Goal: Task Accomplishment & Management: Manage account settings

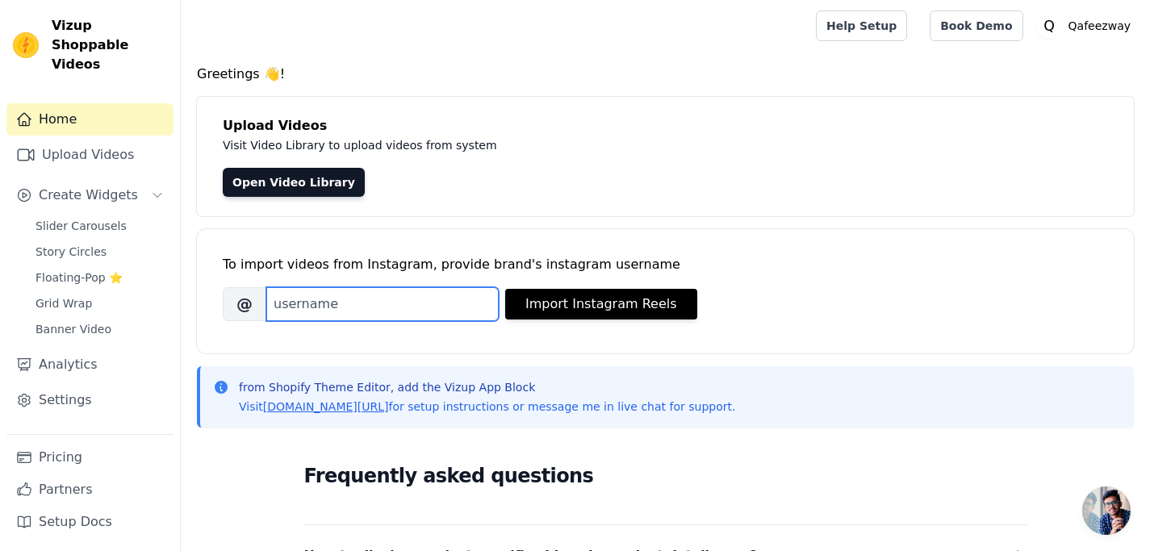
click at [395, 314] on input "Brand's Instagram Username" at bounding box center [382, 304] width 232 height 34
type input "qafeezway"
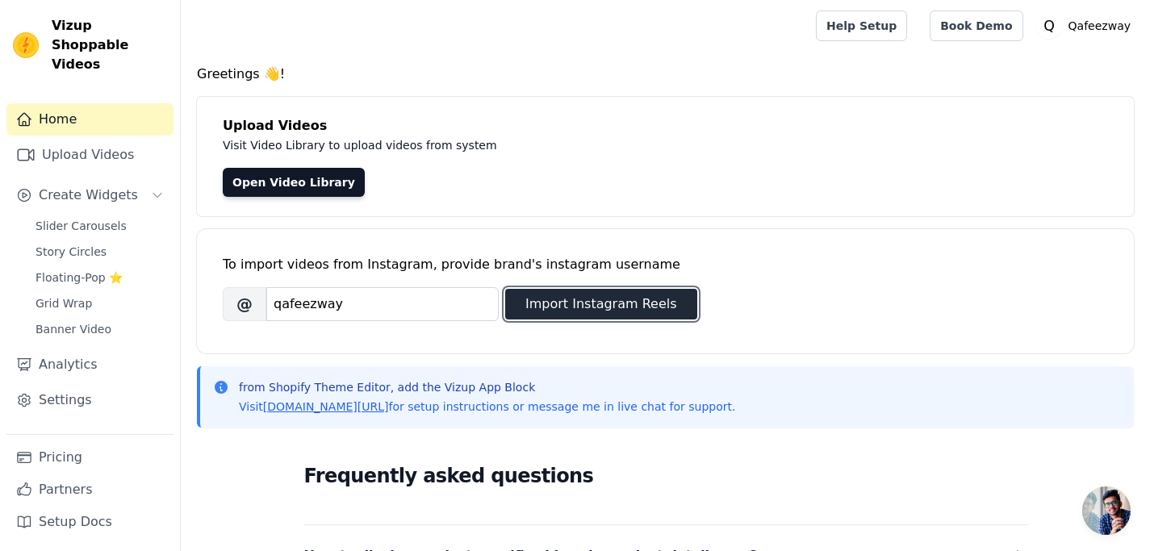
click at [558, 307] on button "Import Instagram Reels" at bounding box center [601, 304] width 192 height 31
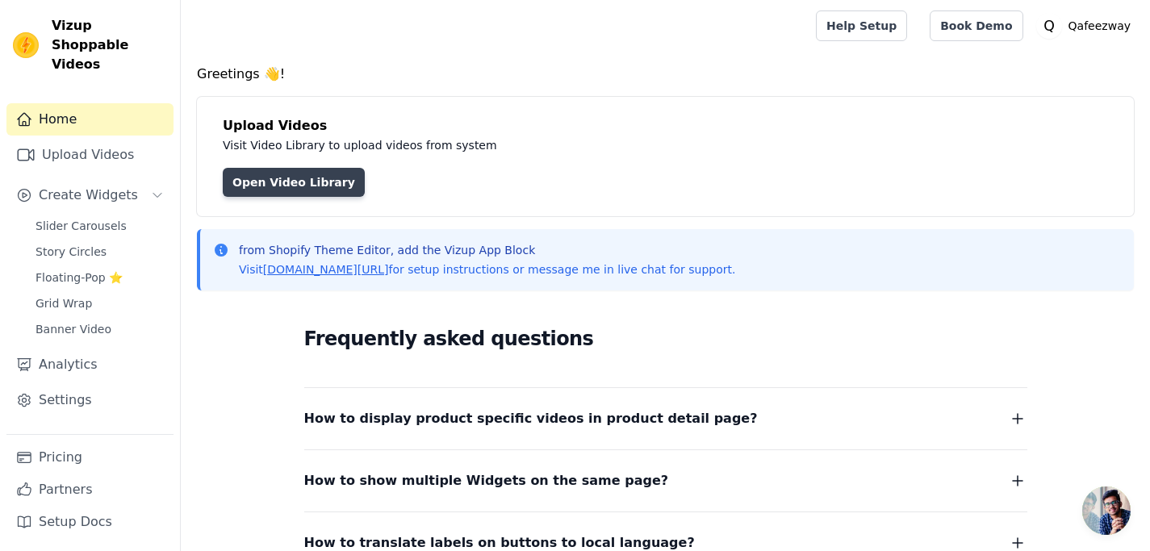
click at [316, 178] on link "Open Video Library" at bounding box center [294, 182] width 142 height 29
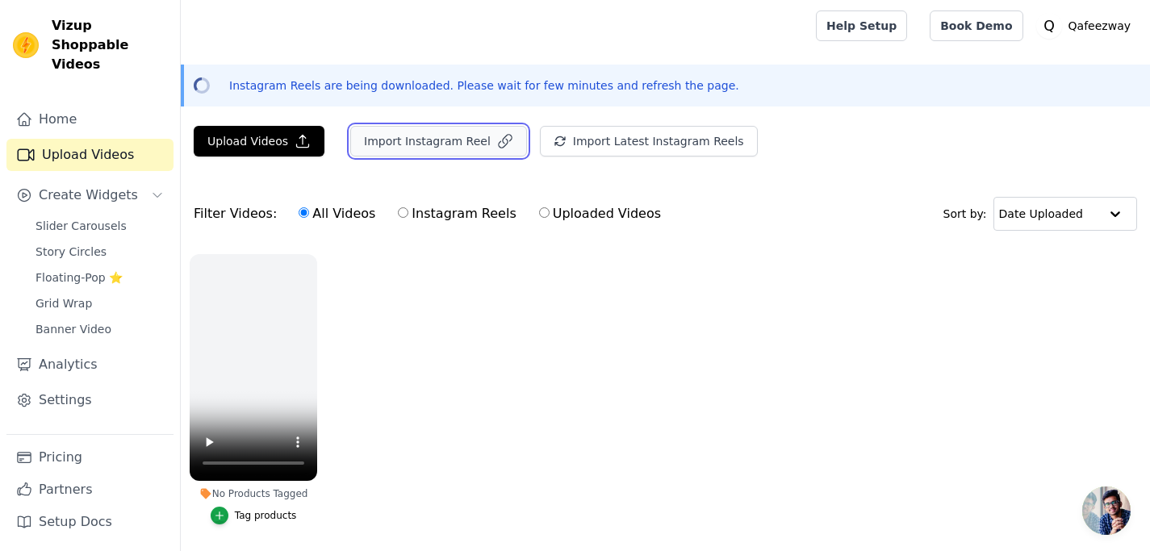
click at [422, 143] on button "Import Instagram Reel" at bounding box center [438, 141] width 177 height 31
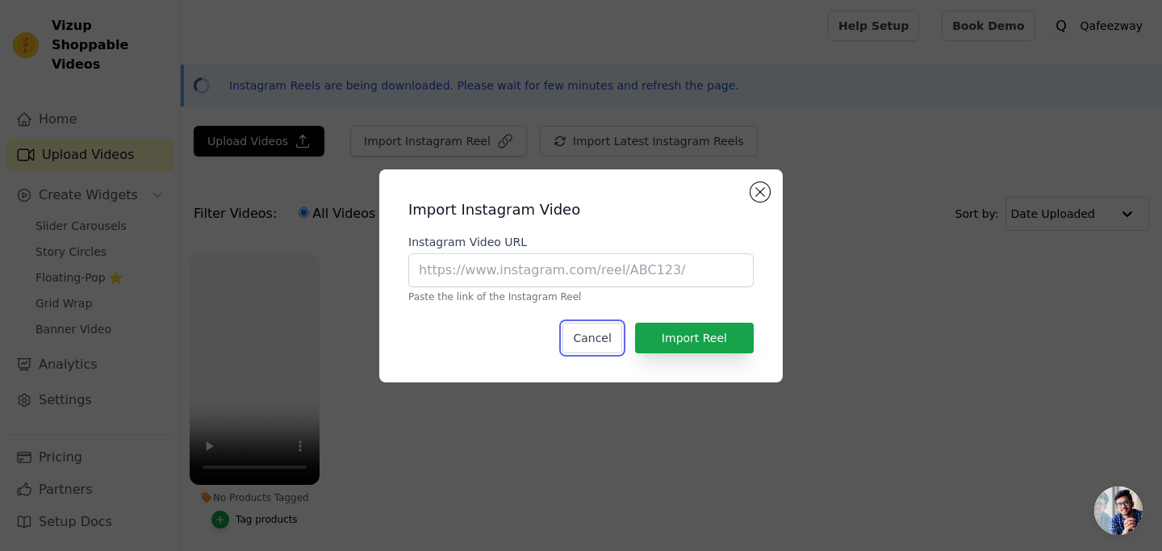
click at [589, 335] on button "Cancel" at bounding box center [591, 338] width 59 height 31
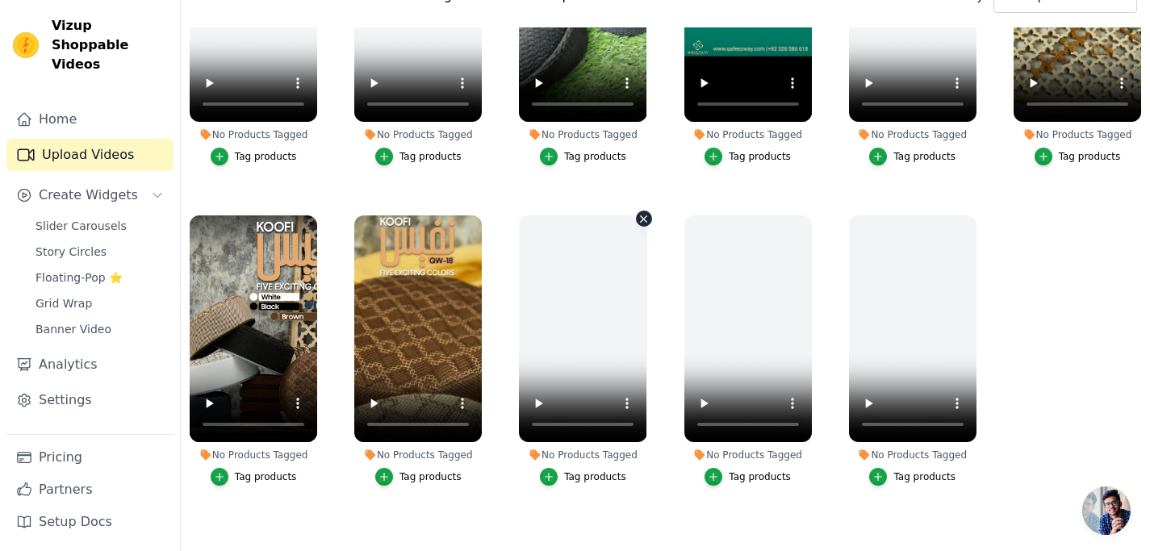
scroll to position [232, 0]
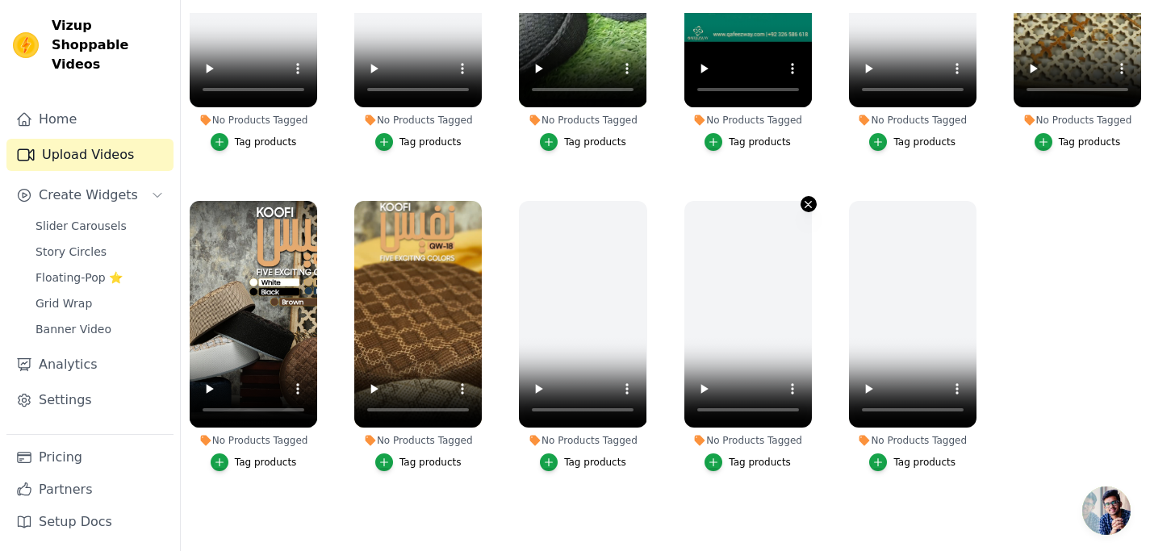
click at [808, 199] on icon "button" at bounding box center [808, 205] width 12 height 12
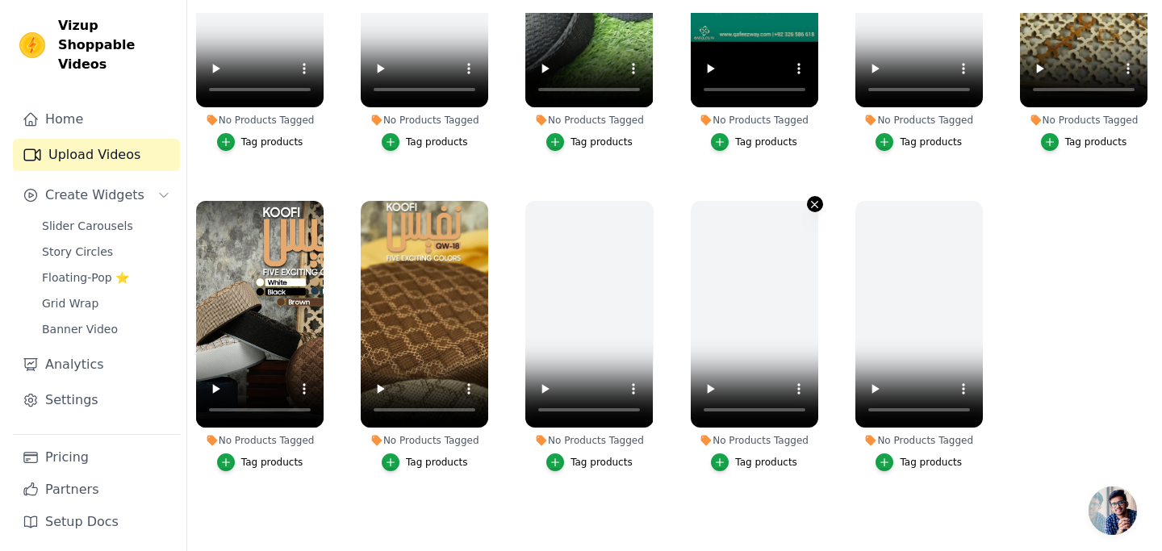
scroll to position [0, 0]
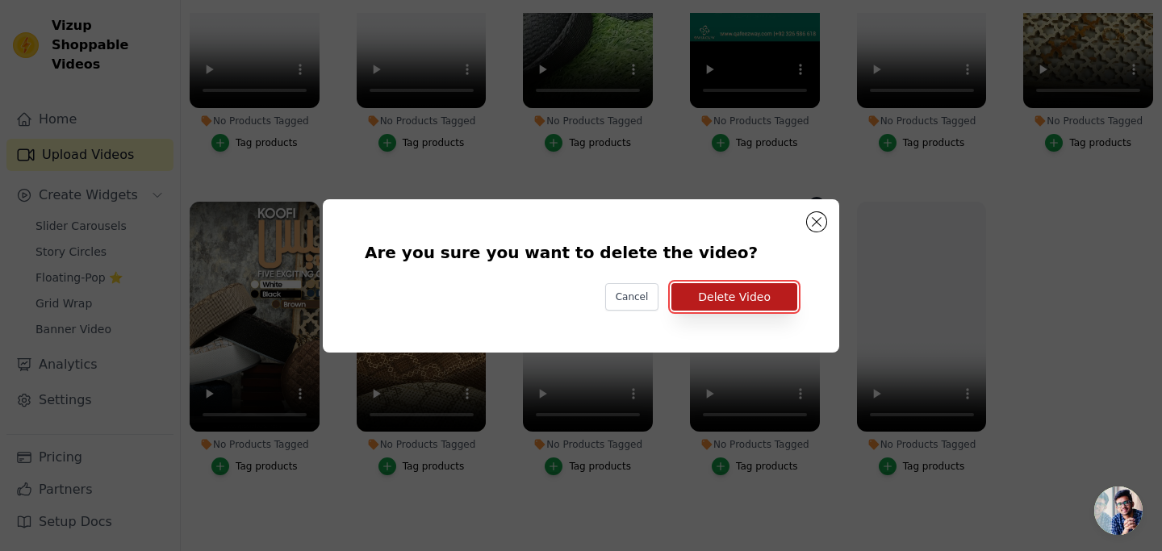
click at [784, 302] on button "Delete Video" at bounding box center [734, 296] width 126 height 27
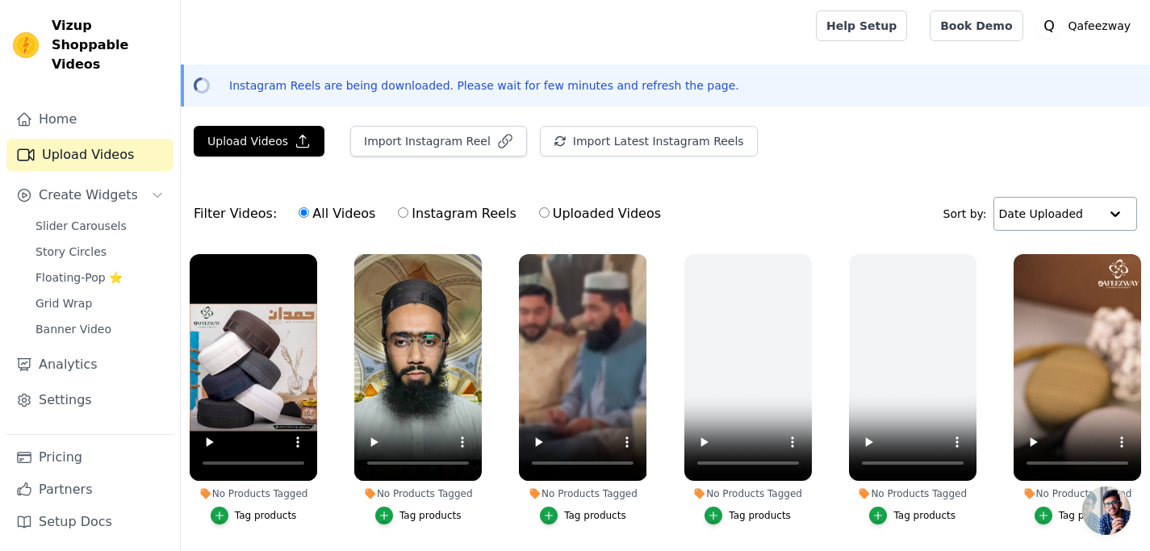
click at [1101, 227] on div at bounding box center [1115, 214] width 32 height 32
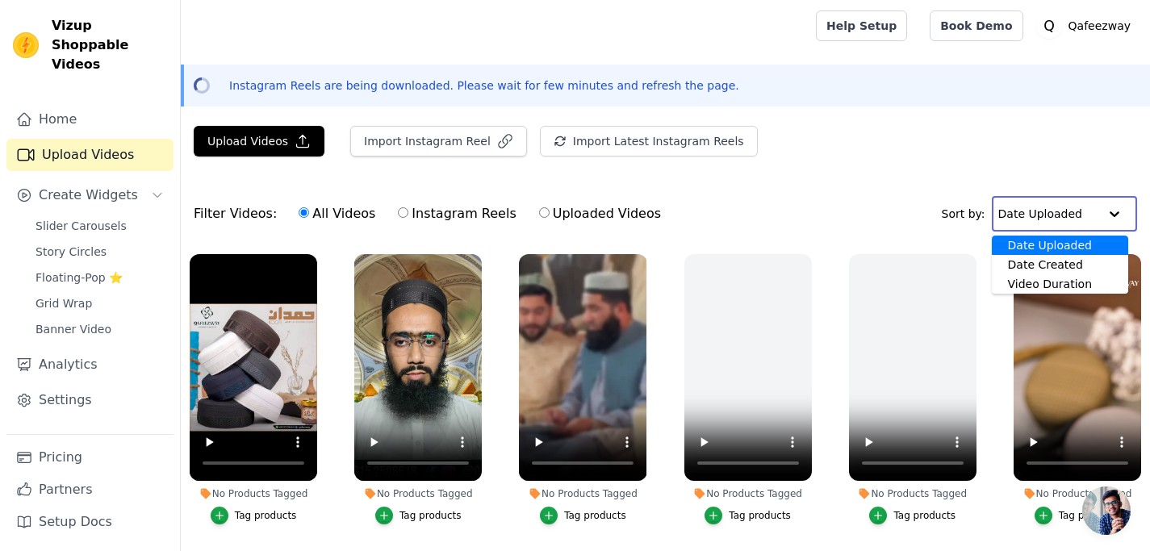
click at [1103, 207] on div at bounding box center [1114, 214] width 32 height 32
click at [859, 199] on div "Filter Videos: All Videos Instagram Reels Uploaded Videos Sort by: Date Uploade…" at bounding box center [665, 213] width 969 height 63
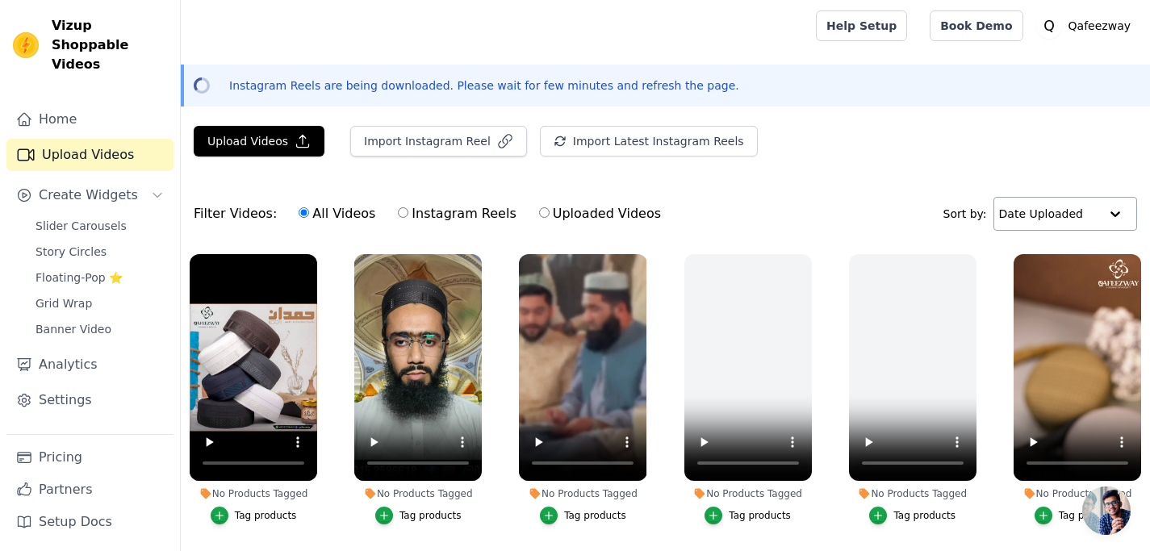
click at [1089, 225] on input "text" at bounding box center [1049, 214] width 100 height 32
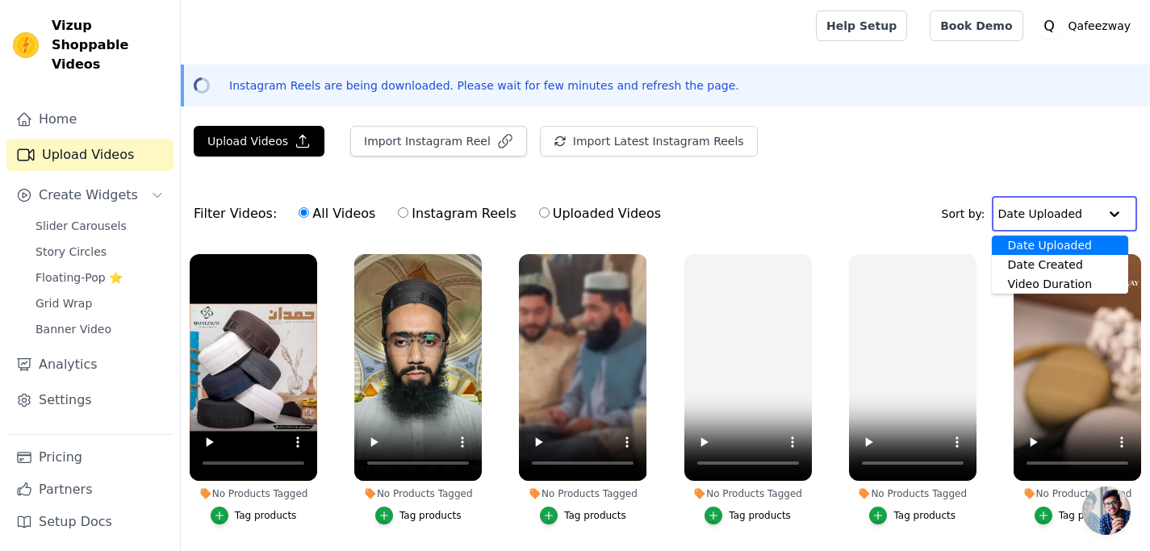
click at [1101, 240] on div "Date Uploaded" at bounding box center [1060, 245] width 136 height 19
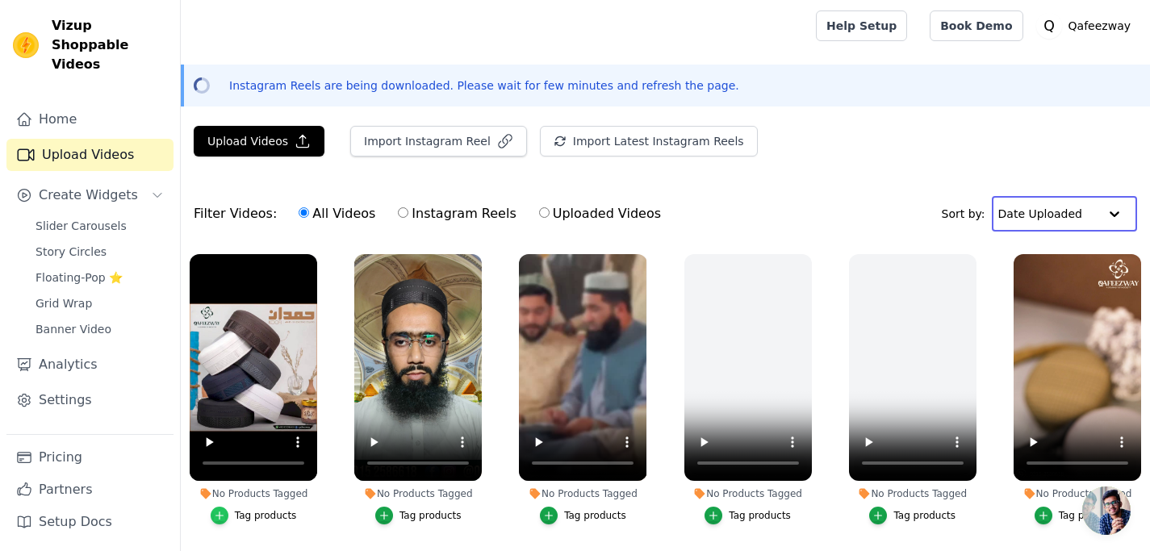
click at [225, 510] on icon "button" at bounding box center [219, 515] width 11 height 11
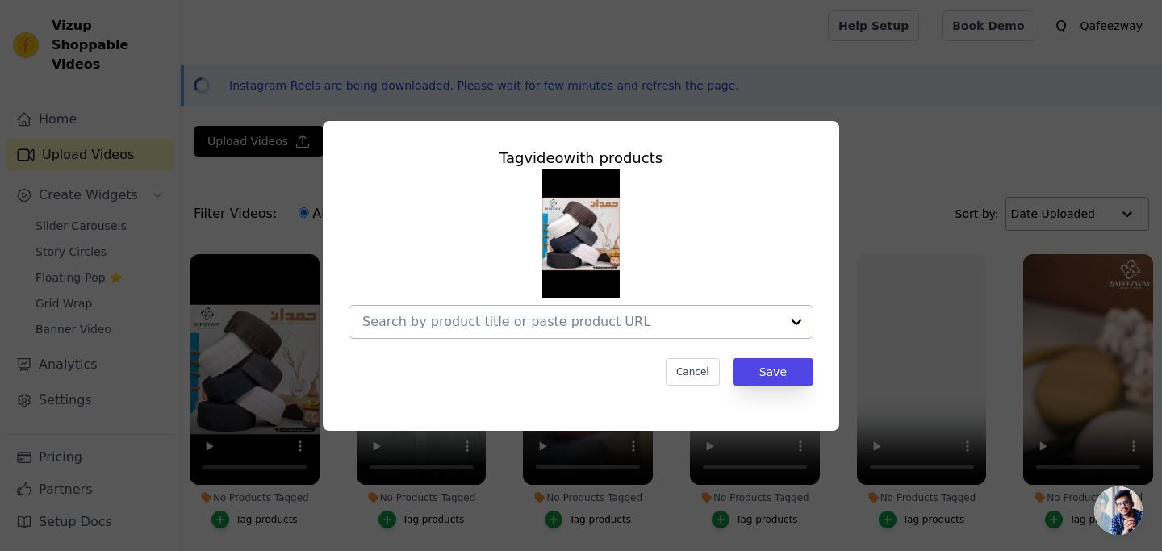
click at [786, 320] on div at bounding box center [796, 322] width 32 height 32
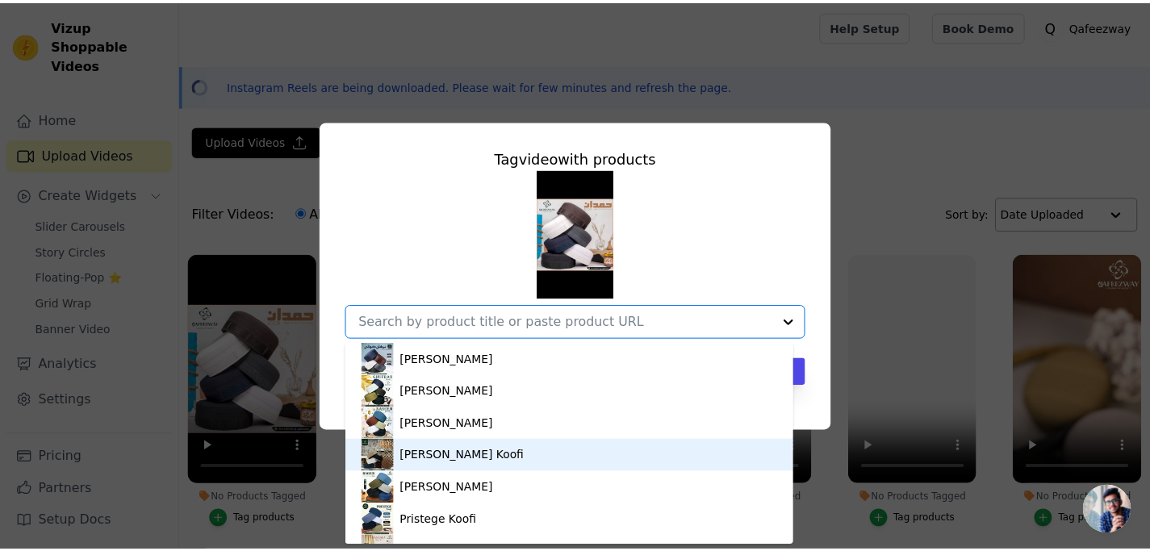
scroll to position [81, 0]
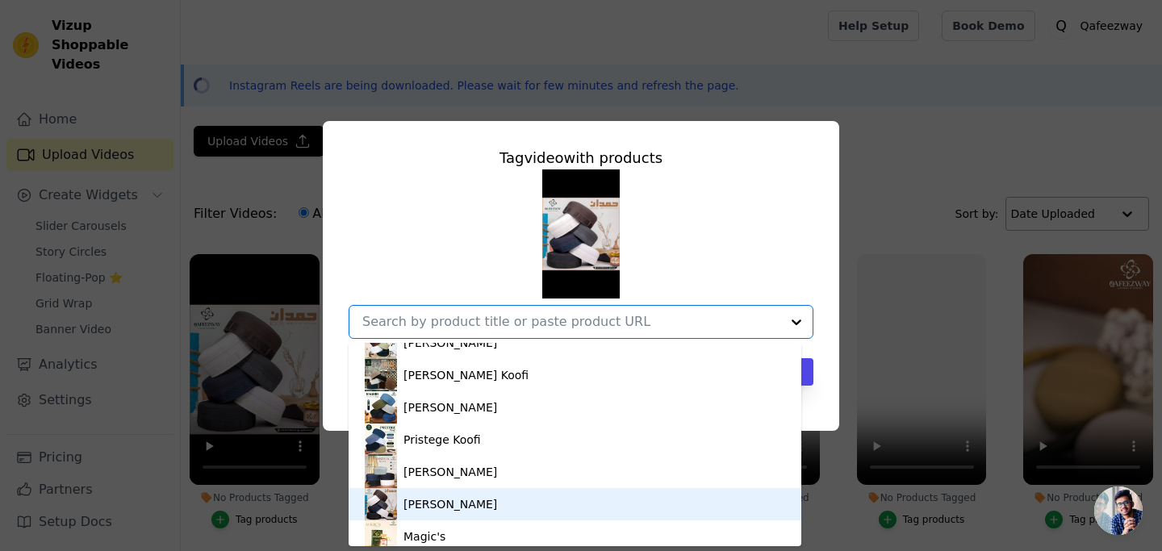
click at [477, 502] on div "[PERSON_NAME]" at bounding box center [575, 504] width 420 height 32
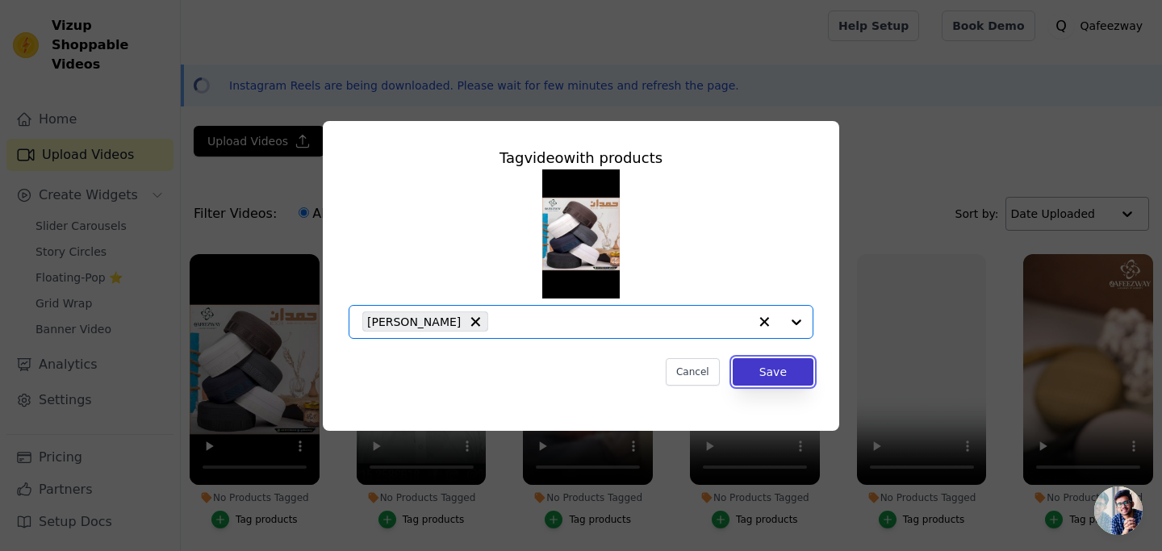
click at [763, 373] on button "Save" at bounding box center [773, 371] width 81 height 27
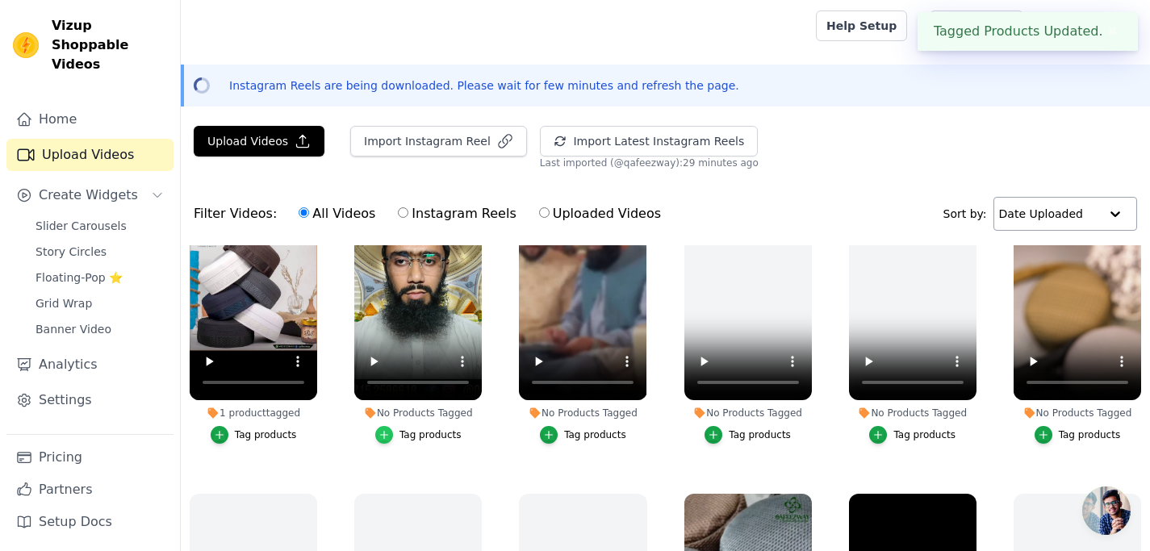
click at [390, 430] on icon "button" at bounding box center [383, 434] width 11 height 11
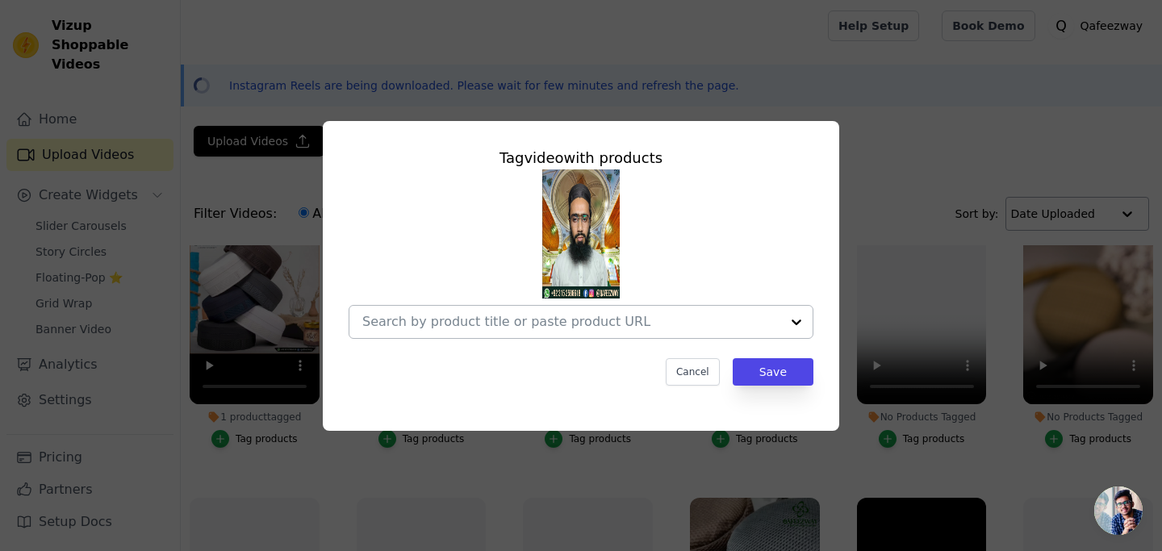
click at [796, 317] on div at bounding box center [796, 322] width 32 height 32
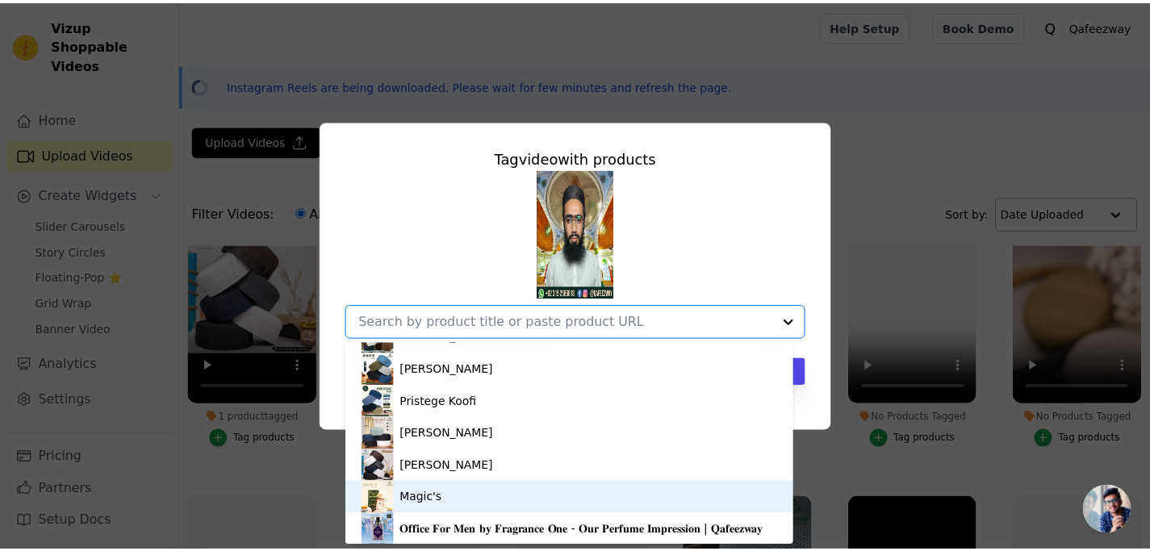
scroll to position [119, 0]
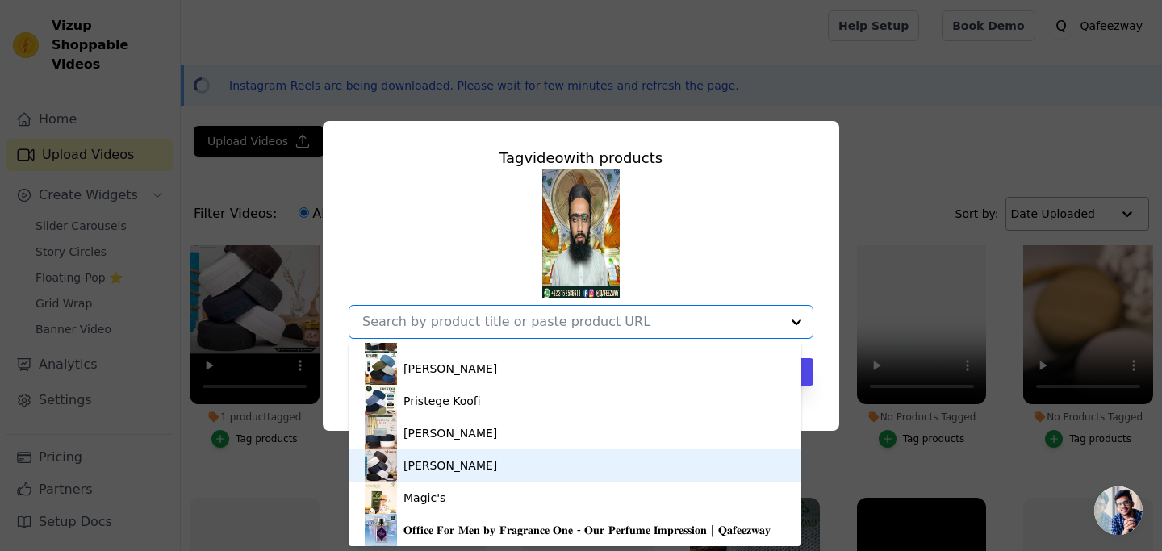
click at [457, 467] on div "[PERSON_NAME]" at bounding box center [450, 466] width 94 height 16
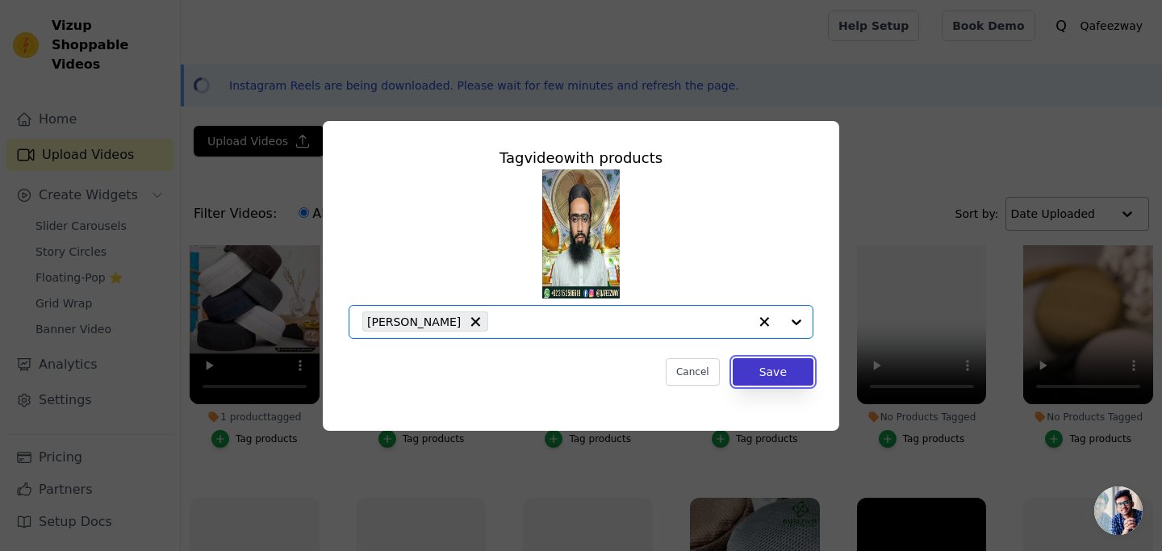
click at [778, 378] on button "Save" at bounding box center [773, 371] width 81 height 27
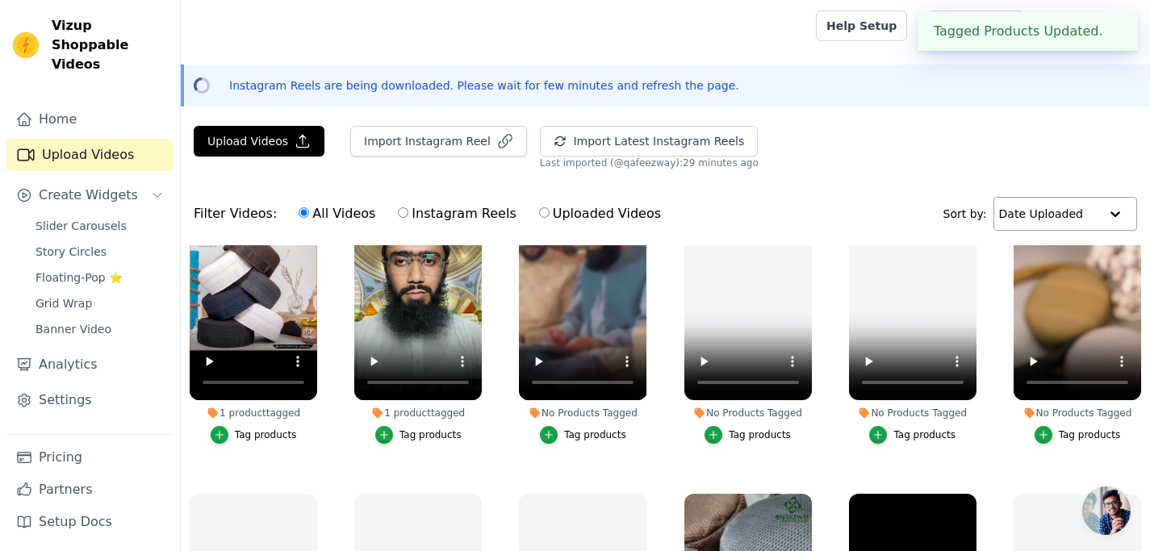
click at [591, 428] on div "Tag products" at bounding box center [595, 434] width 62 height 13
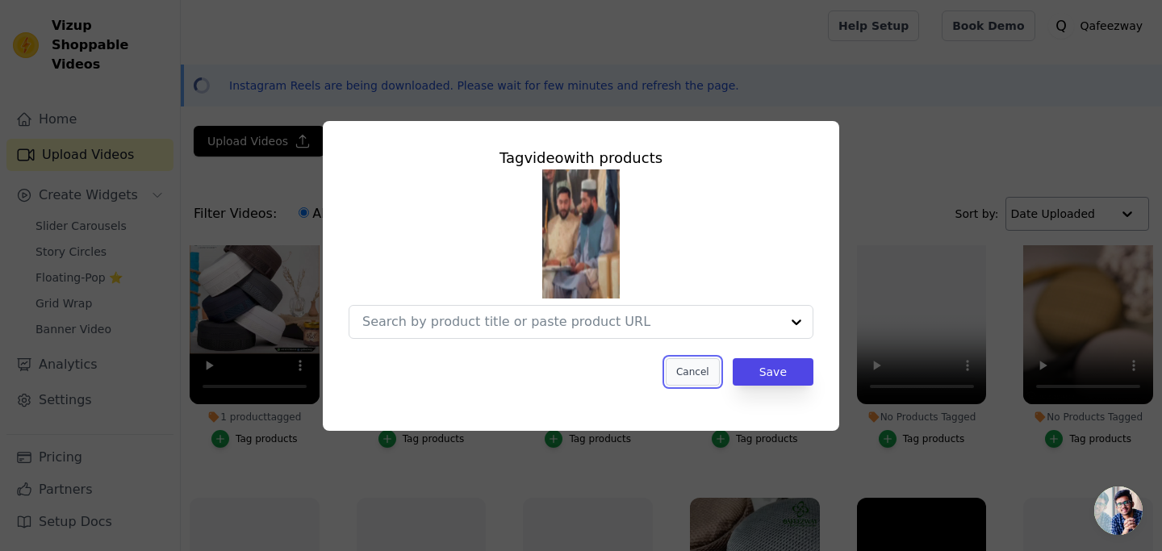
click at [683, 378] on button "Cancel" at bounding box center [693, 371] width 54 height 27
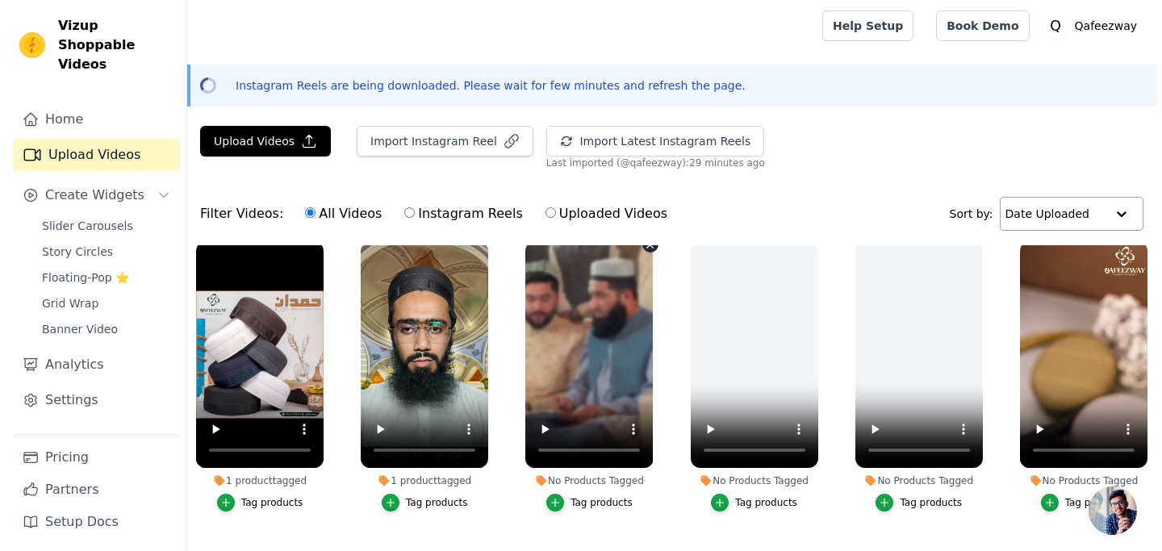
scroll to position [0, 0]
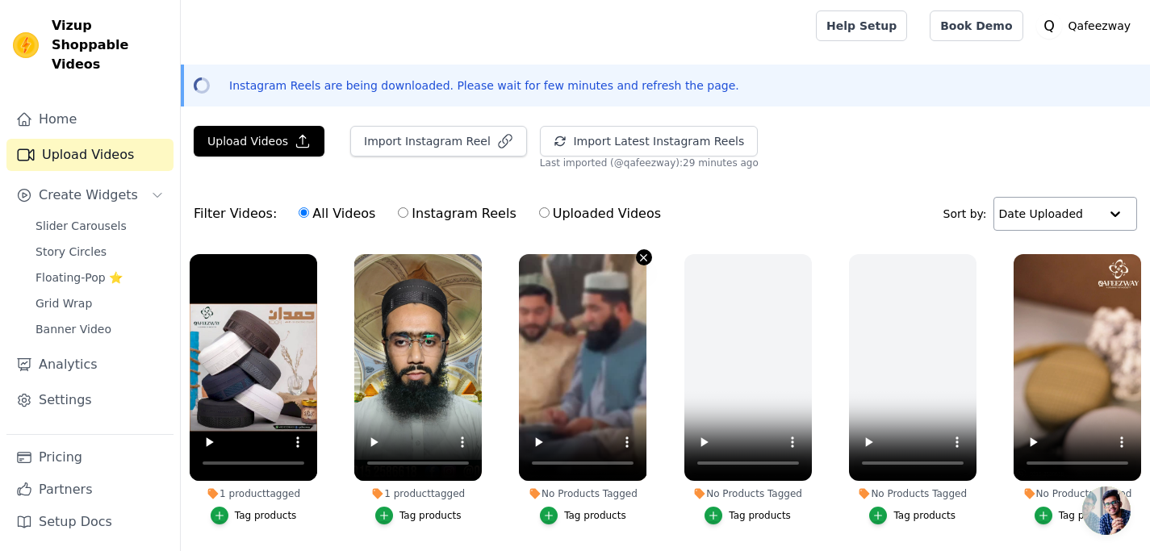
click at [637, 257] on icon "button" at bounding box center [643, 258] width 12 height 12
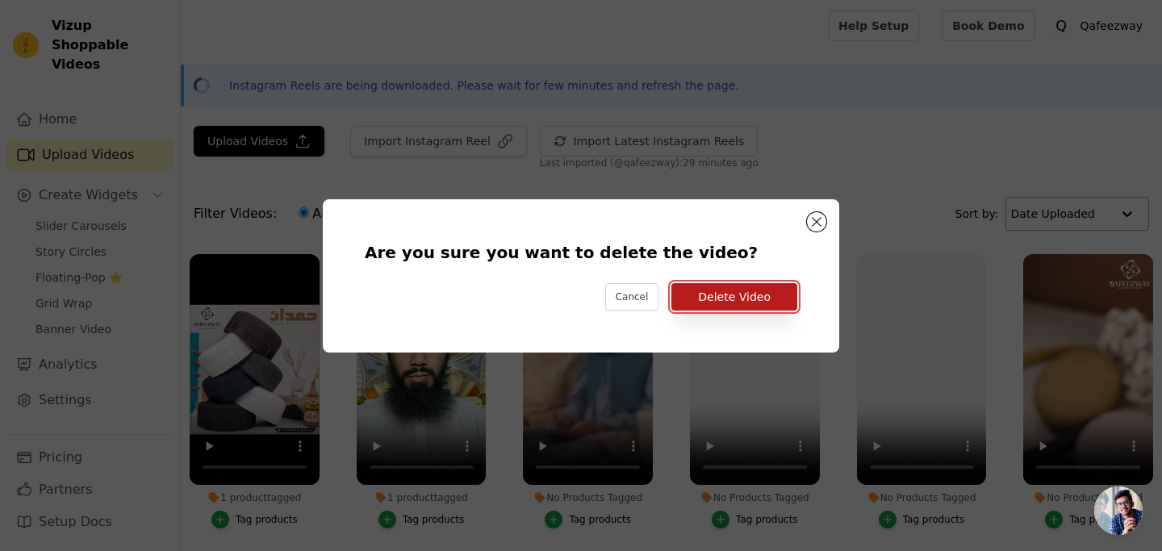
click at [745, 295] on button "Delete Video" at bounding box center [734, 296] width 126 height 27
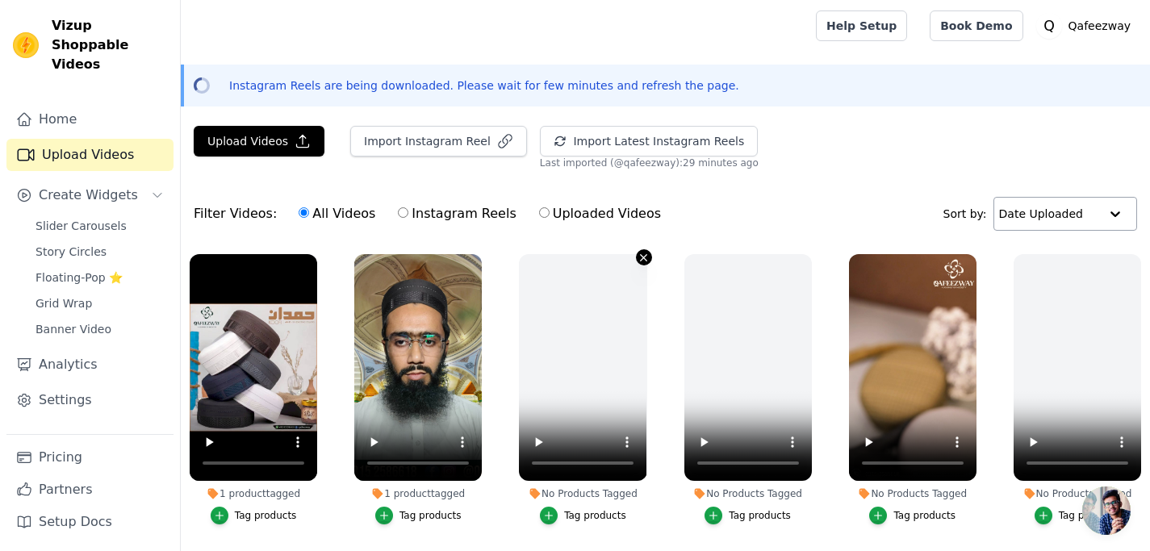
click at [637, 253] on icon "button" at bounding box center [643, 258] width 12 height 12
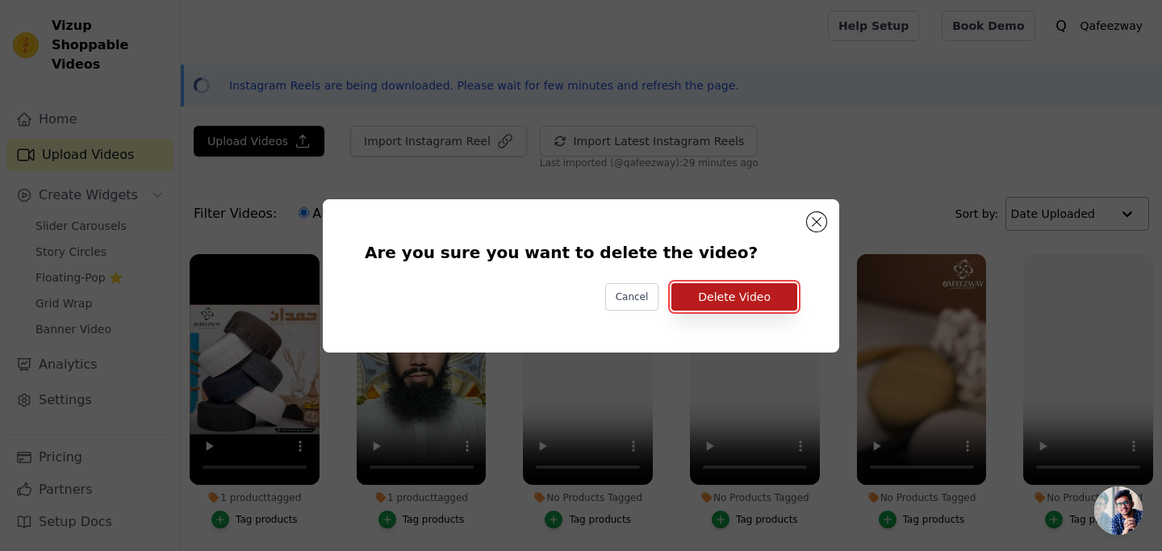
click at [748, 293] on button "Delete Video" at bounding box center [734, 296] width 126 height 27
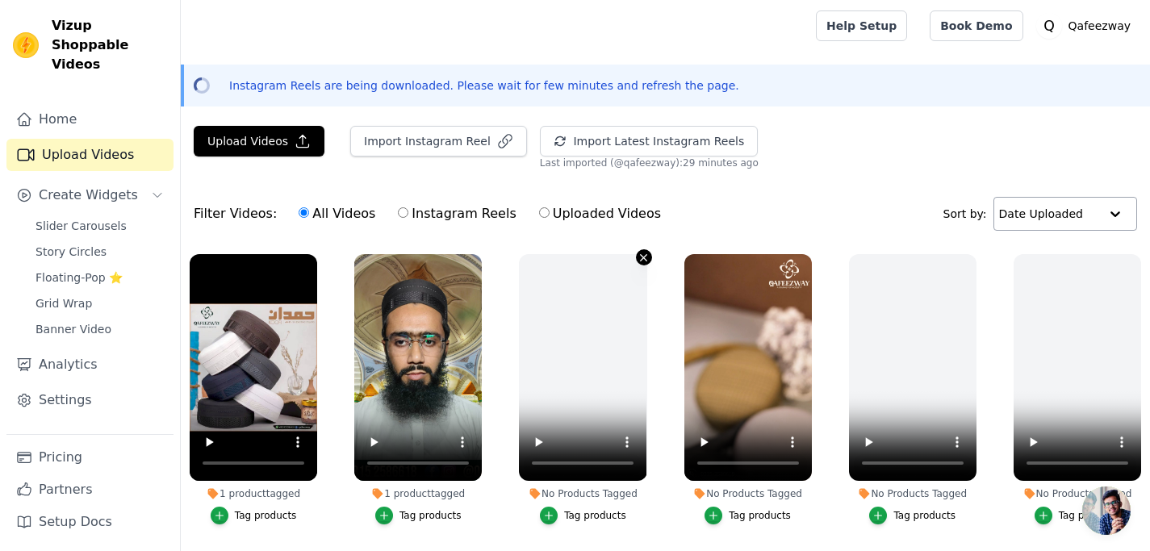
click at [642, 257] on icon "button" at bounding box center [643, 258] width 12 height 12
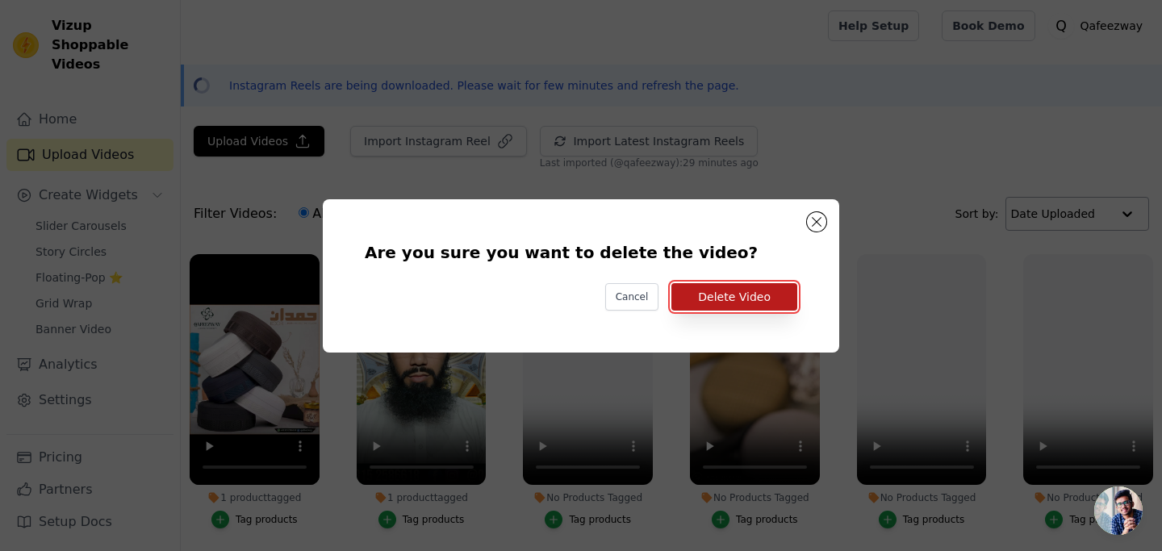
click at [702, 286] on button "Delete Video" at bounding box center [734, 296] width 126 height 27
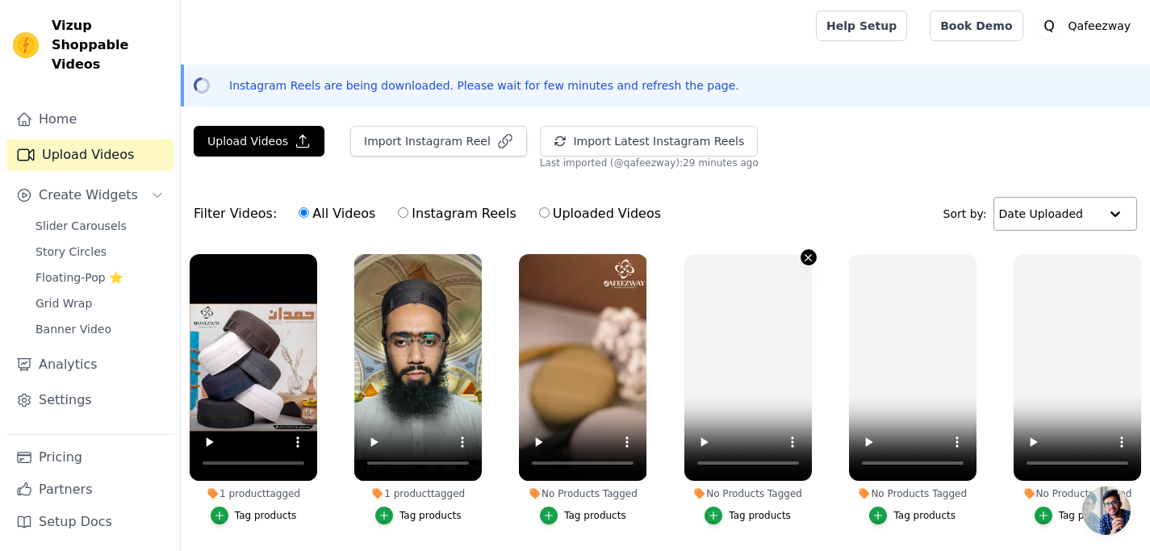
click at [805, 261] on icon "button" at bounding box center [808, 258] width 12 height 12
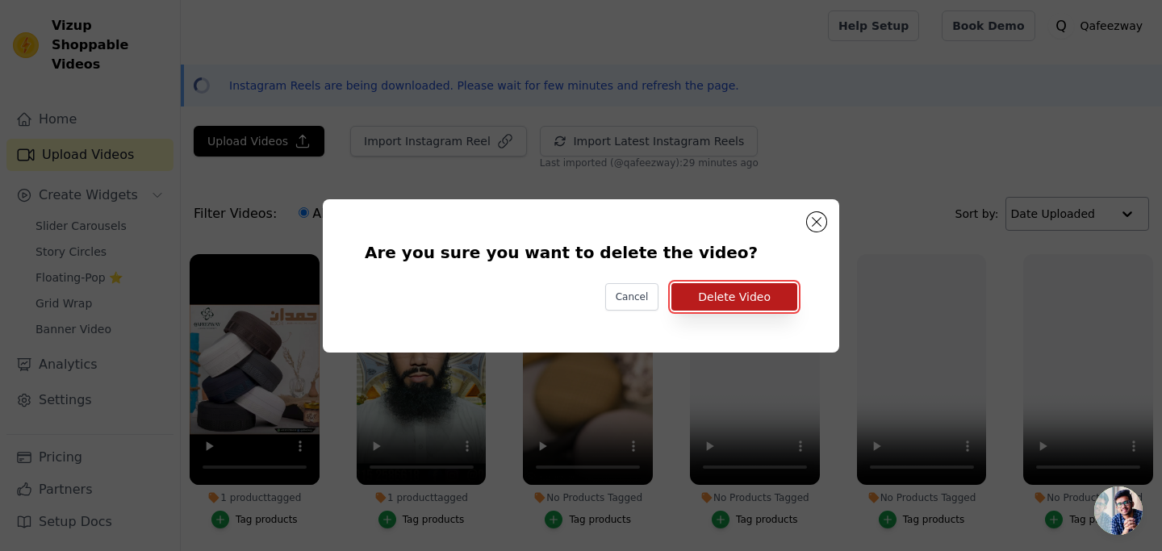
click at [768, 291] on button "Delete Video" at bounding box center [734, 296] width 126 height 27
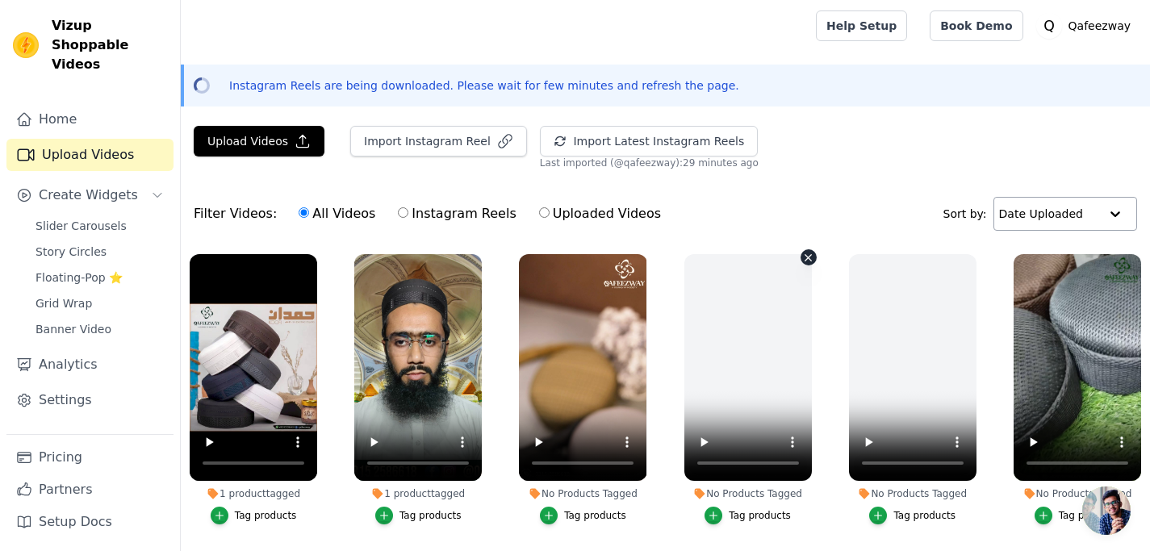
click at [802, 260] on icon "button" at bounding box center [808, 258] width 12 height 12
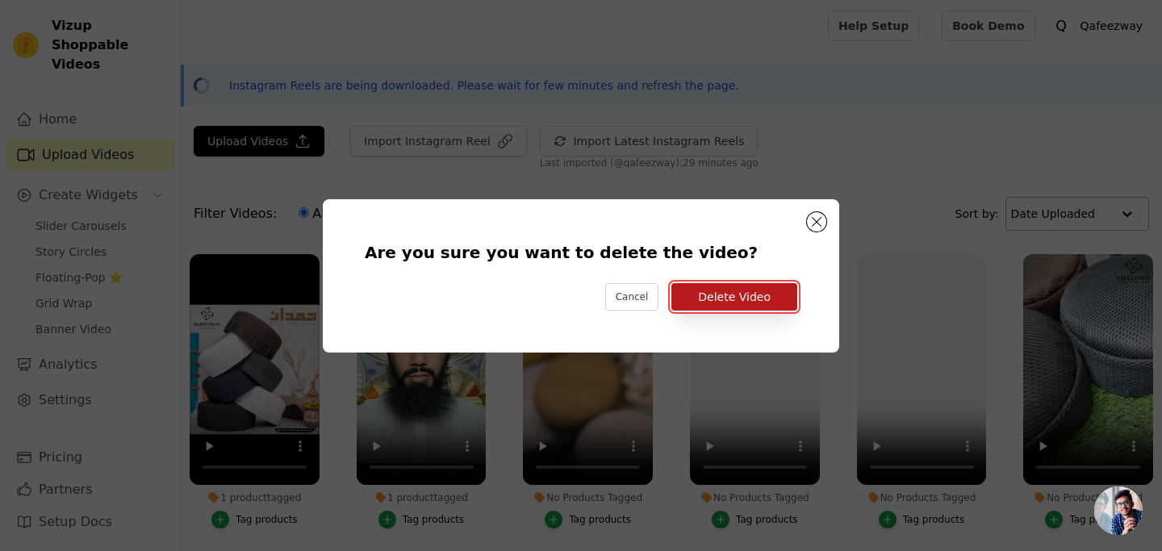
click at [771, 283] on button "Delete Video" at bounding box center [734, 296] width 126 height 27
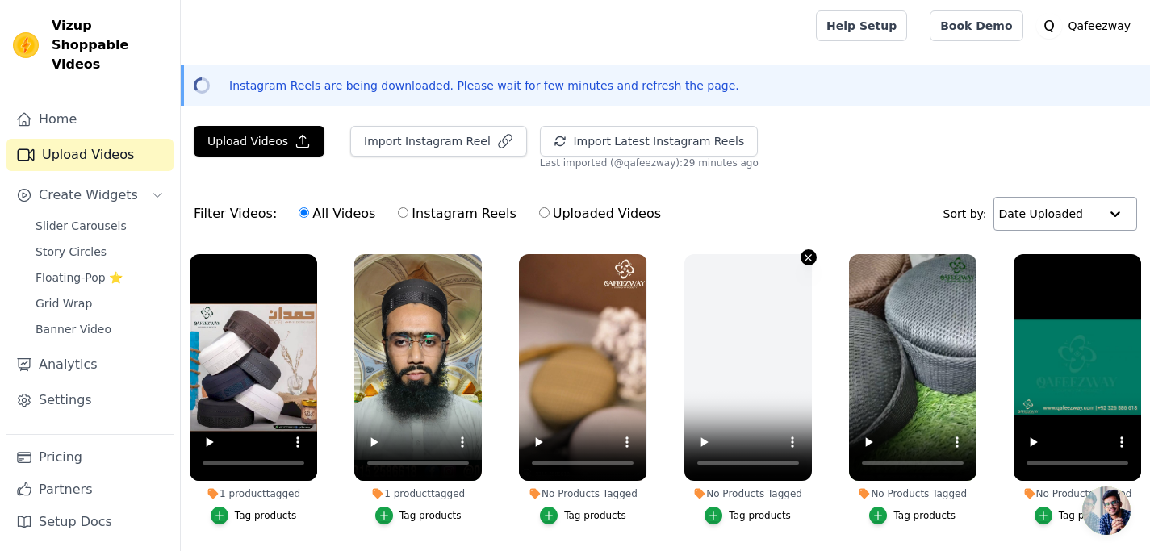
click at [807, 258] on icon "button" at bounding box center [808, 258] width 12 height 12
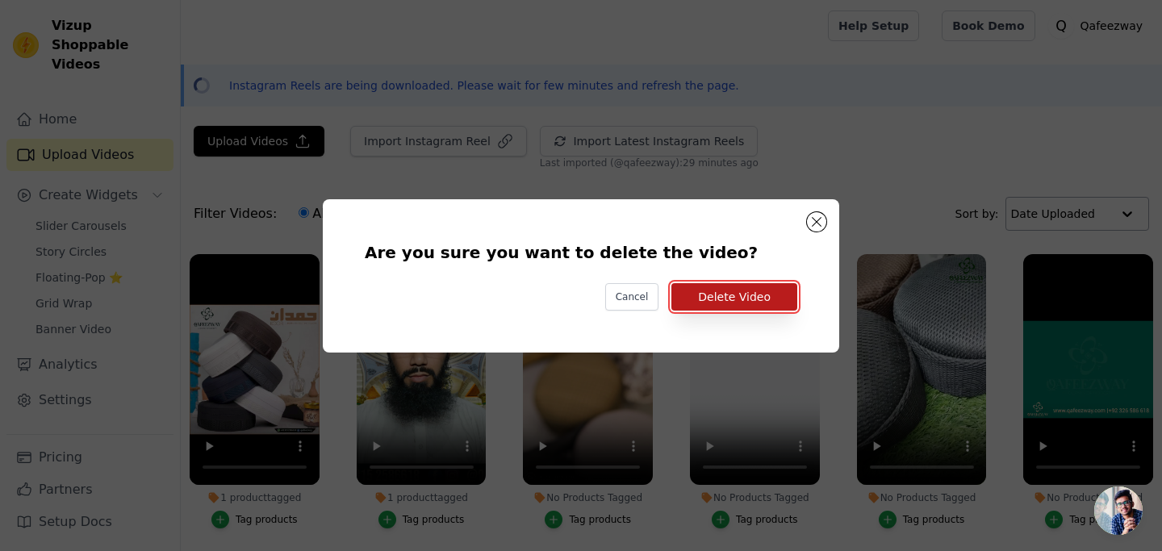
click at [760, 296] on button "Delete Video" at bounding box center [734, 296] width 126 height 27
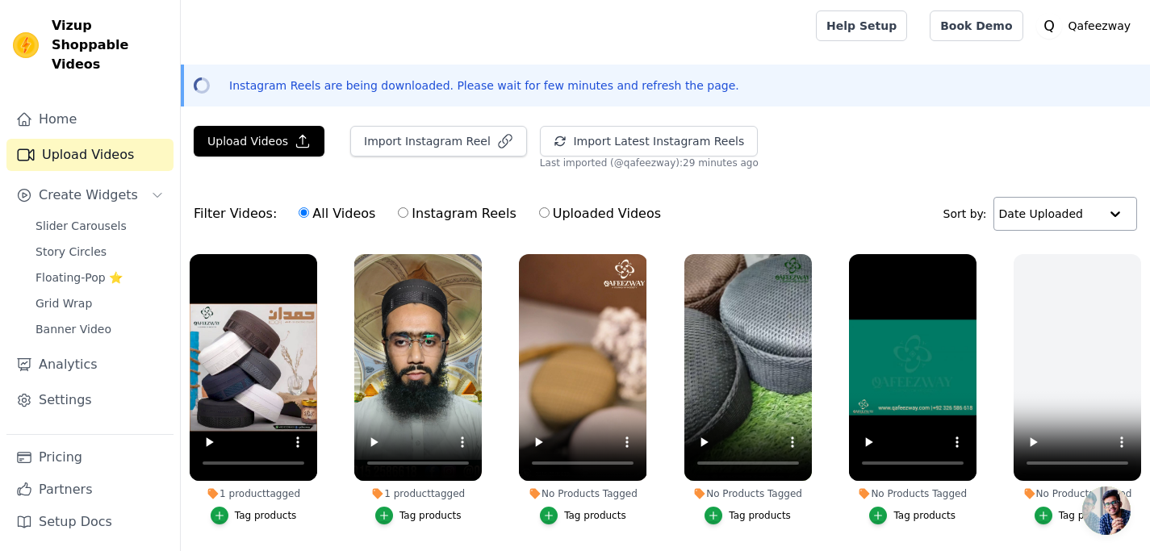
click at [738, 510] on div "Tag products" at bounding box center [760, 515] width 62 height 13
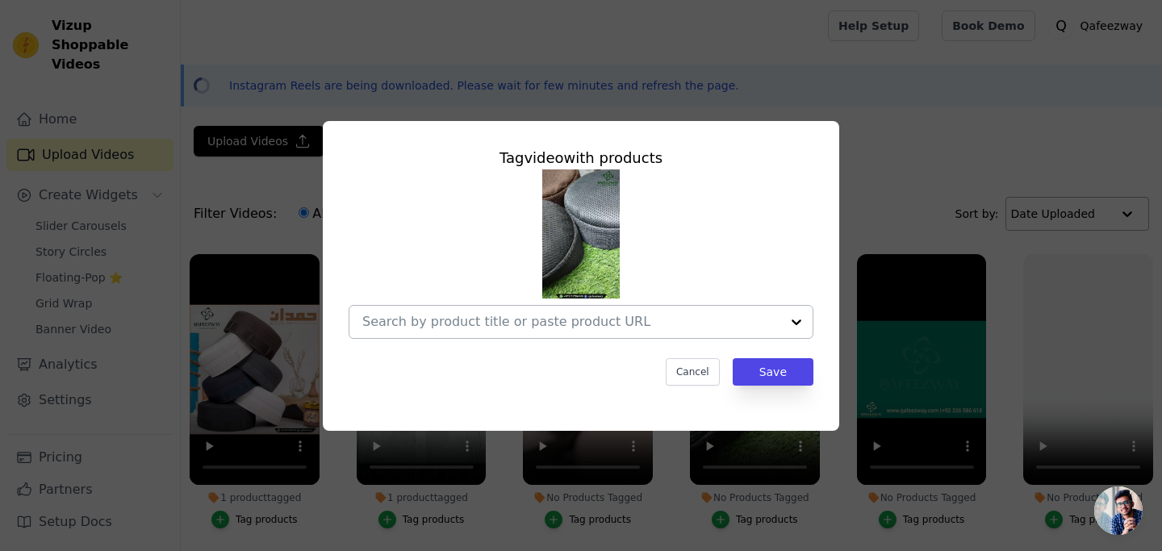
click at [792, 322] on div at bounding box center [796, 322] width 32 height 32
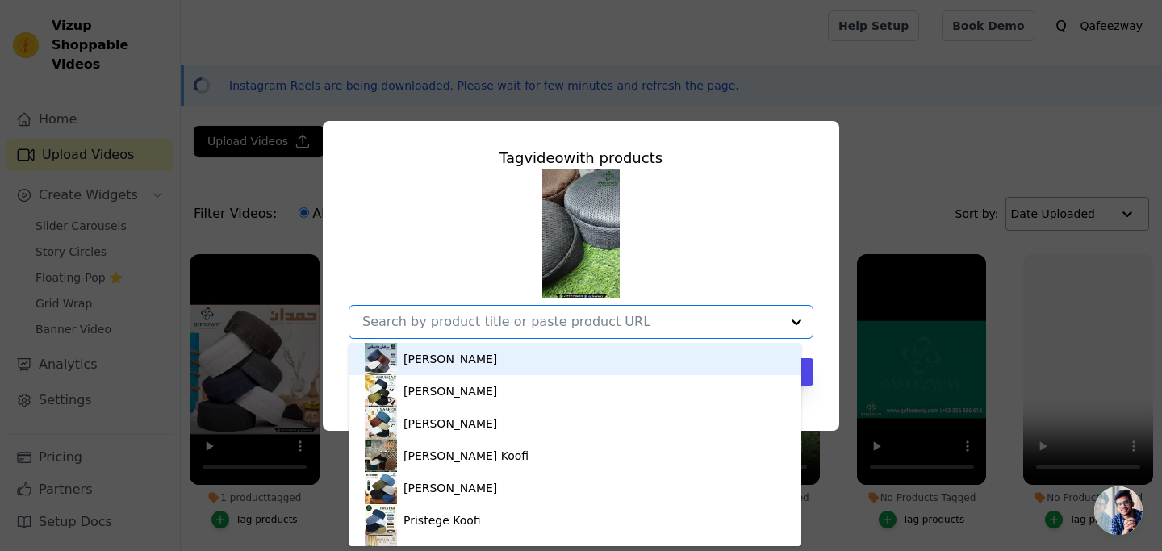
click at [476, 349] on div "[PERSON_NAME]" at bounding box center [575, 359] width 420 height 32
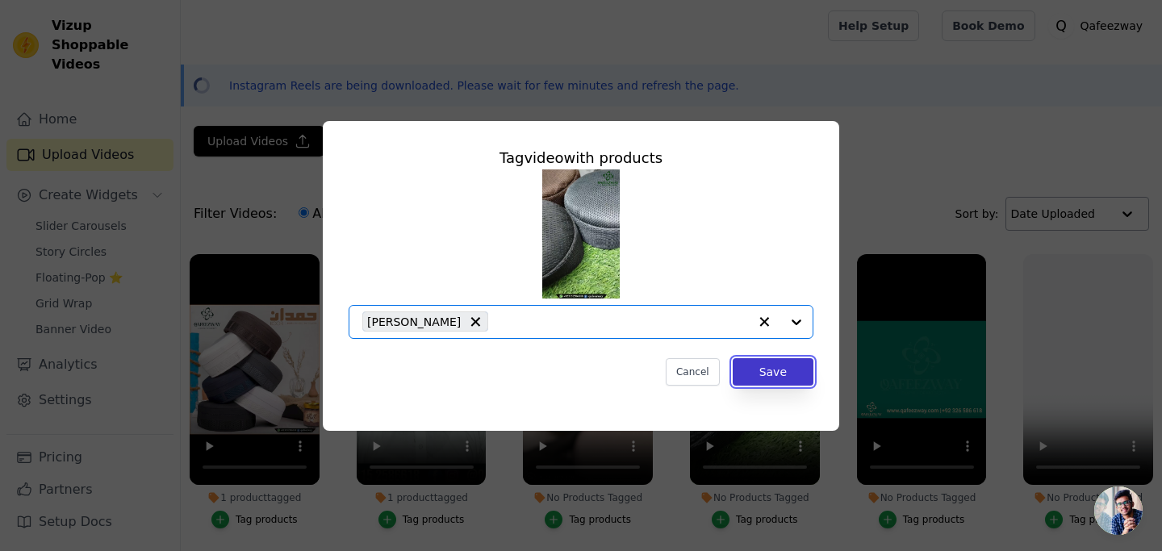
click at [783, 370] on button "Save" at bounding box center [773, 371] width 81 height 27
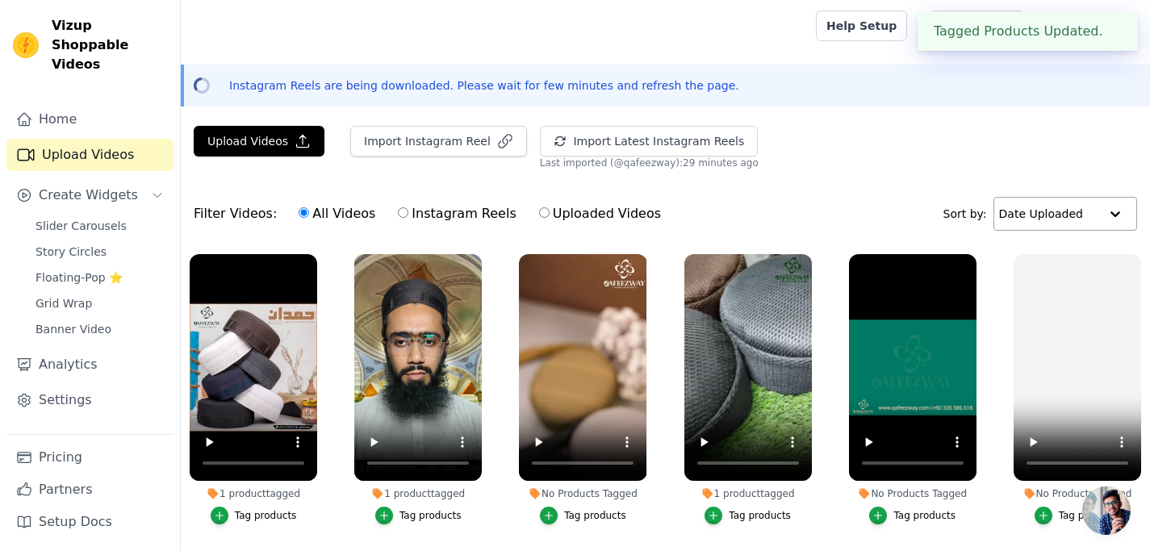
click at [920, 514] on div "Tag products" at bounding box center [924, 515] width 62 height 13
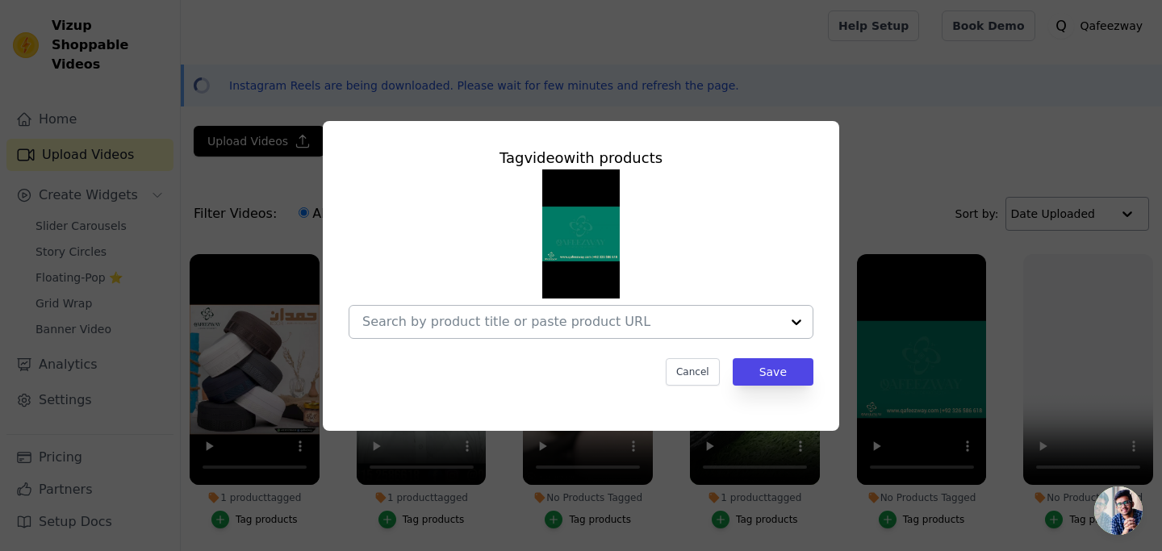
click at [795, 318] on div at bounding box center [796, 322] width 32 height 32
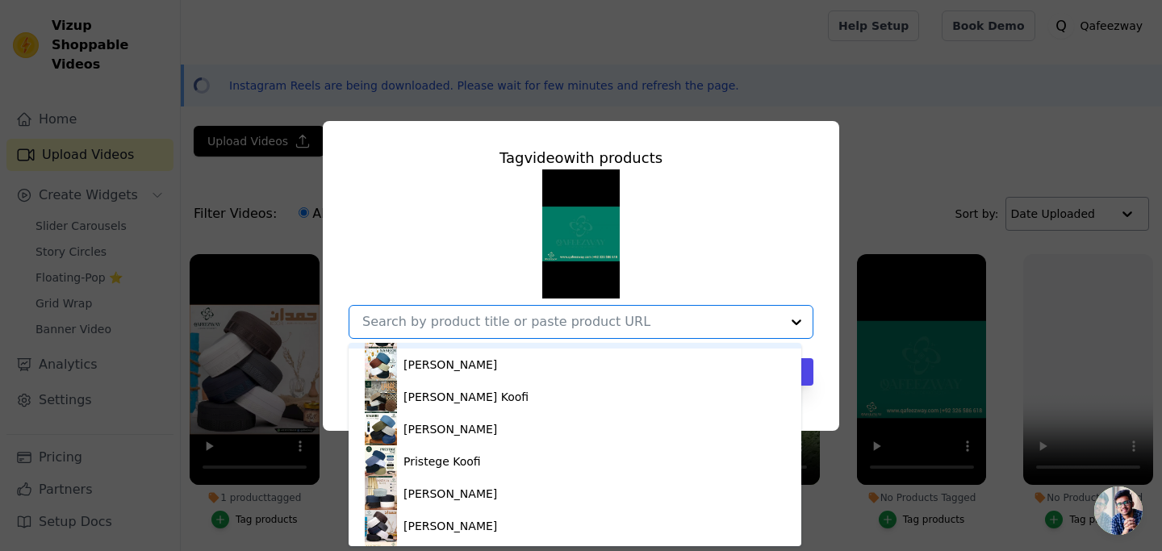
scroll to position [119, 0]
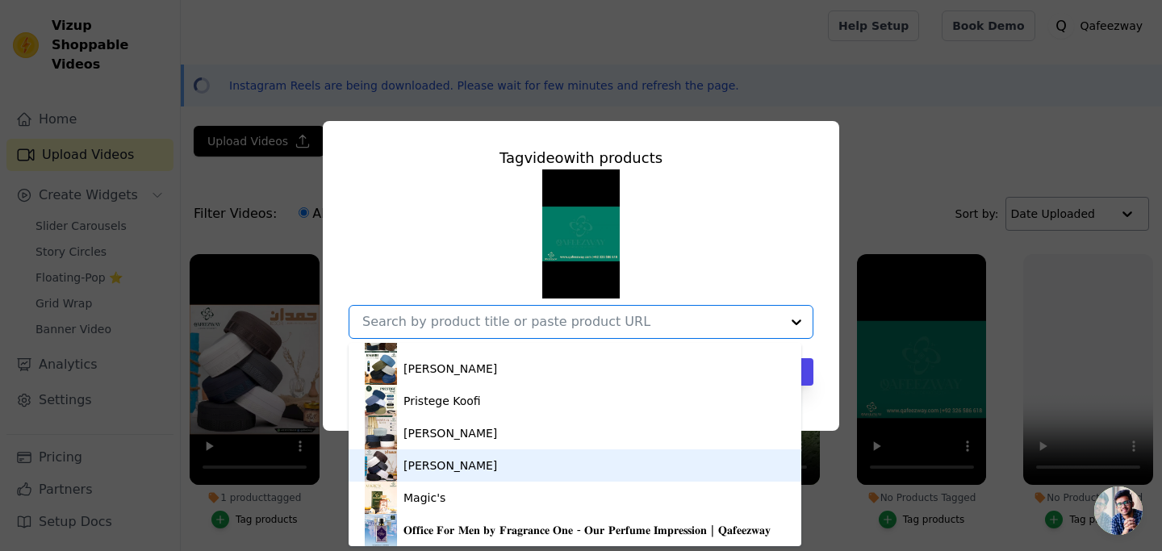
click at [449, 466] on div "[PERSON_NAME]" at bounding box center [450, 466] width 94 height 16
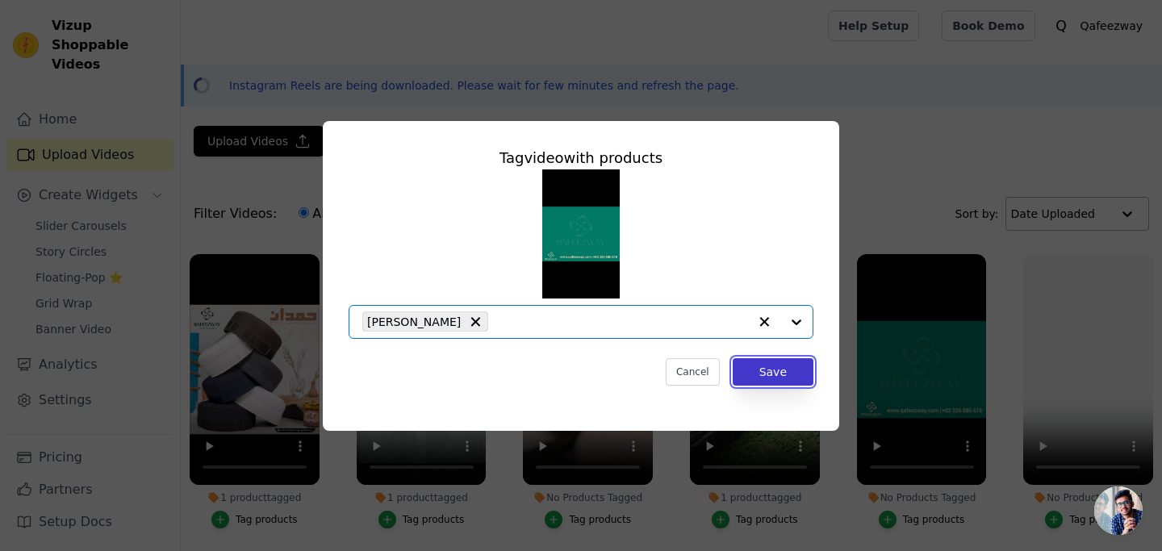
click at [809, 373] on button "Save" at bounding box center [773, 371] width 81 height 27
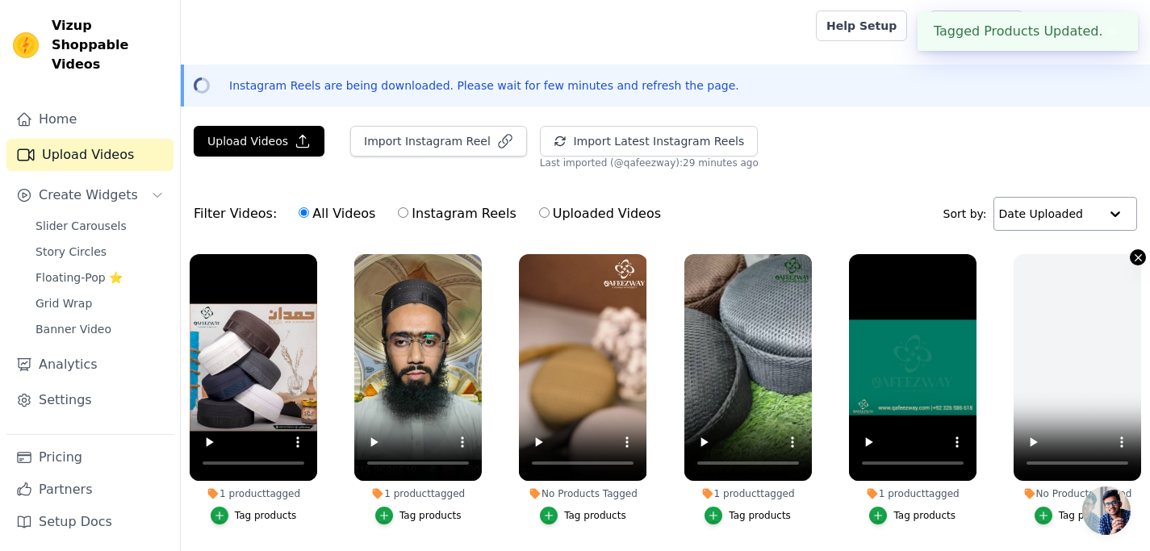
click at [1132, 252] on icon "button" at bounding box center [1138, 258] width 12 height 12
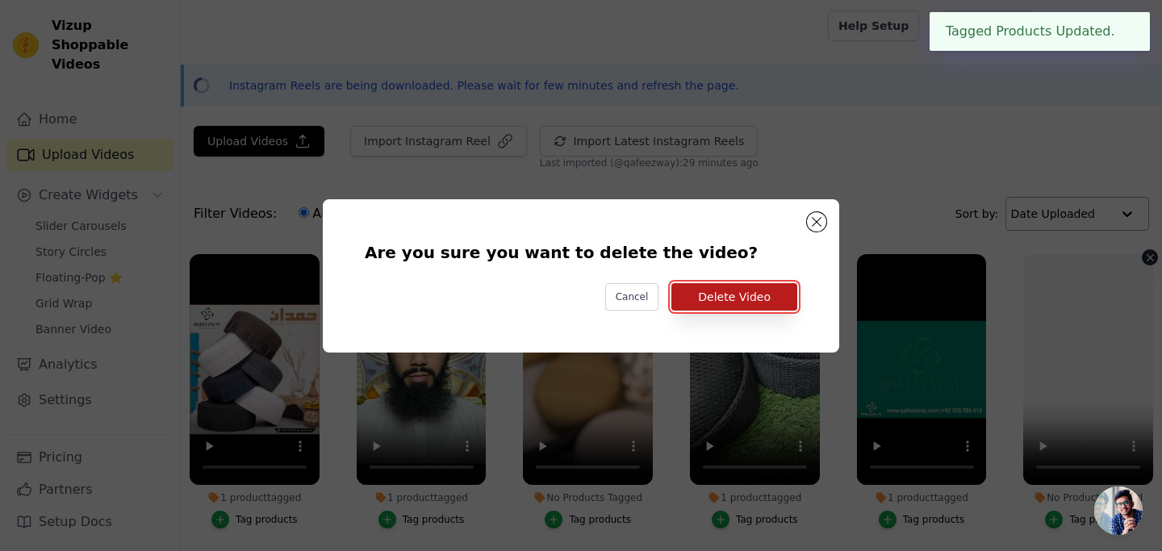
click at [771, 288] on button "Delete Video" at bounding box center [734, 296] width 126 height 27
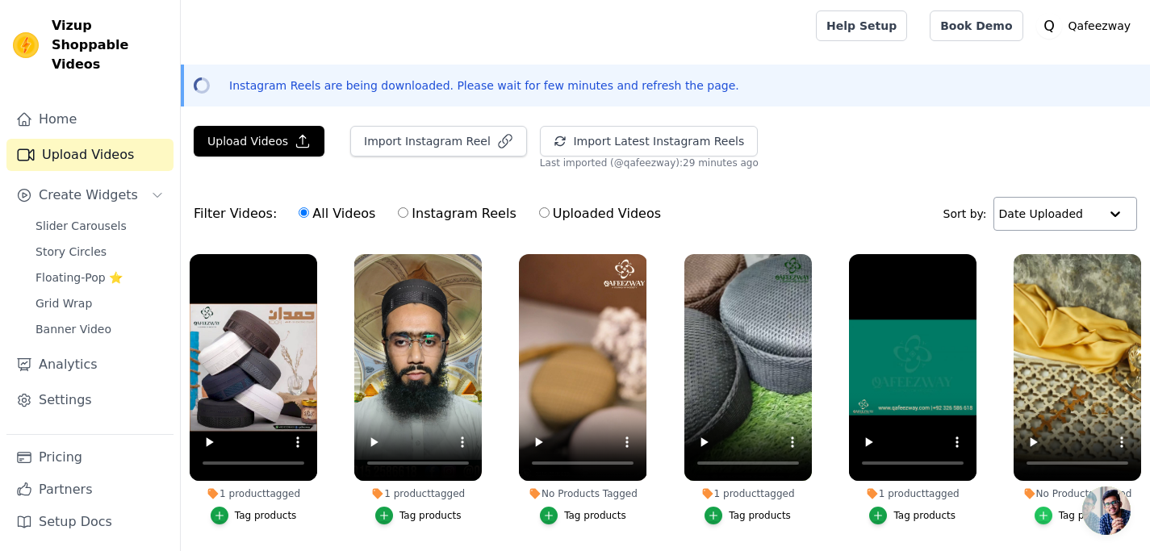
click at [1040, 520] on div "button" at bounding box center [1043, 516] width 18 height 18
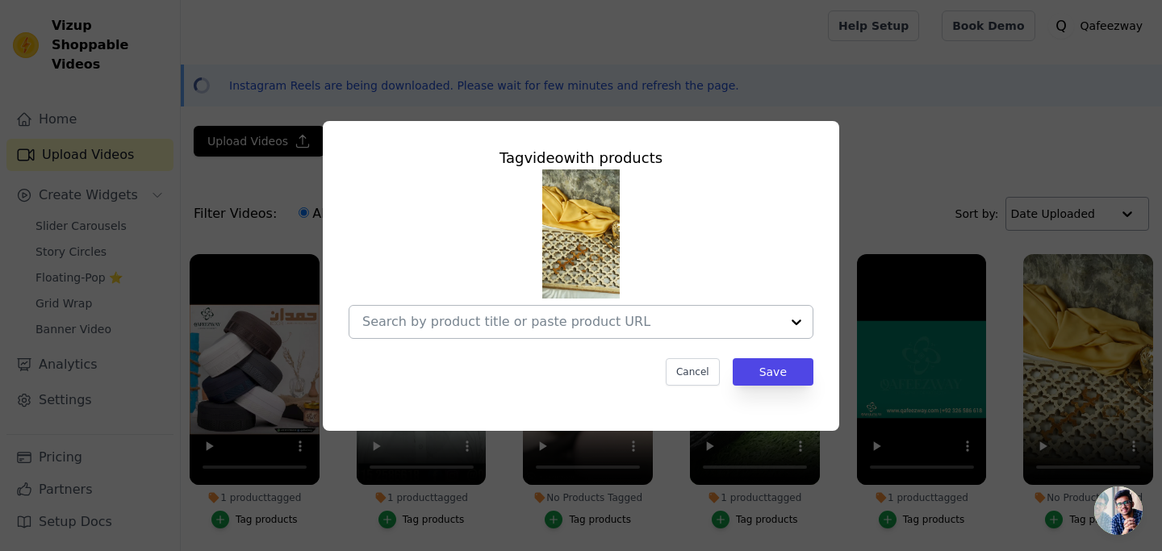
click at [797, 311] on div at bounding box center [796, 322] width 32 height 32
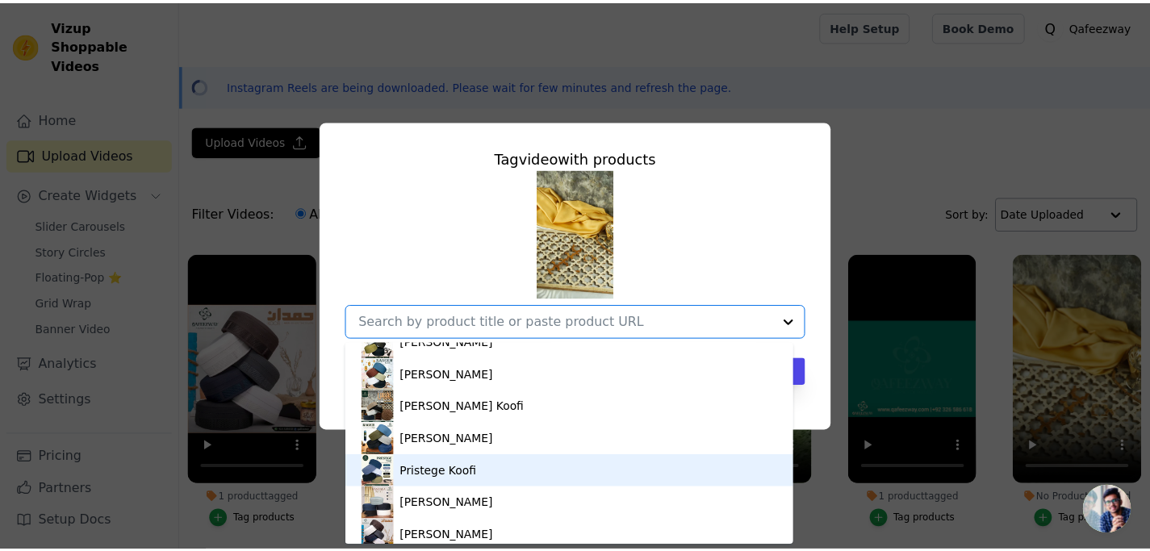
scroll to position [39, 0]
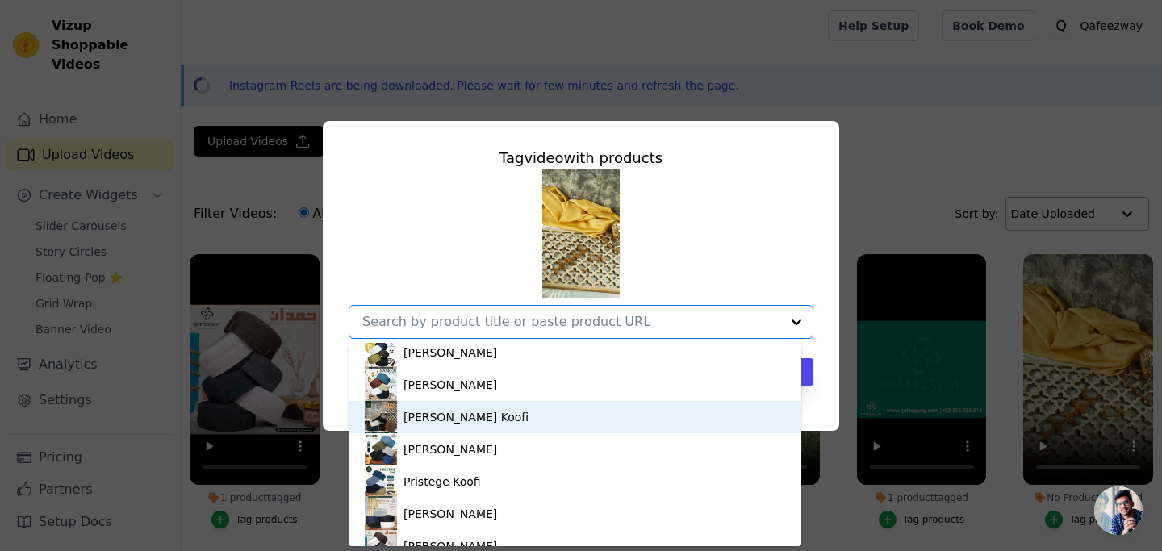
click at [471, 420] on div "[PERSON_NAME] Koofi" at bounding box center [575, 417] width 420 height 32
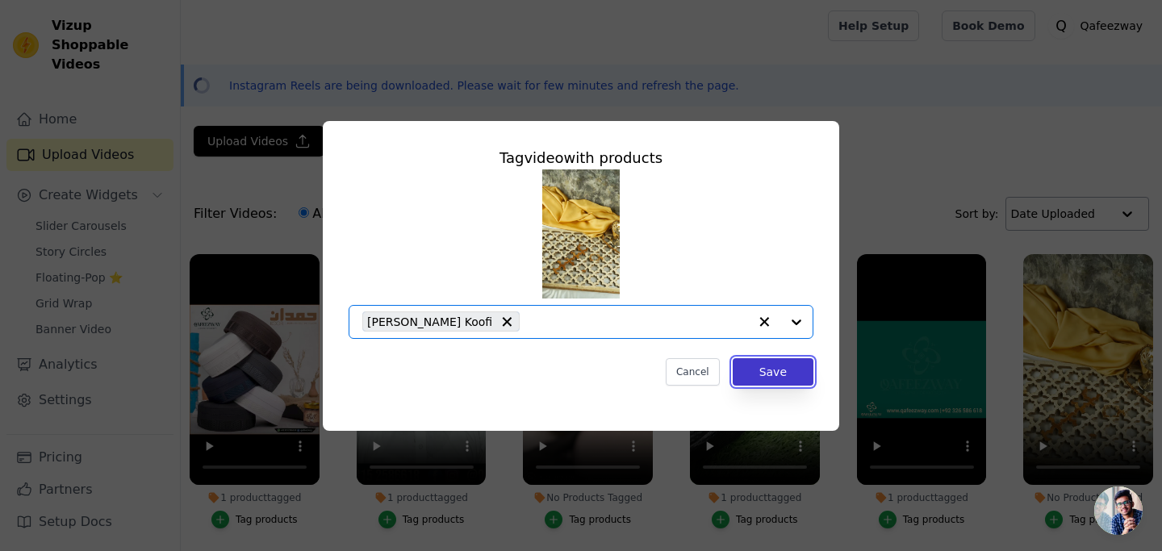
click at [783, 367] on button "Save" at bounding box center [773, 371] width 81 height 27
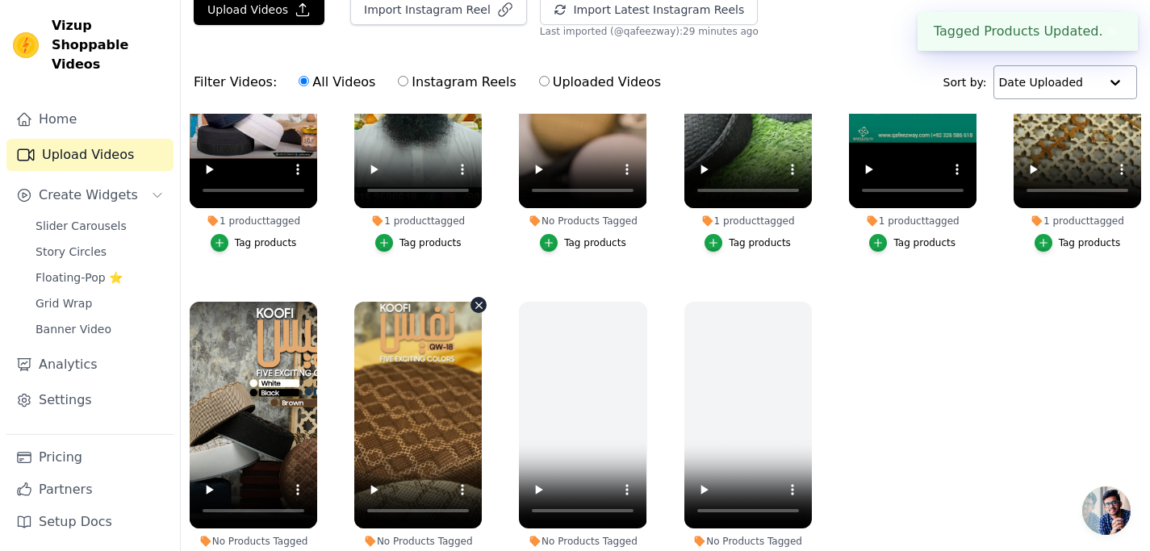
scroll to position [232, 0]
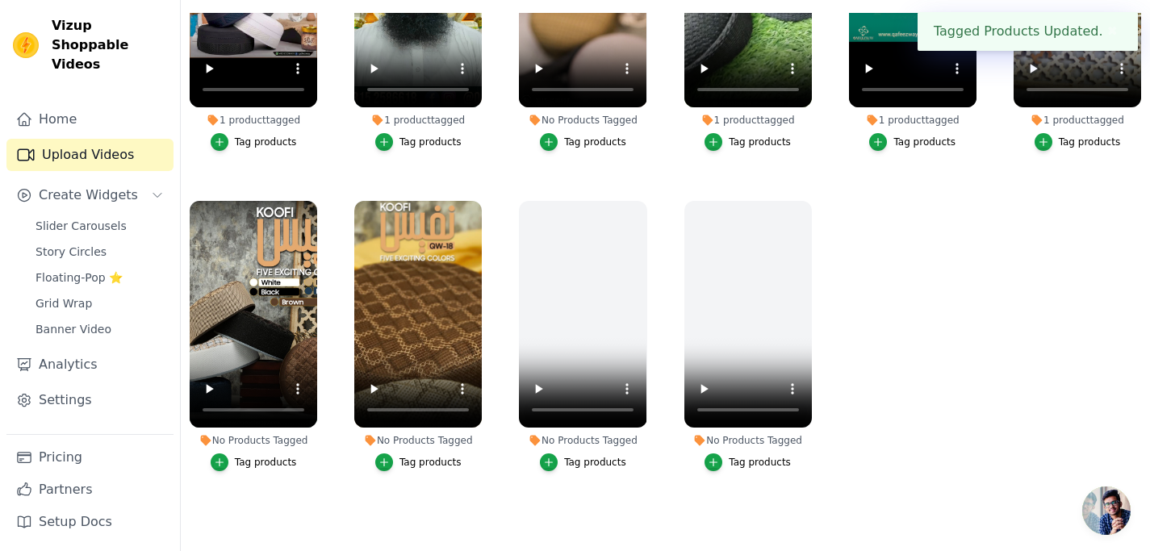
click at [256, 453] on button "Tag products" at bounding box center [254, 462] width 86 height 18
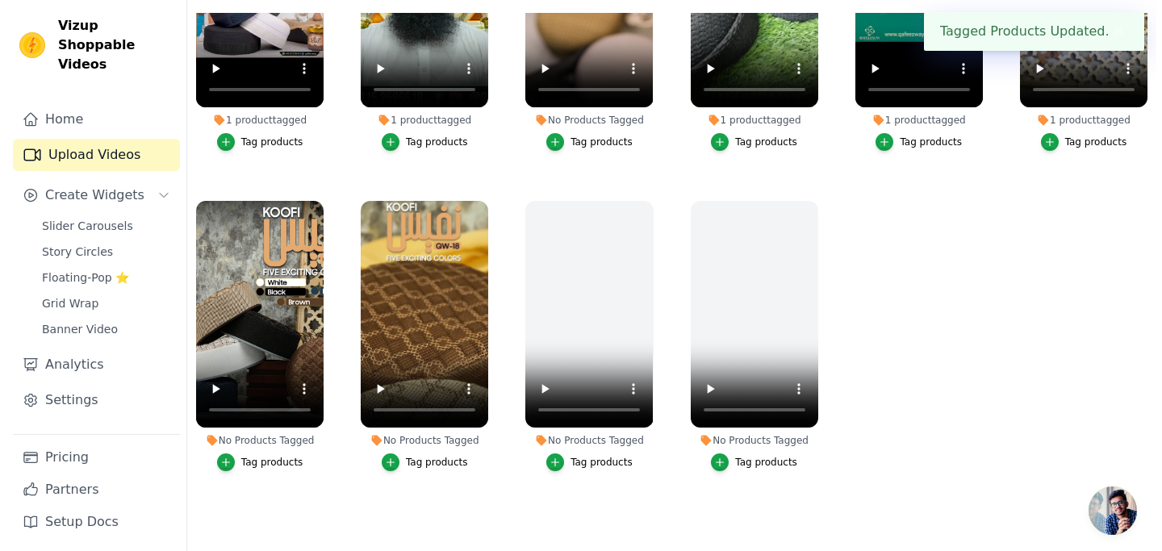
scroll to position [0, 0]
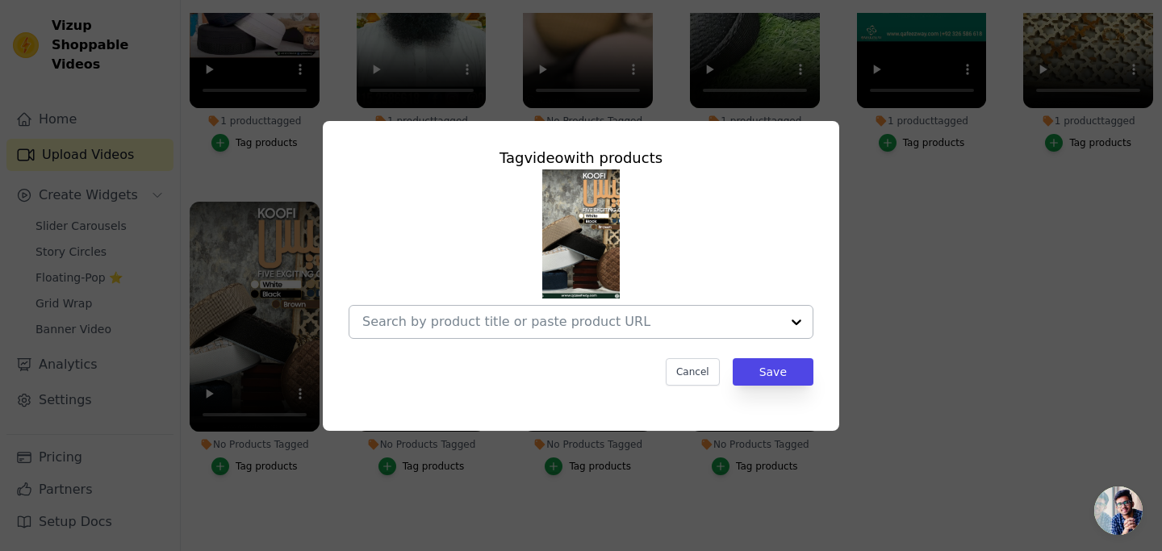
click at [799, 321] on div at bounding box center [796, 322] width 32 height 32
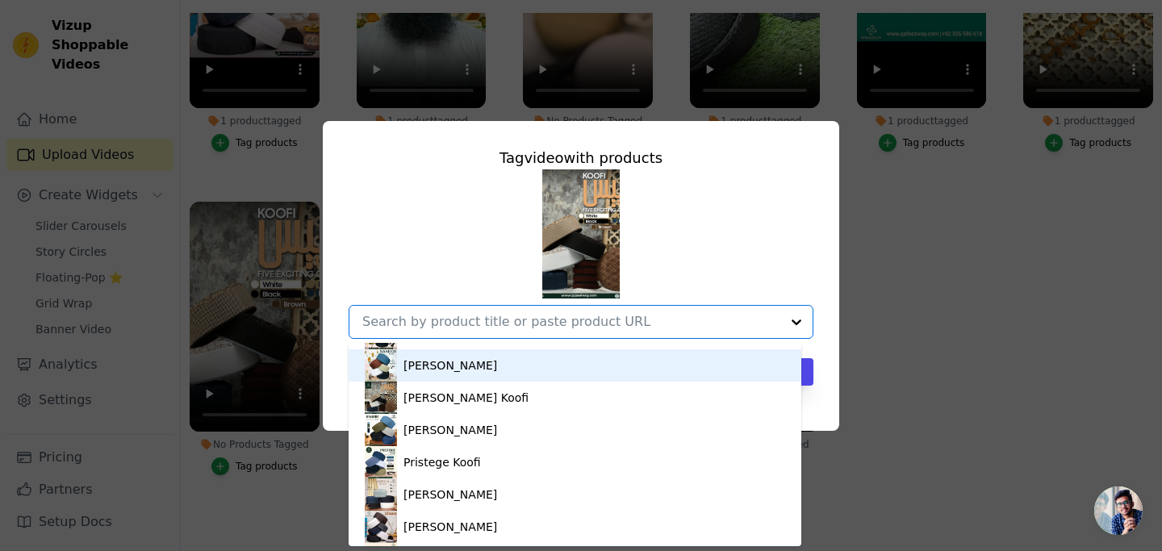
scroll to position [39, 0]
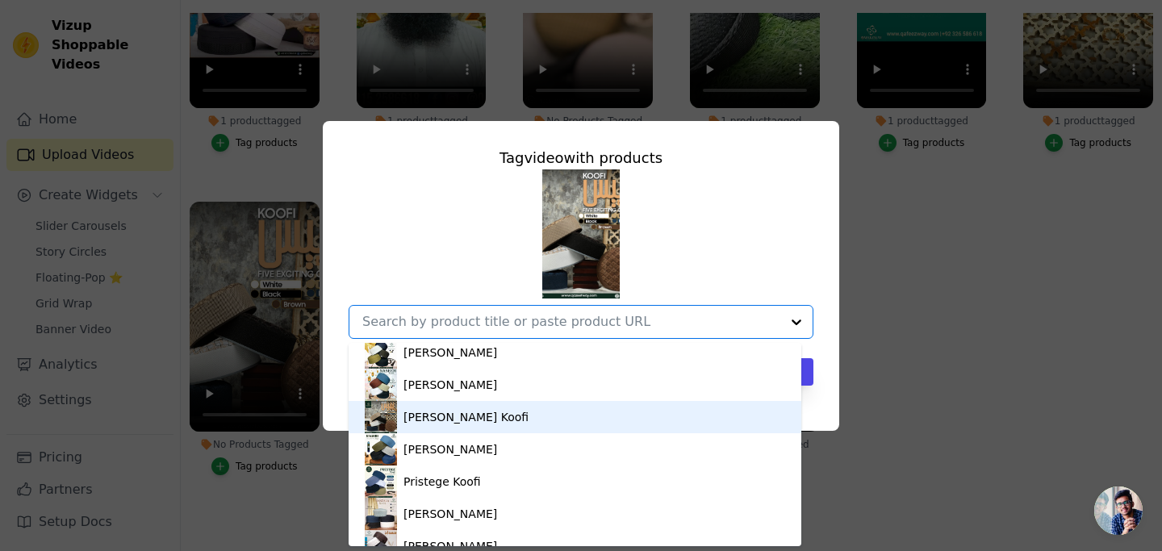
click at [468, 420] on div "[PERSON_NAME] Koofi" at bounding box center [575, 417] width 420 height 32
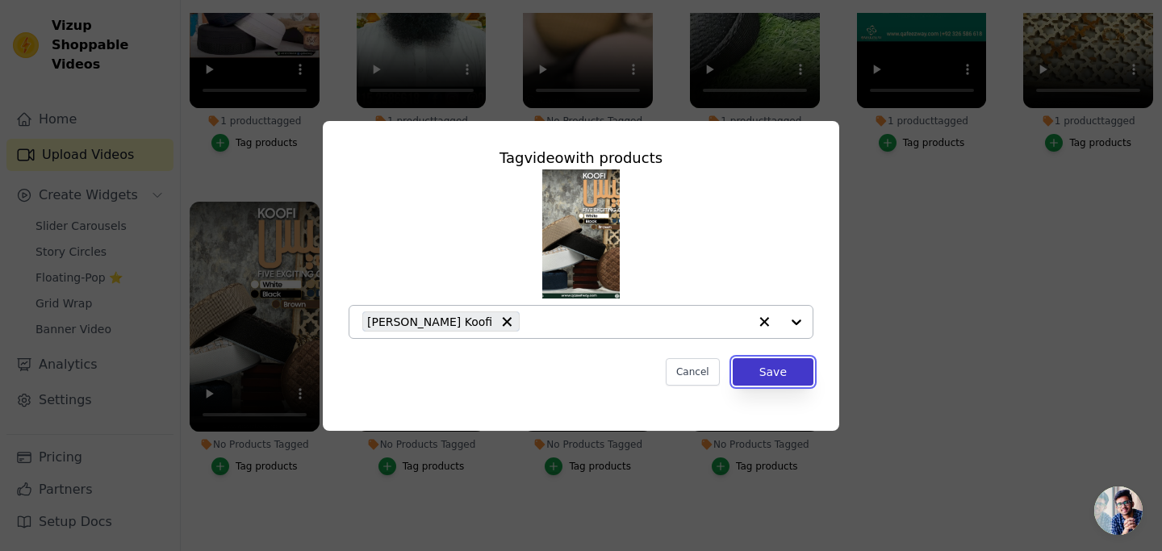
click at [766, 370] on button "Save" at bounding box center [773, 371] width 81 height 27
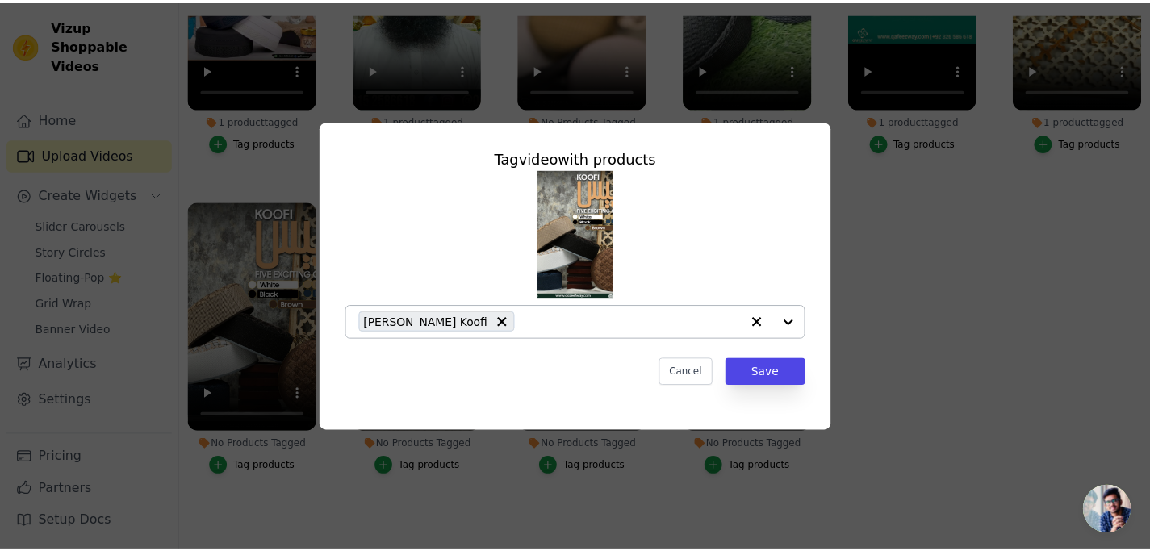
scroll to position [232, 0]
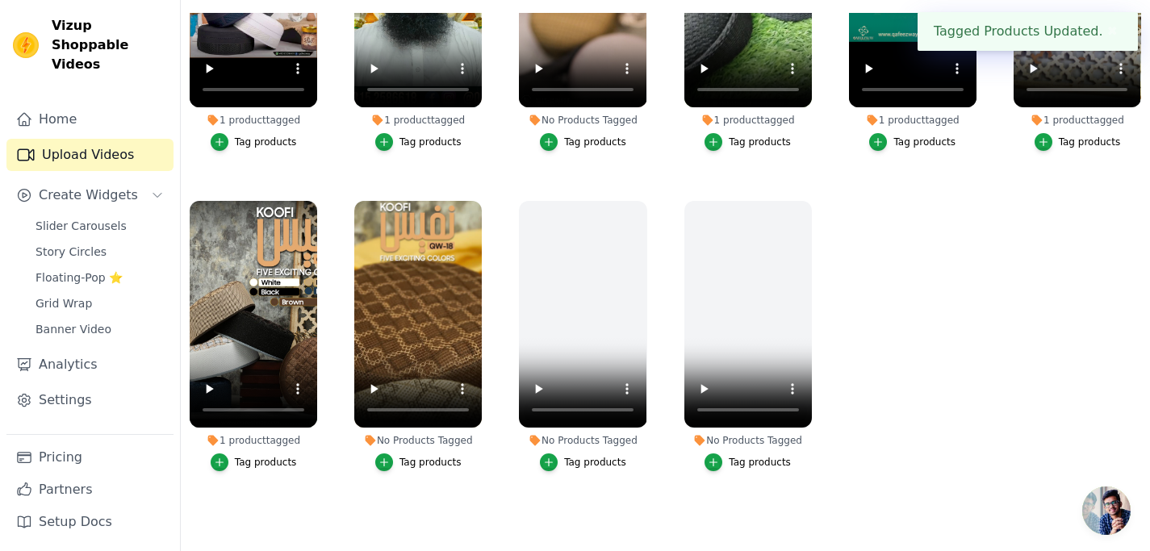
click at [416, 456] on div "Tag products" at bounding box center [430, 462] width 62 height 13
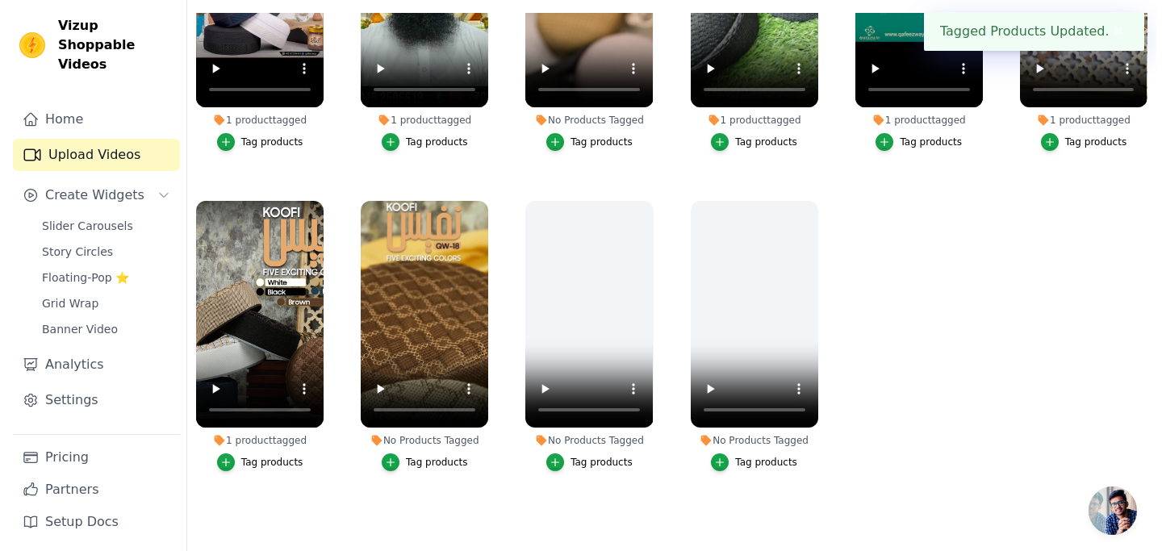
scroll to position [0, 0]
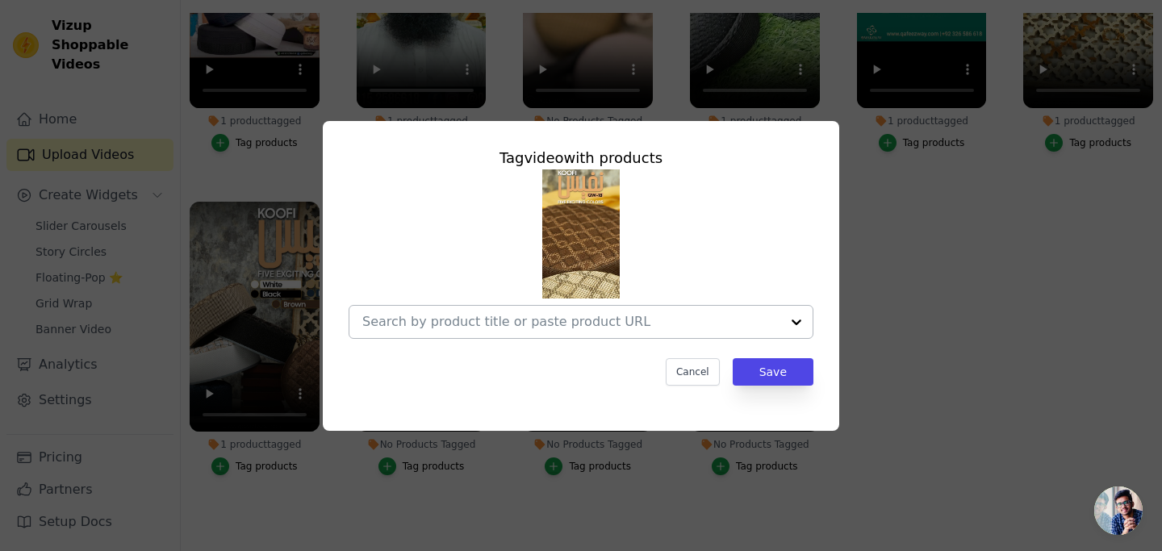
click at [801, 319] on div at bounding box center [796, 322] width 32 height 32
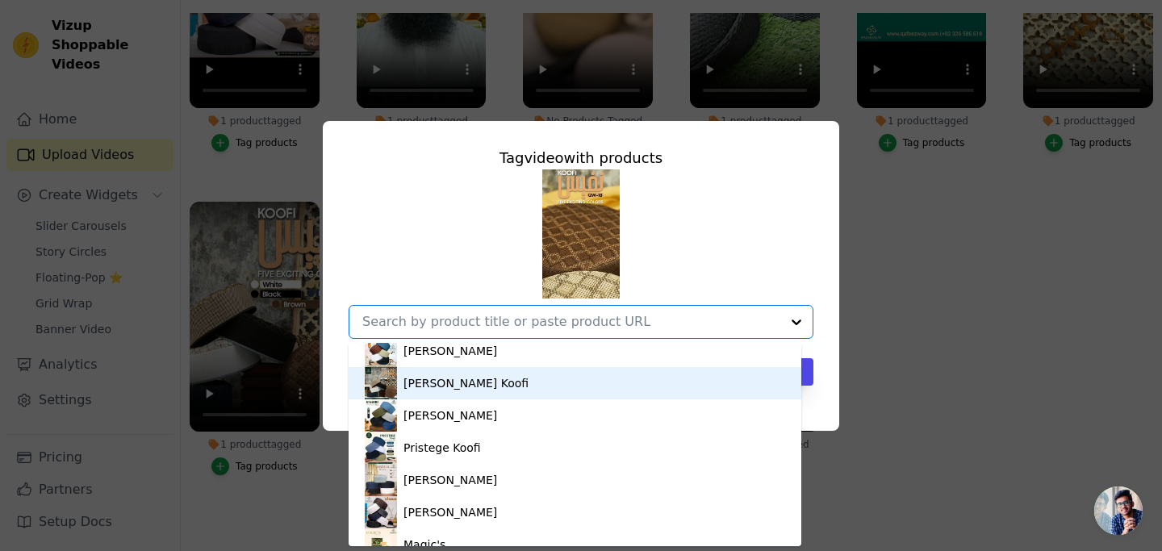
scroll to position [81, 0]
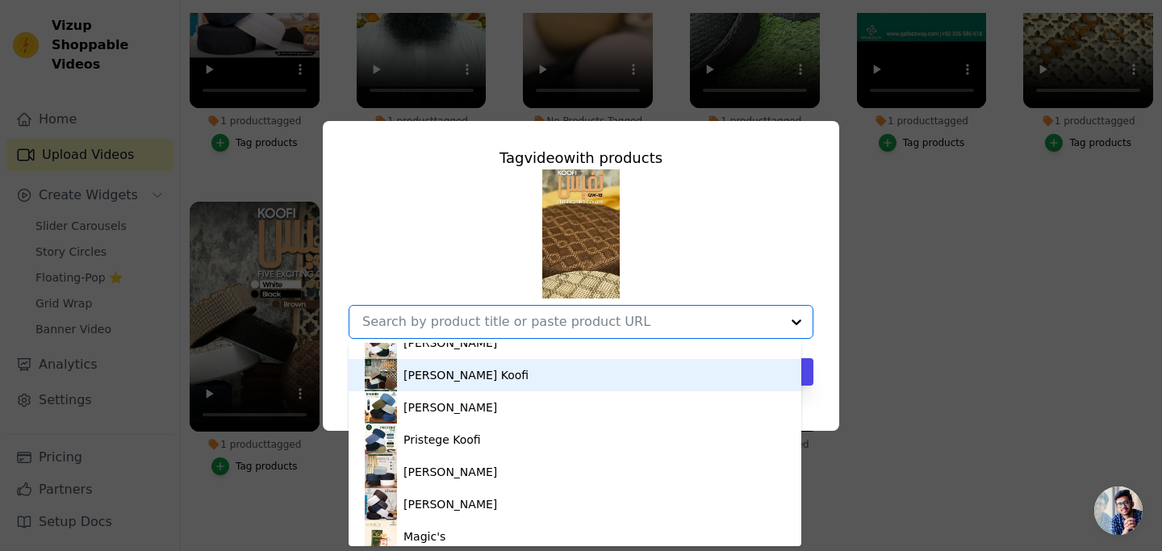
click at [482, 374] on div "[PERSON_NAME] Koofi" at bounding box center [575, 375] width 420 height 32
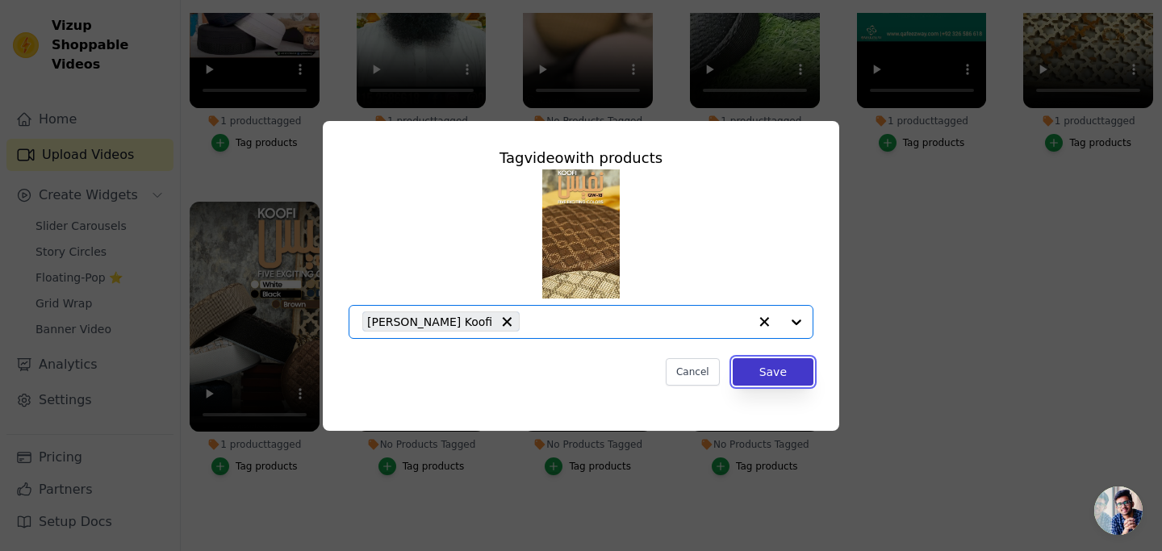
click at [765, 385] on button "Save" at bounding box center [773, 371] width 81 height 27
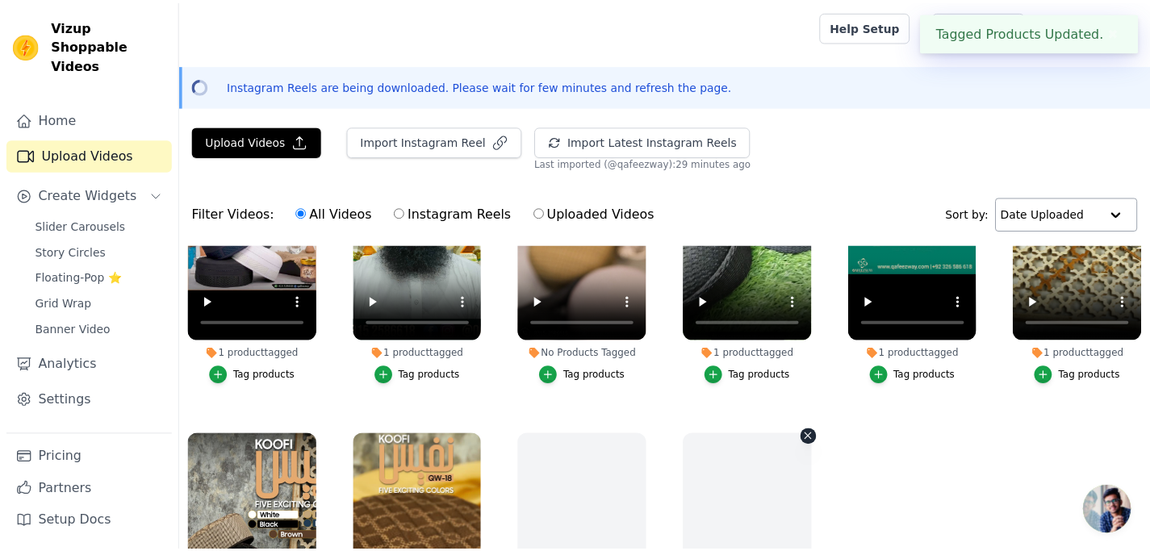
scroll to position [232, 0]
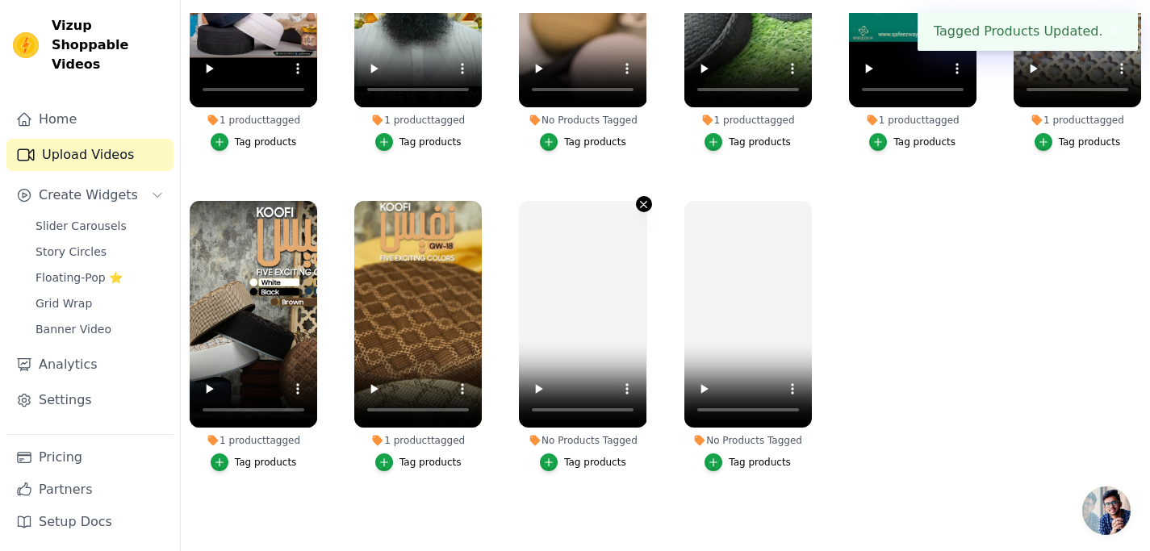
click at [641, 201] on icon "button" at bounding box center [644, 204] width 6 height 6
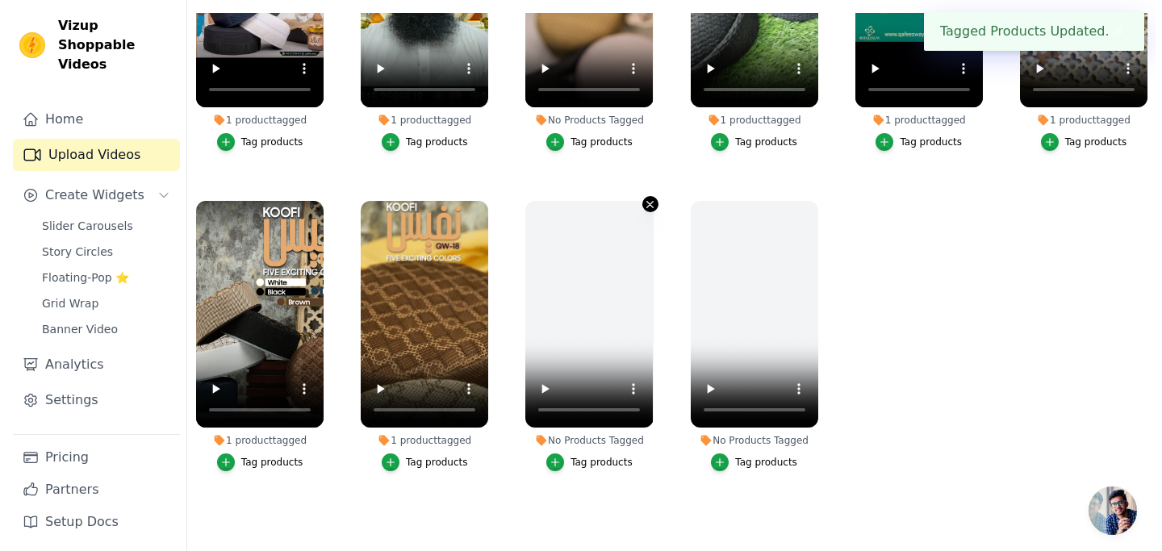
scroll to position [0, 0]
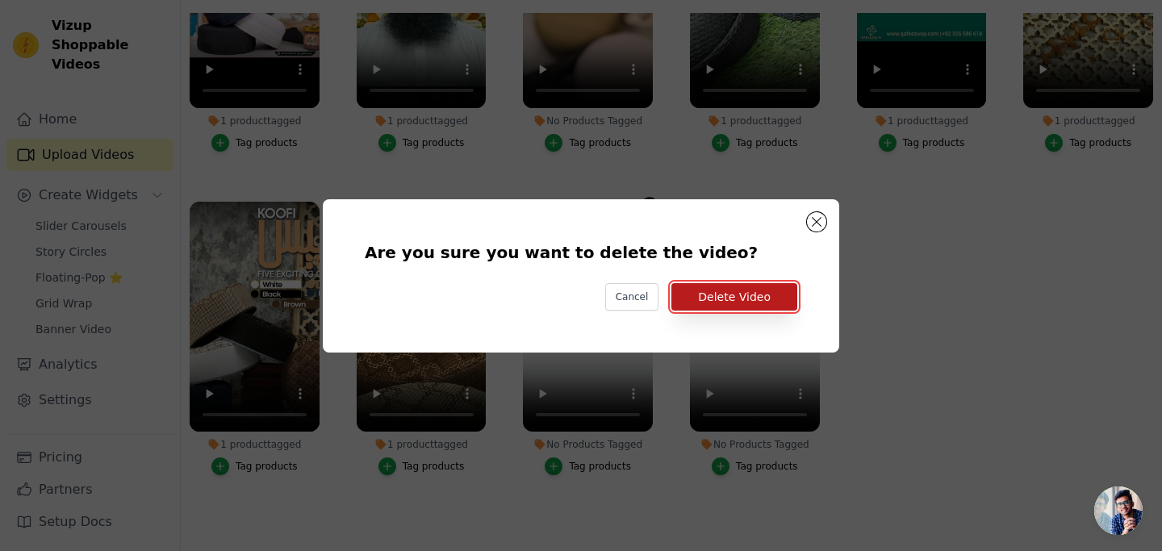
click at [745, 299] on button "Delete Video" at bounding box center [734, 296] width 126 height 27
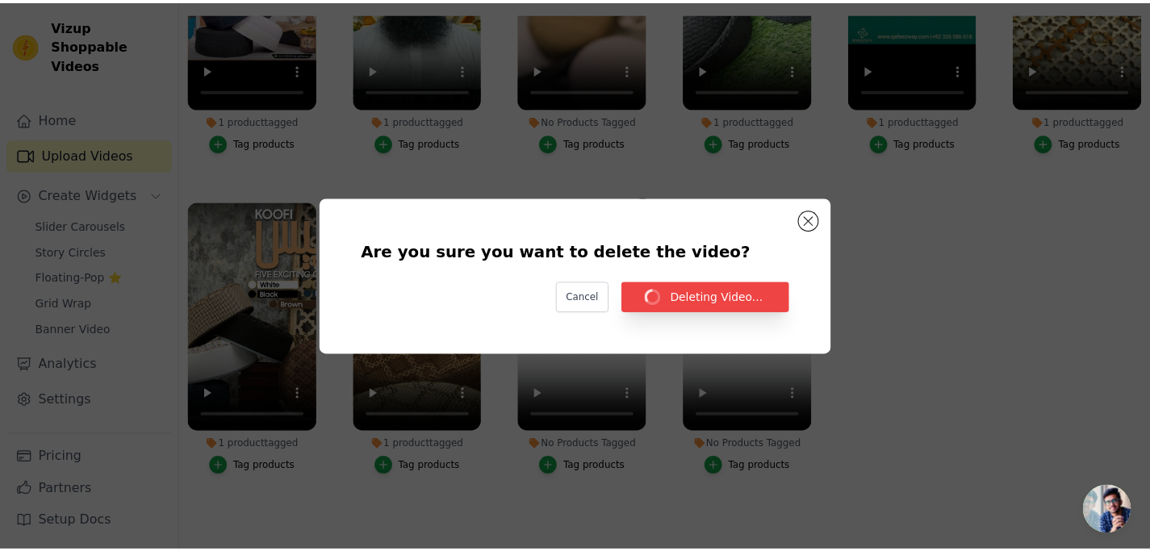
scroll to position [232, 0]
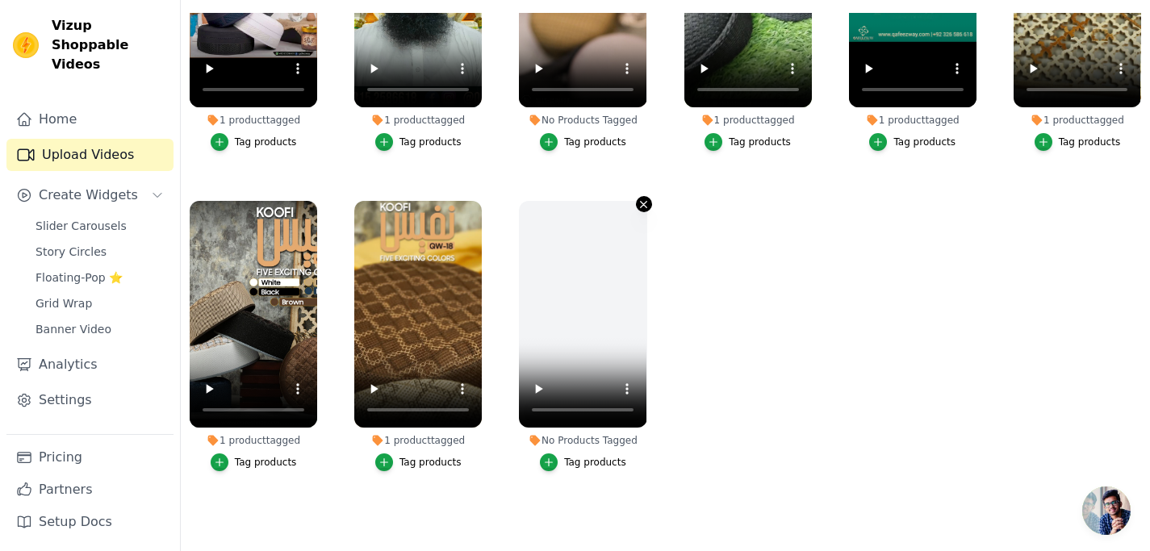
click at [643, 199] on icon "button" at bounding box center [643, 205] width 12 height 12
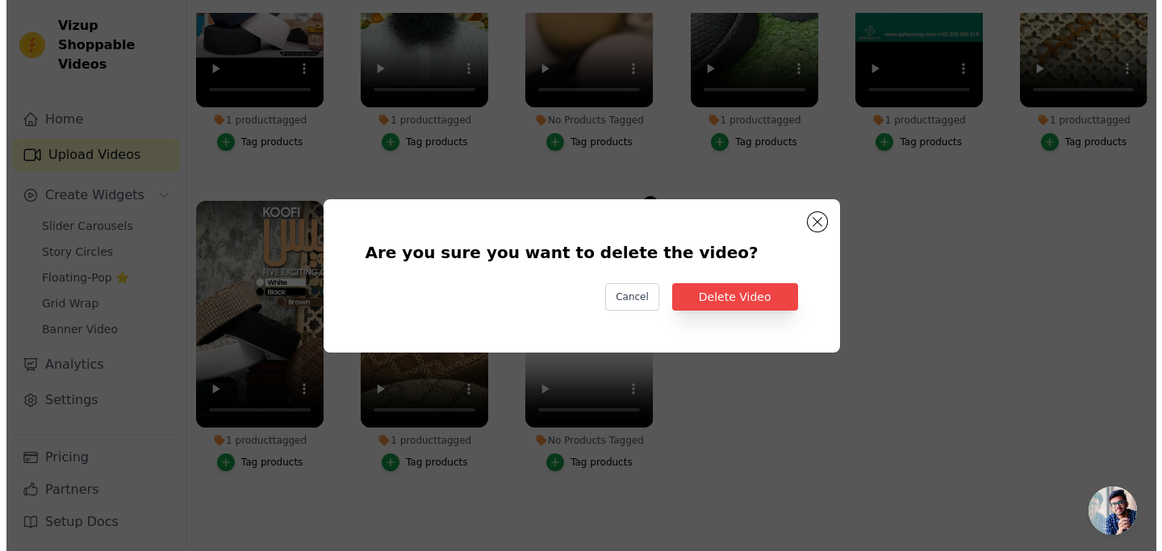
scroll to position [0, 0]
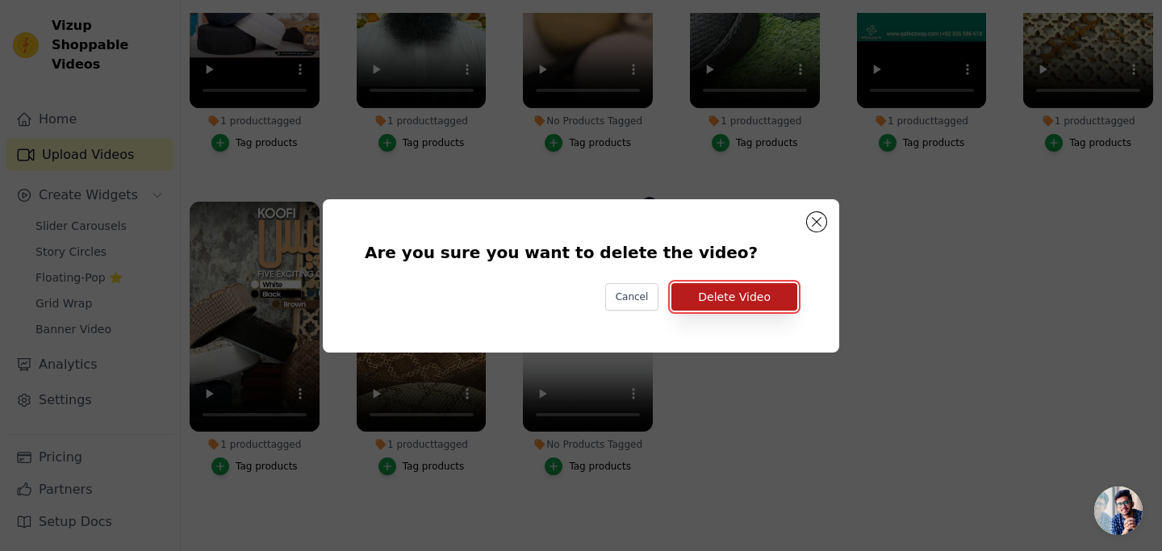
click at [697, 295] on button "Delete Video" at bounding box center [734, 296] width 126 height 27
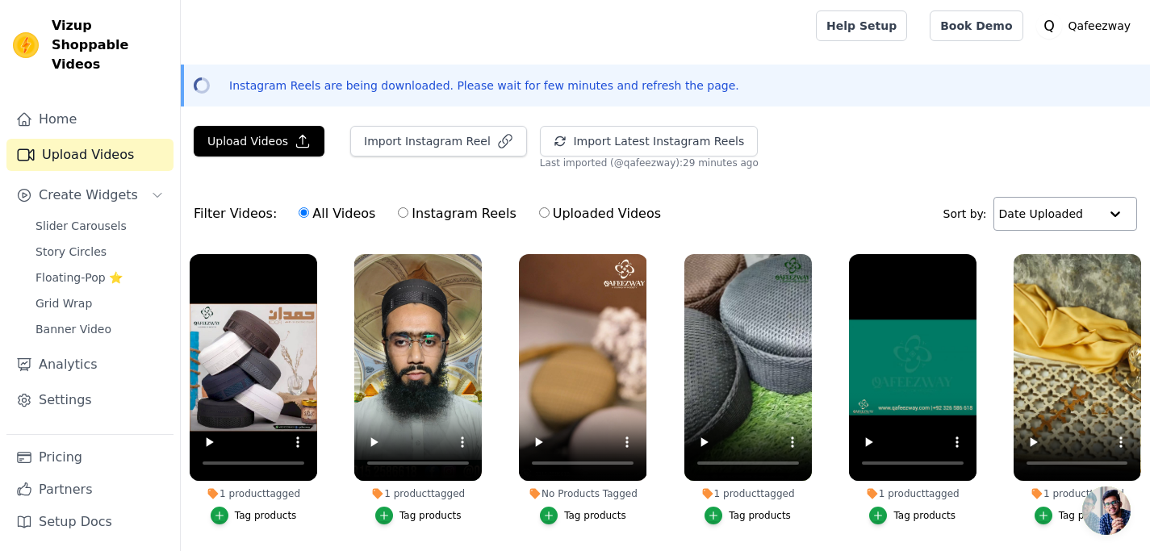
click at [89, 139] on link "Upload Videos" at bounding box center [89, 155] width 167 height 32
click at [103, 218] on span "Slider Carousels" at bounding box center [81, 226] width 91 height 16
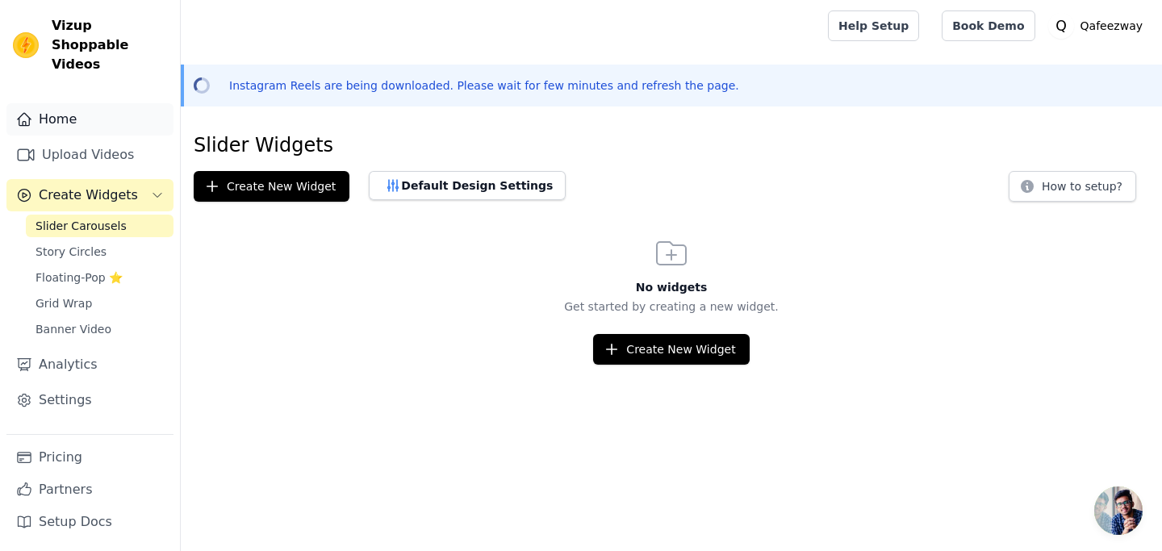
click at [94, 103] on link "Home" at bounding box center [89, 119] width 167 height 32
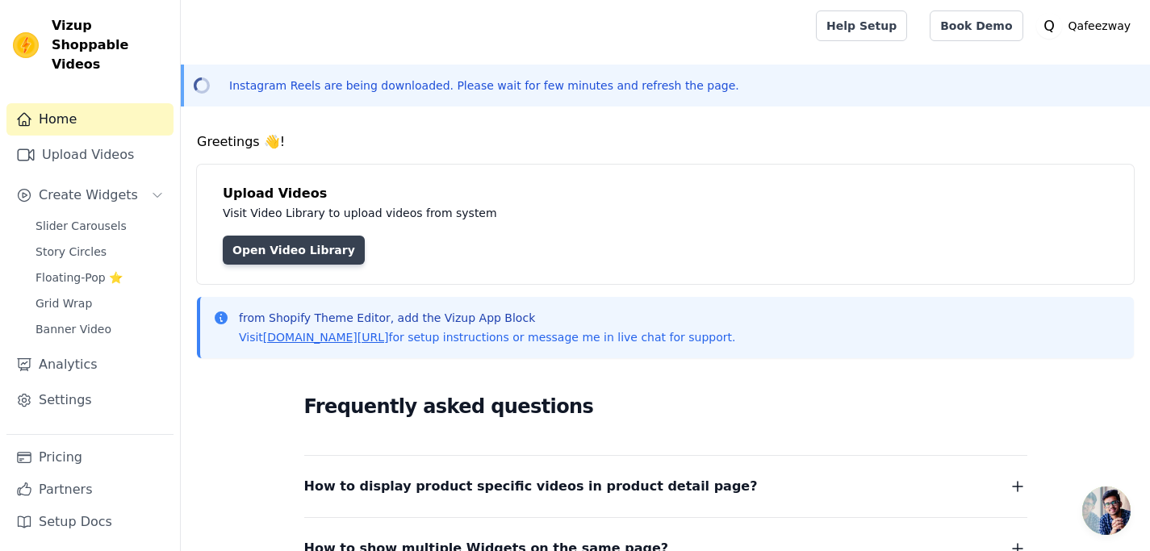
click at [301, 255] on link "Open Video Library" at bounding box center [294, 250] width 142 height 29
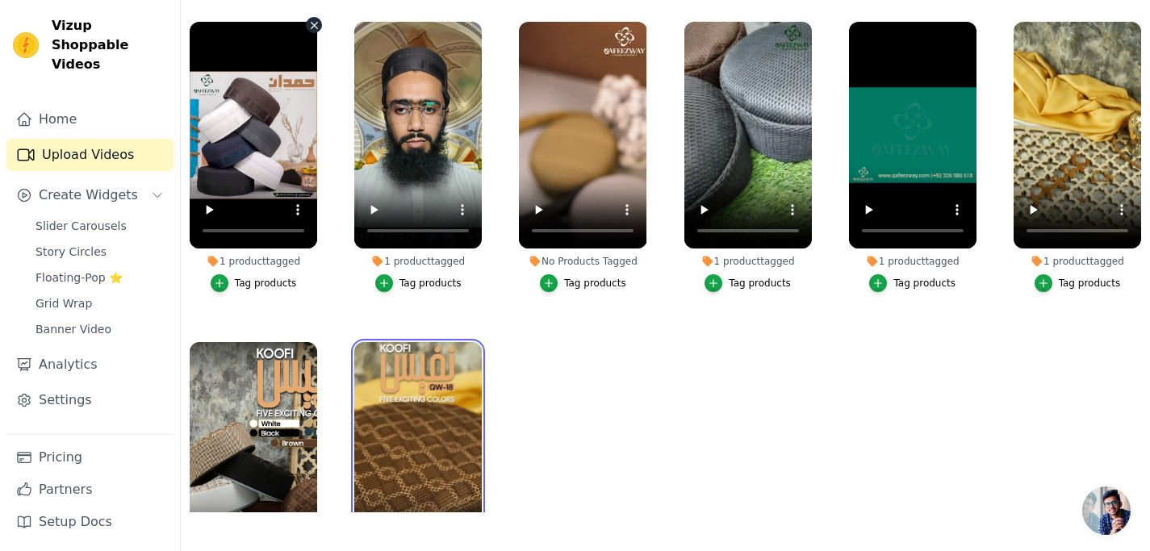
drag, startPoint x: 424, startPoint y: 428, endPoint x: 300, endPoint y: 119, distance: 333.1
click at [300, 119] on ul "1 product tagged Tag products 1 product tagged Tag products No Products Tagged …" at bounding box center [665, 262] width 969 height 499
click at [124, 215] on link "Slider Carousels" at bounding box center [100, 226] width 148 height 23
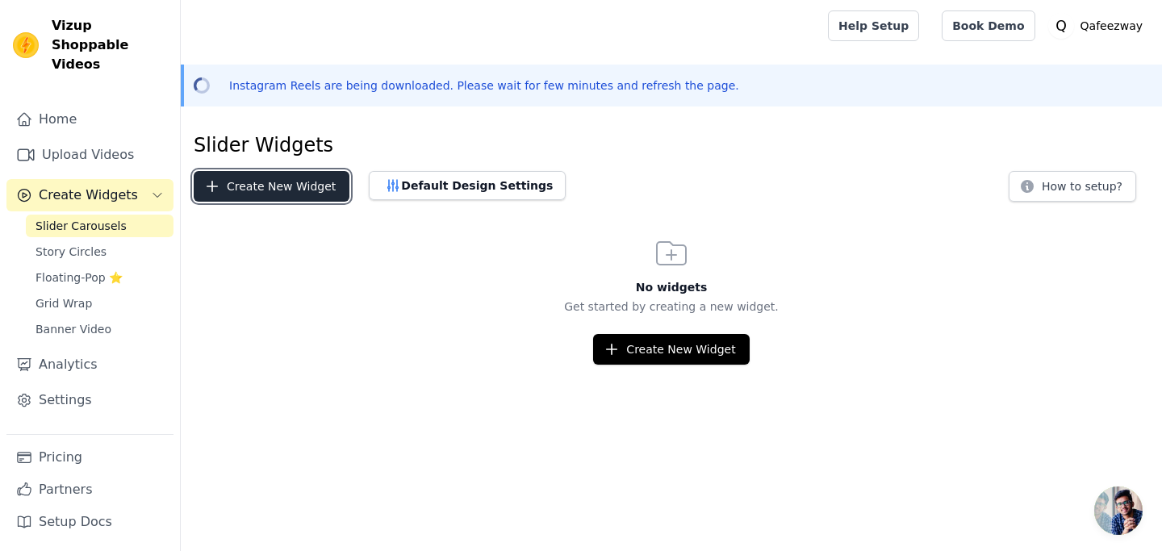
click at [284, 182] on button "Create New Widget" at bounding box center [272, 186] width 156 height 31
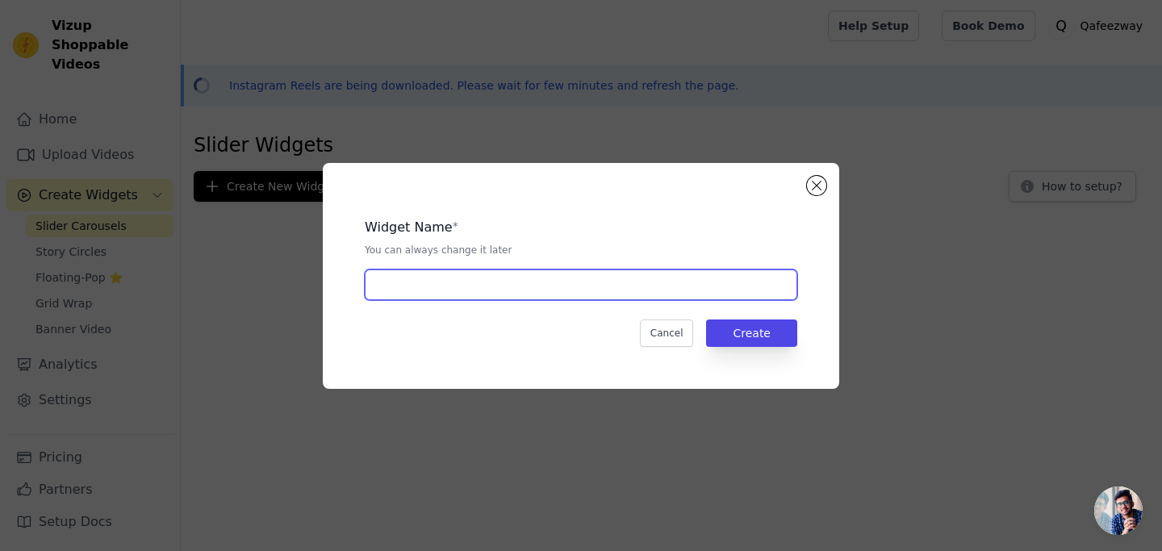
click at [479, 287] on input "text" at bounding box center [581, 285] width 433 height 31
type input "Watcth"
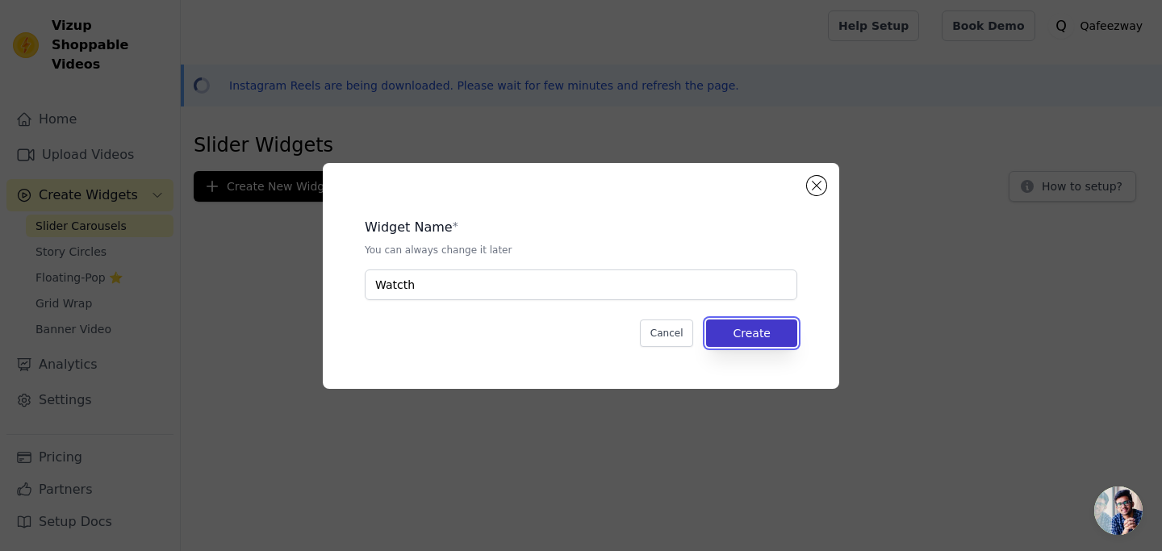
click at [764, 332] on button "Create" at bounding box center [751, 333] width 91 height 27
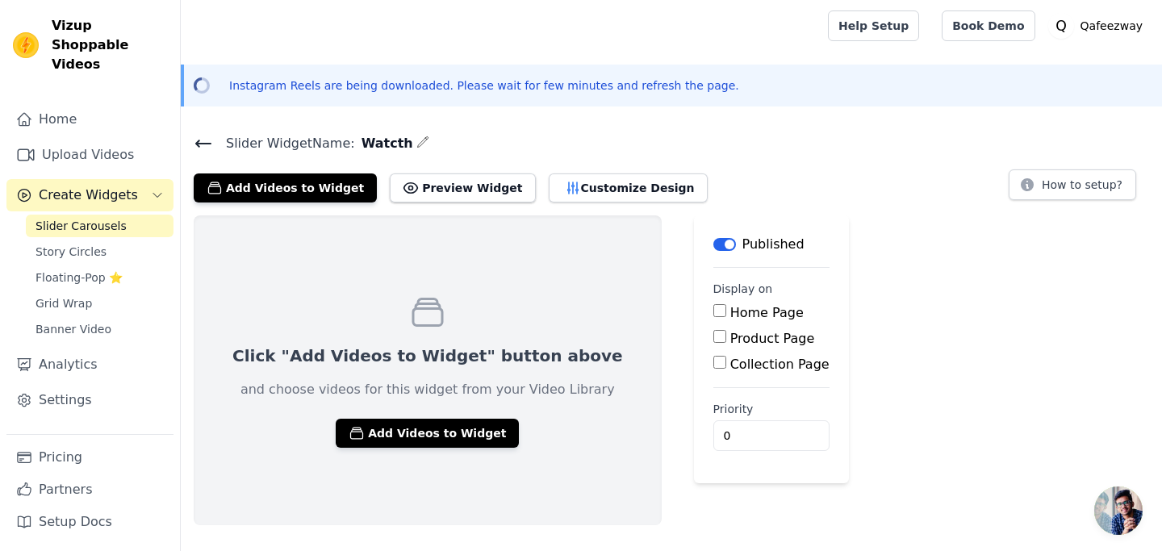
click at [713, 306] on input "Home Page" at bounding box center [719, 310] width 13 height 13
checkbox input "true"
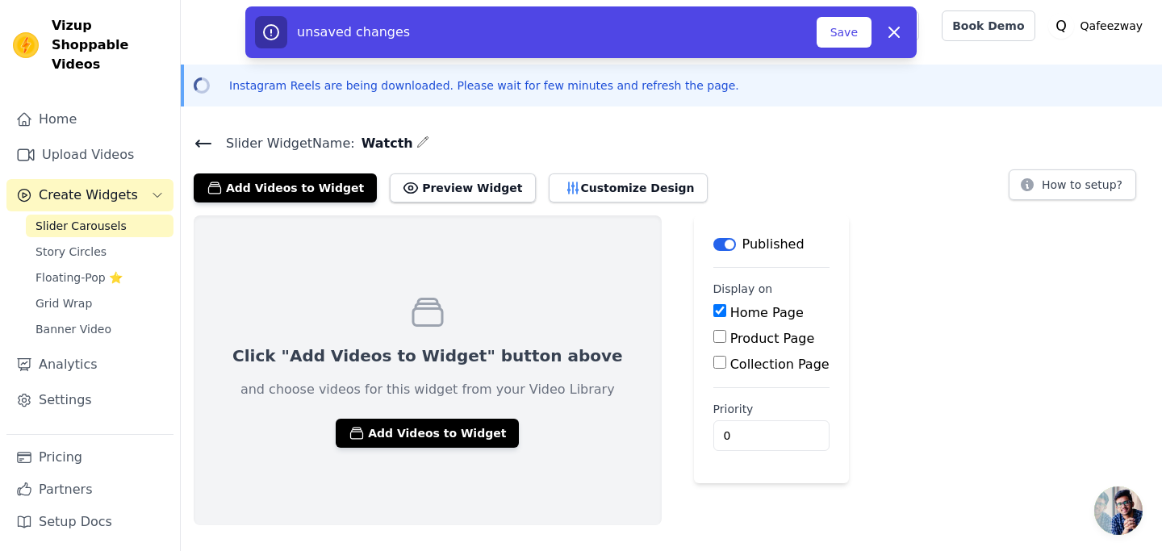
click at [713, 333] on input "Product Page" at bounding box center [719, 336] width 13 height 13
checkbox input "true"
click at [713, 407] on input "Collection Page" at bounding box center [719, 407] width 13 height 13
checkbox input "true"
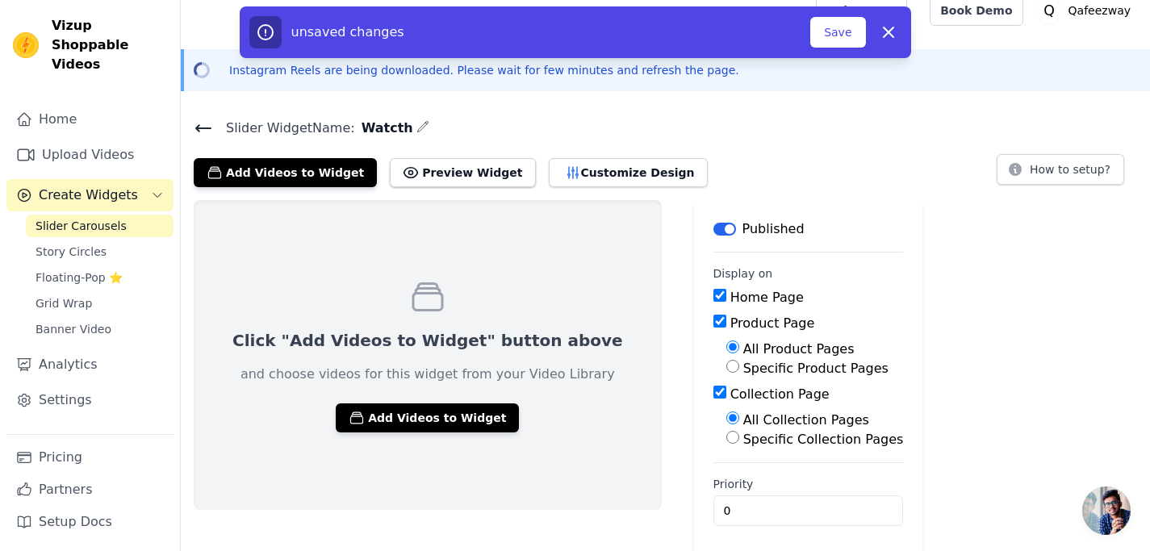
scroll to position [21, 0]
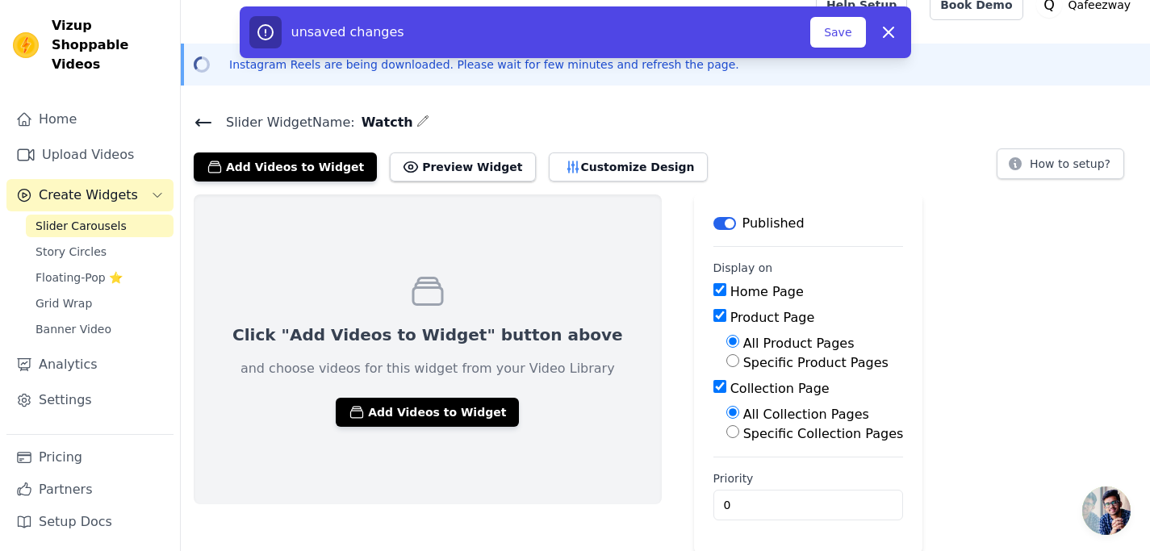
click at [726, 427] on input "Specific Collection Pages" at bounding box center [732, 431] width 13 height 13
radio input "true"
click at [726, 472] on button "Select Collection Pages" at bounding box center [802, 470] width 153 height 27
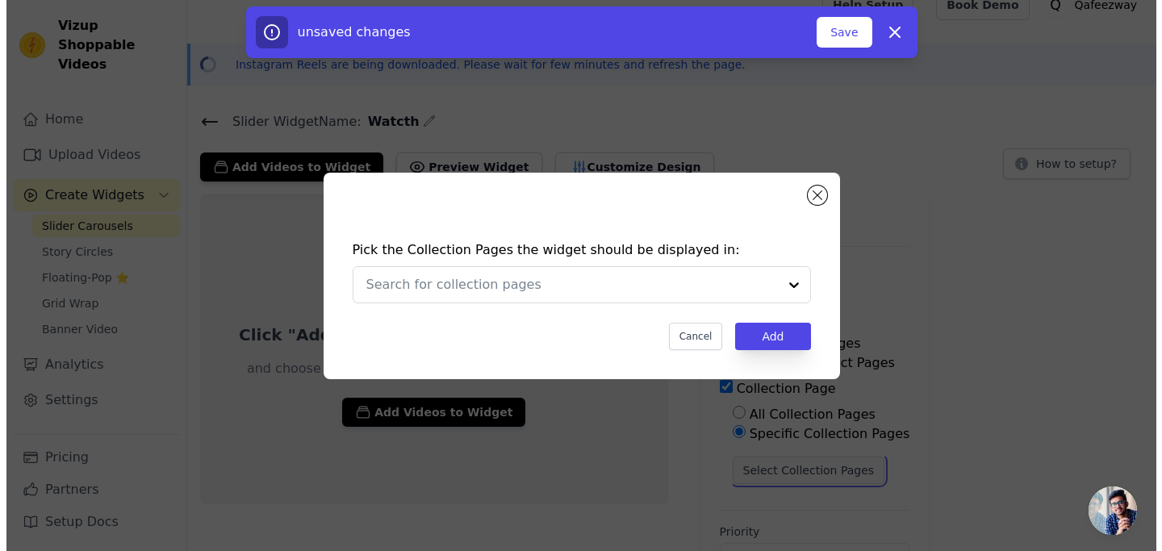
scroll to position [0, 0]
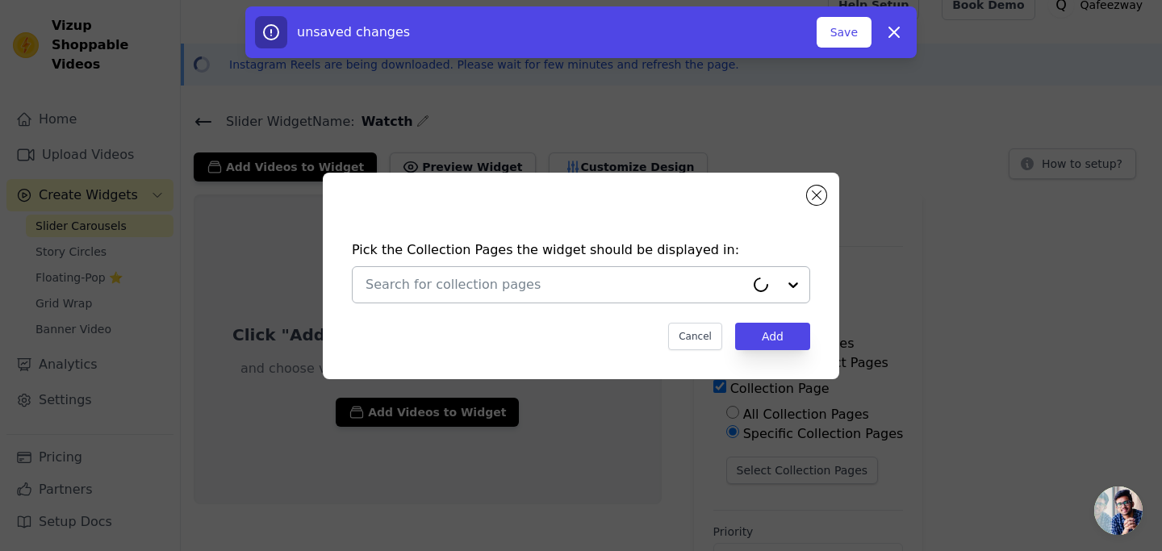
click at [788, 282] on div at bounding box center [777, 285] width 65 height 36
click at [790, 281] on div at bounding box center [777, 285] width 65 height 36
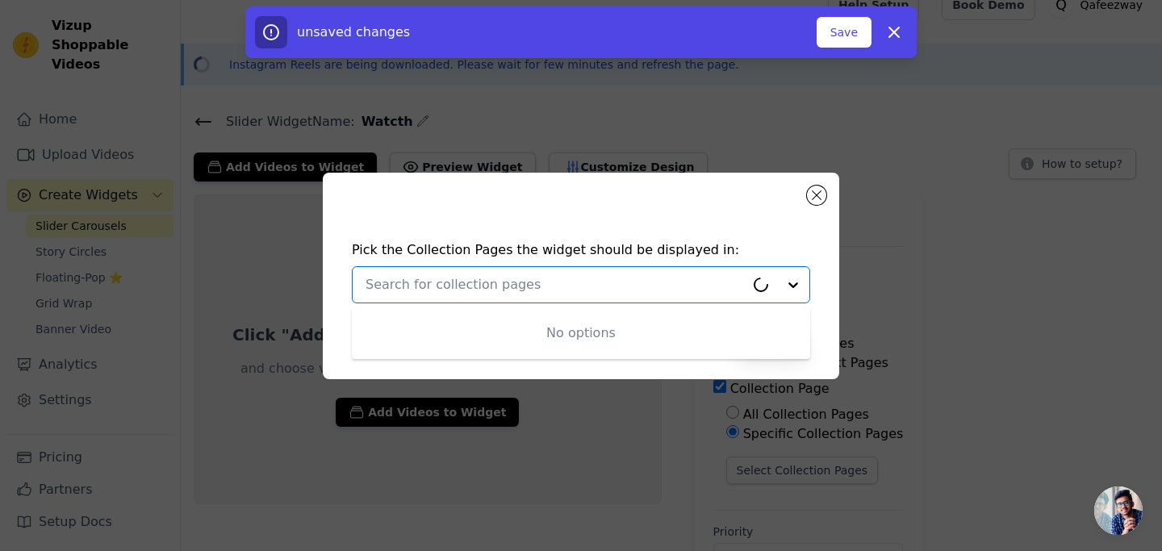
click at [790, 281] on div at bounding box center [777, 285] width 65 height 36
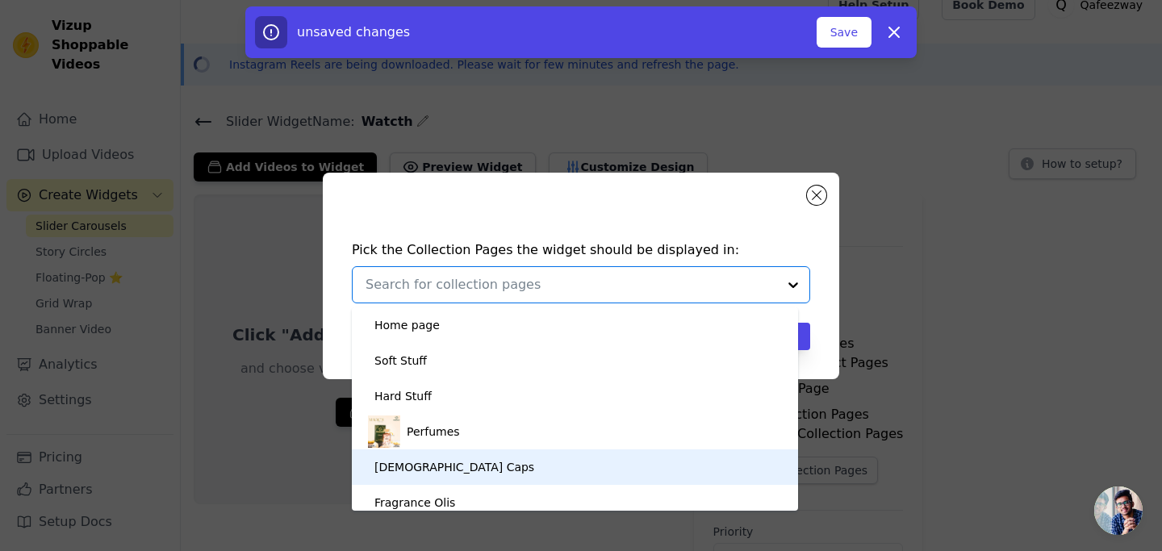
click at [413, 465] on div "[DEMOGRAPHIC_DATA] Caps" at bounding box center [454, 467] width 160 height 36
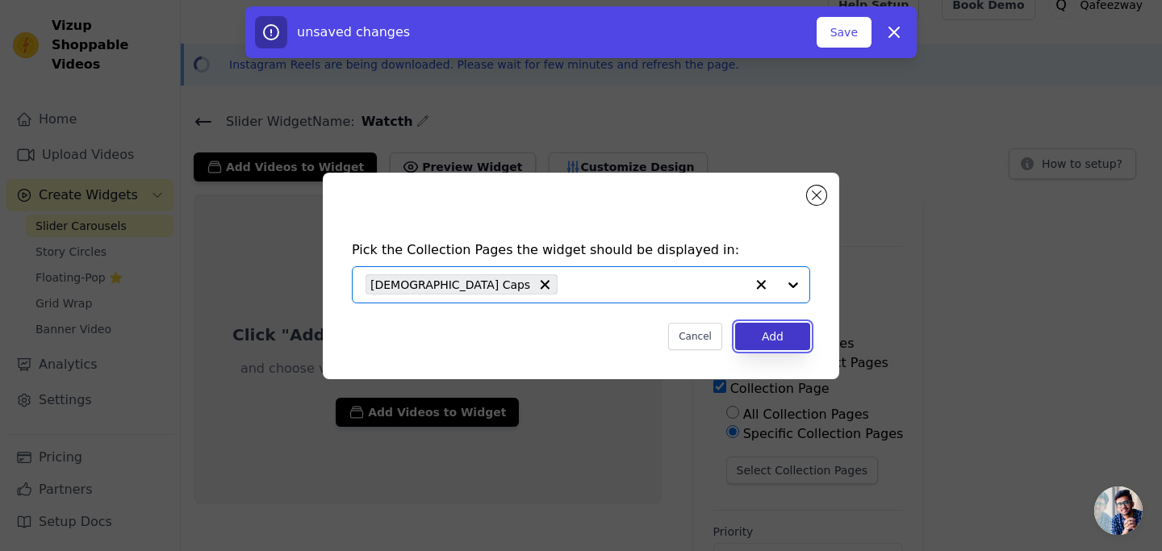
click at [767, 336] on button "Add" at bounding box center [772, 336] width 75 height 27
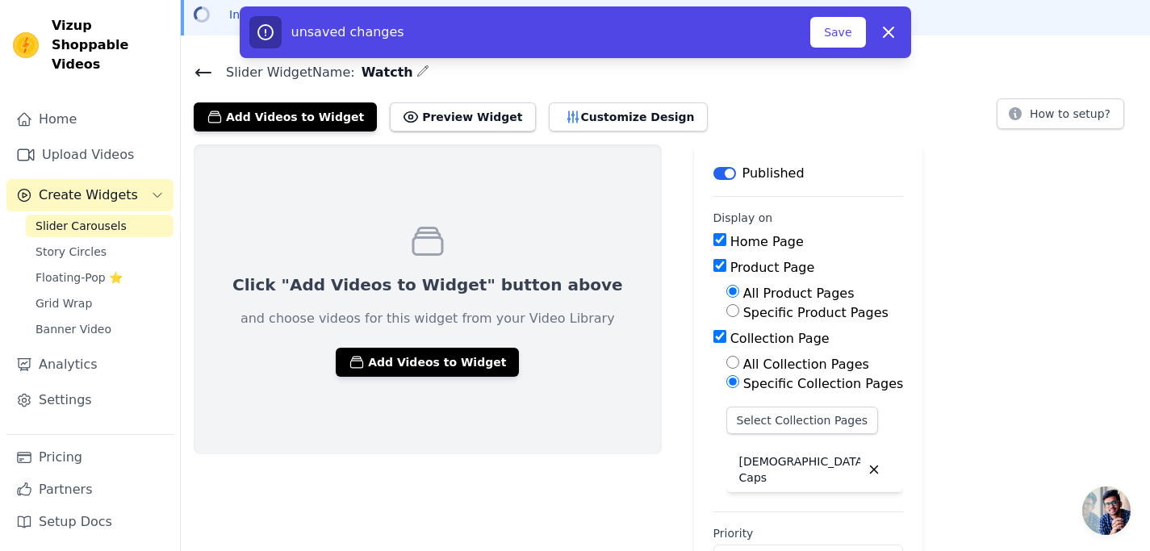
scroll to position [121, 0]
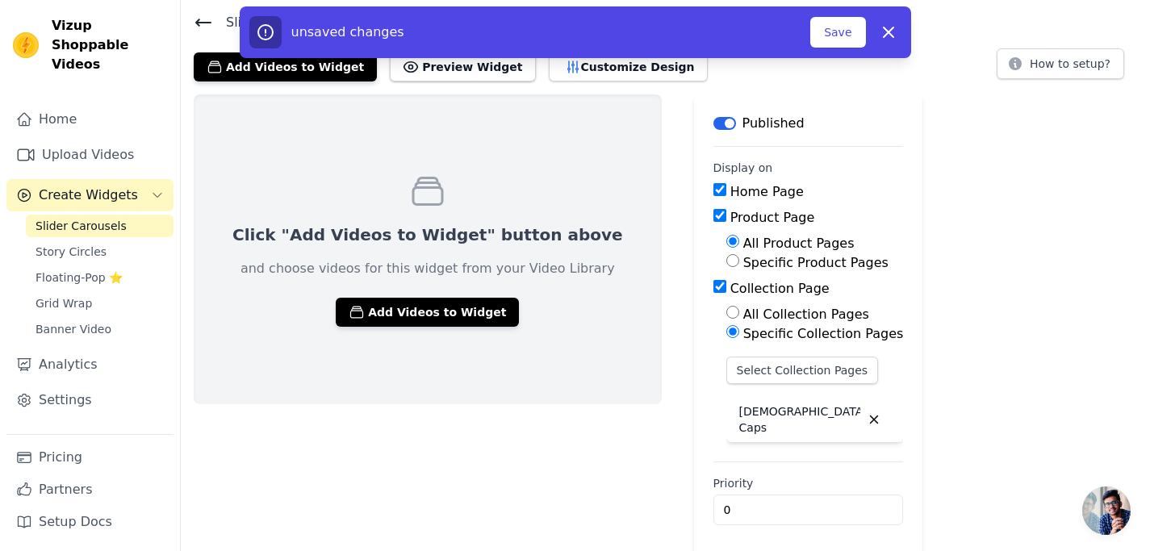
click at [739, 412] on p "[DEMOGRAPHIC_DATA] Caps" at bounding box center [799, 419] width 121 height 32
click at [769, 370] on button "Select Collection Pages" at bounding box center [802, 370] width 153 height 27
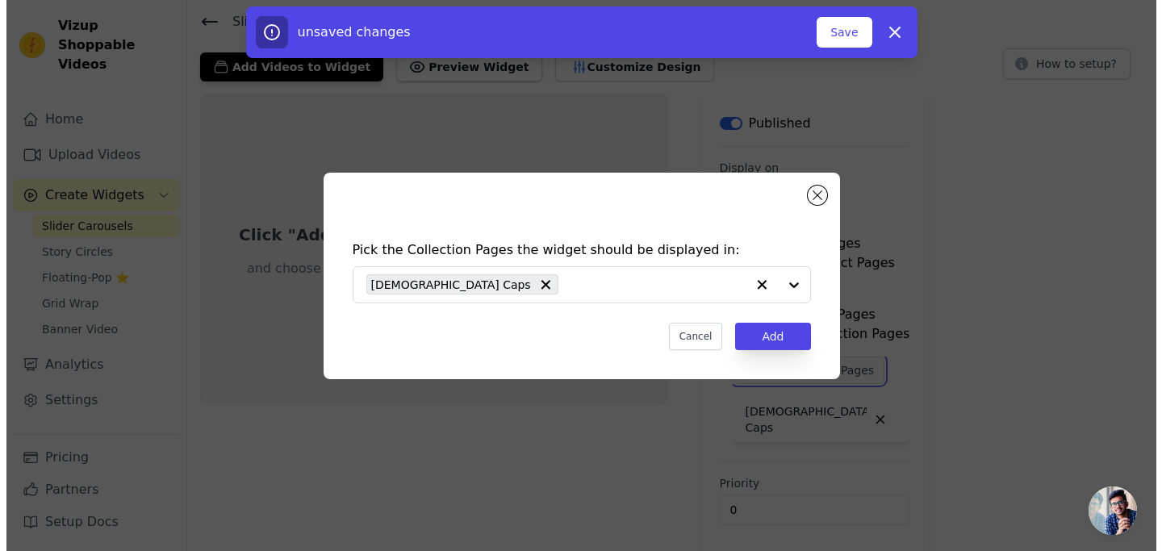
scroll to position [0, 0]
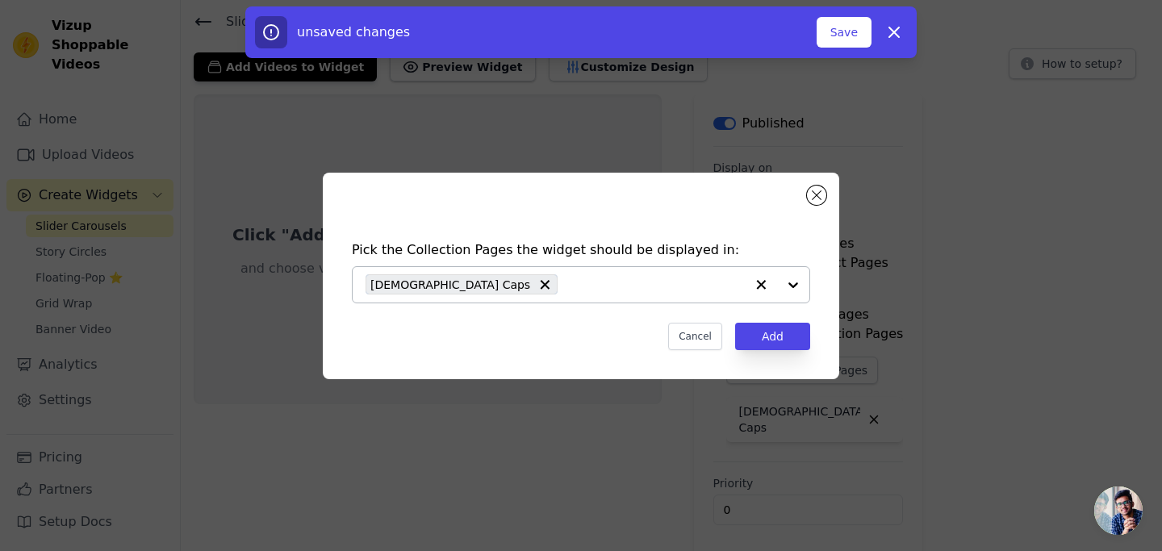
click at [664, 273] on div "[DEMOGRAPHIC_DATA] Caps" at bounding box center [555, 285] width 379 height 36
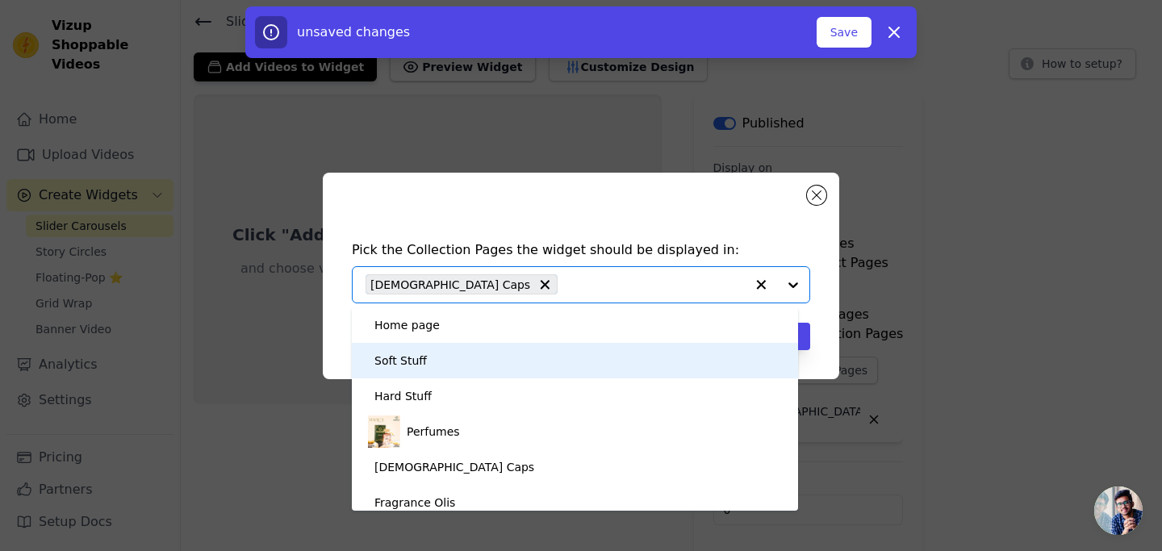
click at [513, 359] on div "Soft Stuff" at bounding box center [575, 361] width 414 height 36
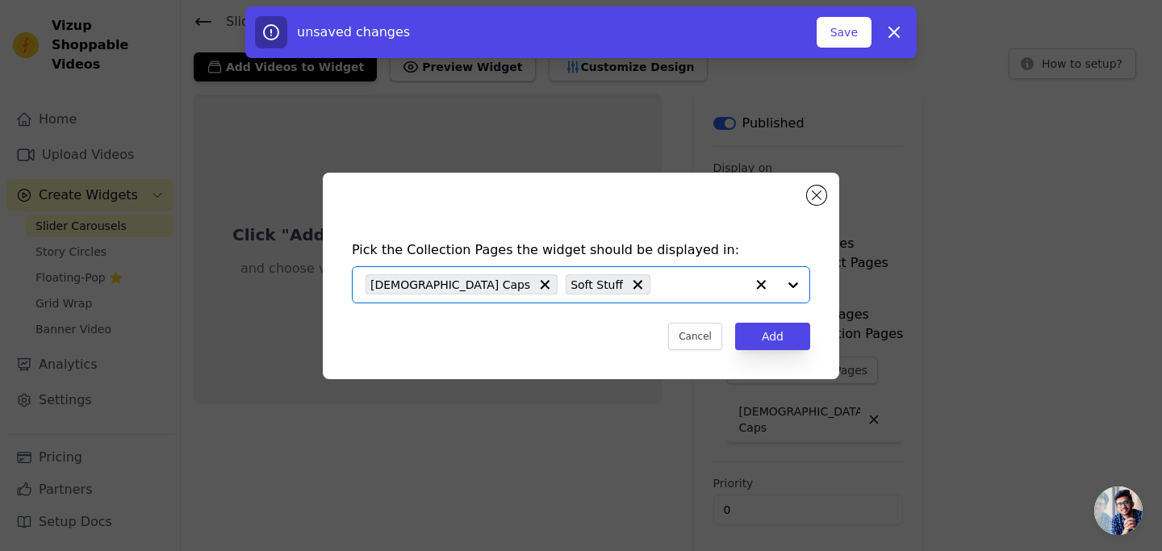
click at [658, 279] on input "text" at bounding box center [701, 284] width 86 height 19
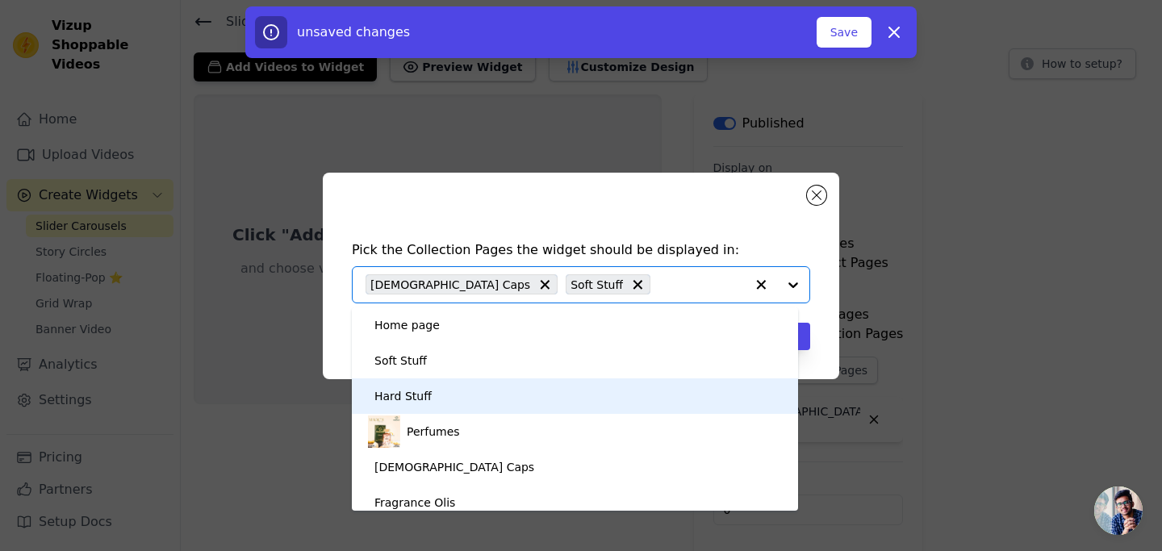
click at [487, 397] on div "Hard Stuff" at bounding box center [575, 396] width 414 height 36
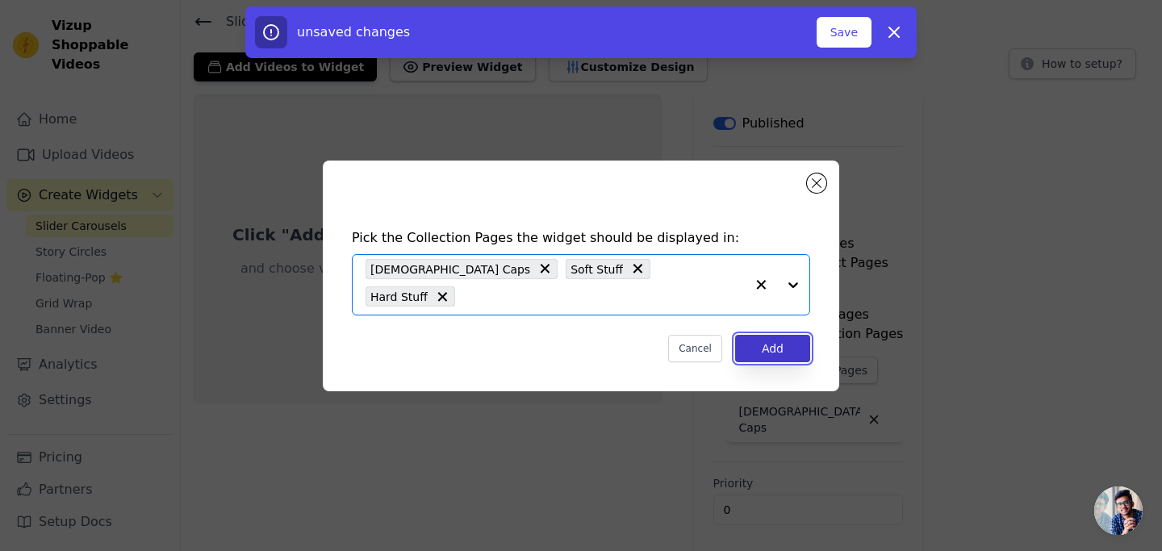
click at [765, 336] on button "Add" at bounding box center [772, 348] width 75 height 27
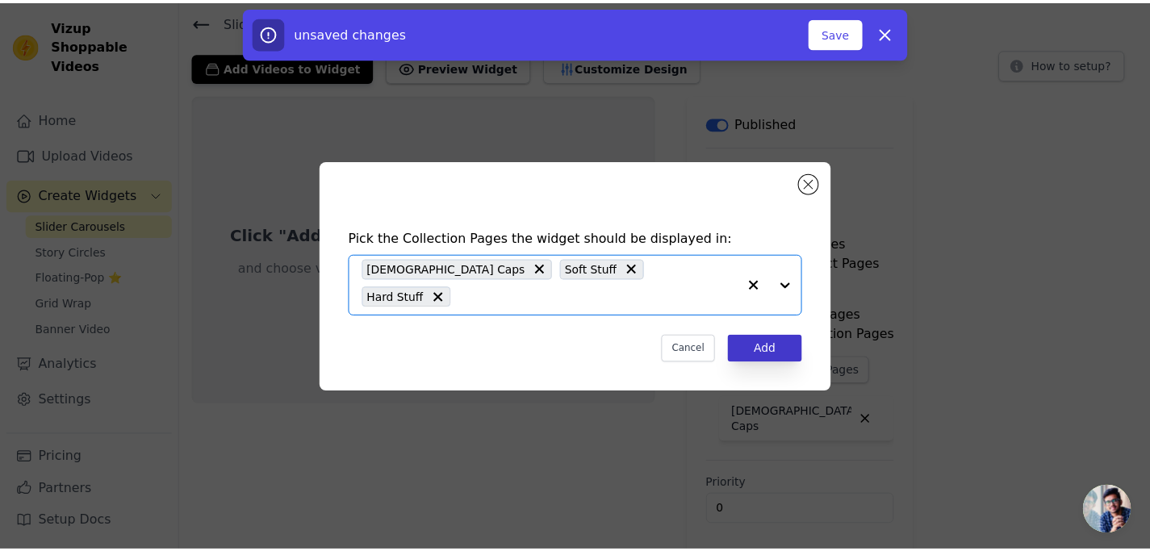
scroll to position [121, 0]
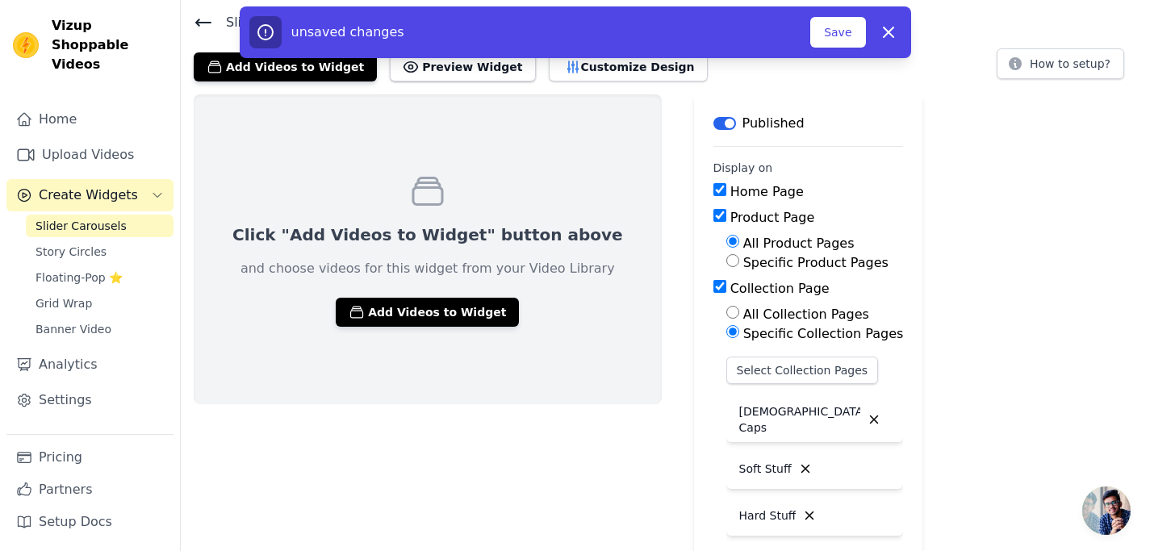
click at [726, 257] on input "Specific Product Pages" at bounding box center [732, 260] width 13 height 13
radio input "true"
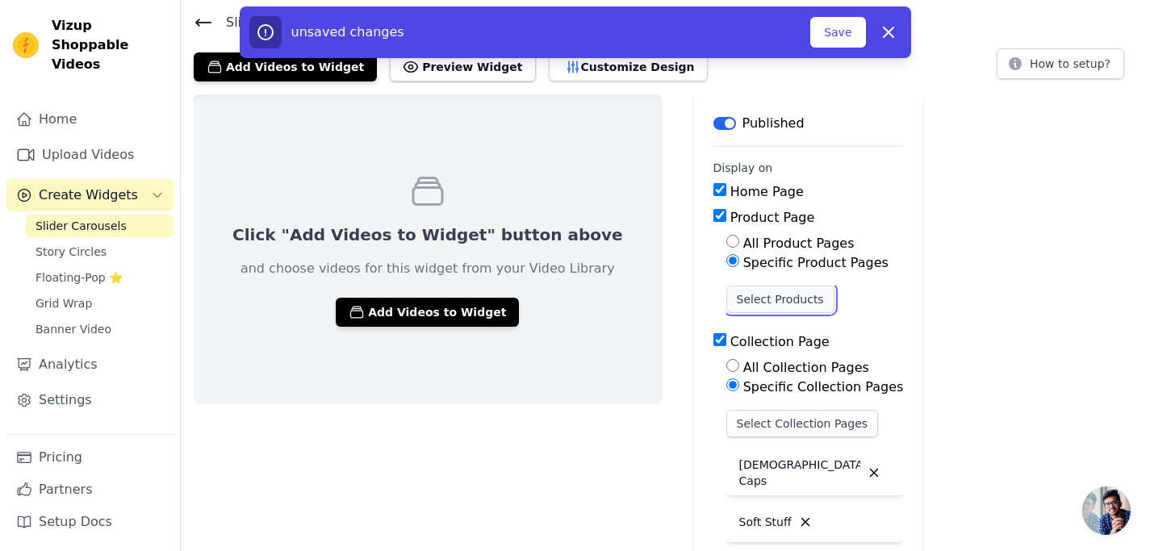
click at [752, 300] on button "Select Products" at bounding box center [780, 299] width 108 height 27
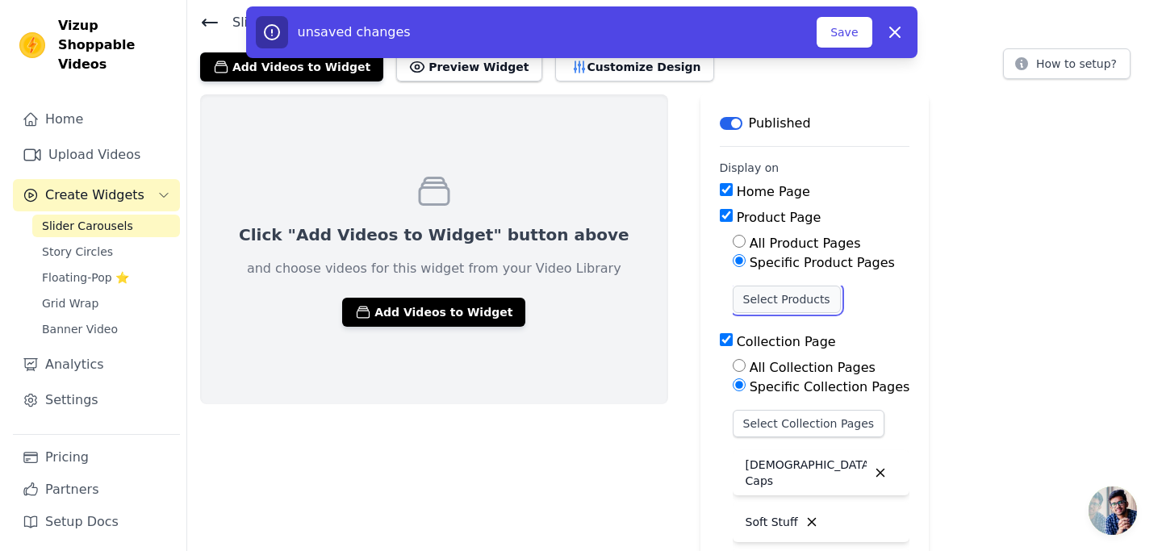
scroll to position [0, 0]
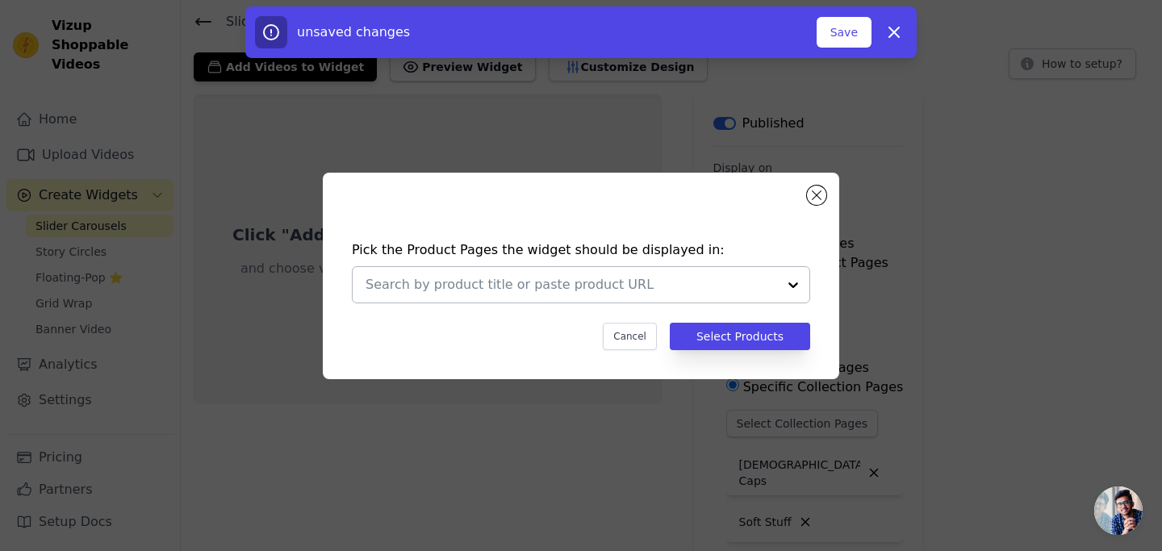
click at [698, 282] on input "text" at bounding box center [572, 284] width 412 height 19
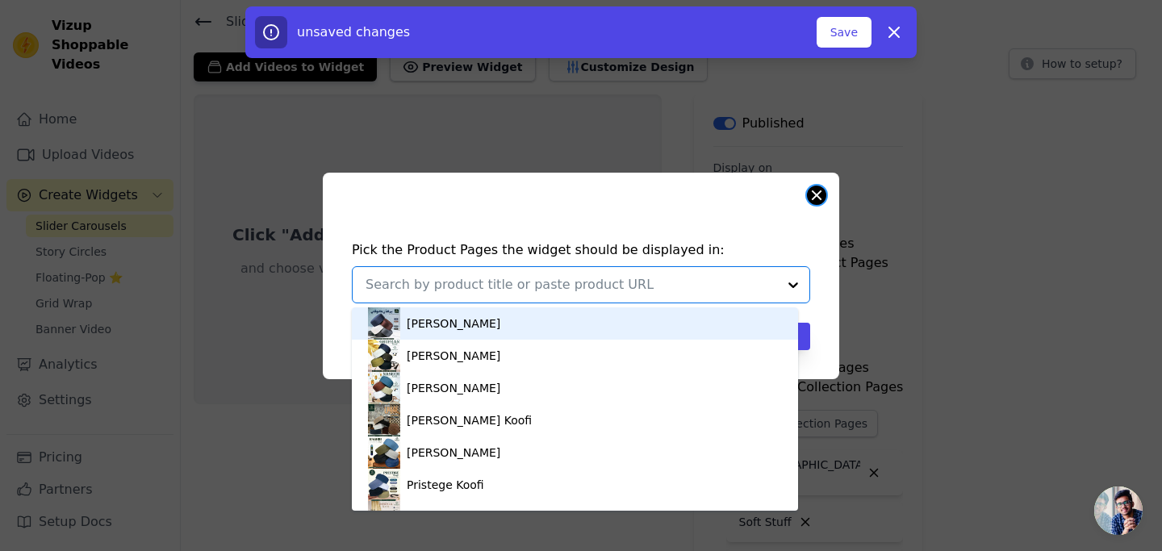
click at [813, 200] on button "Close modal" at bounding box center [816, 195] width 19 height 19
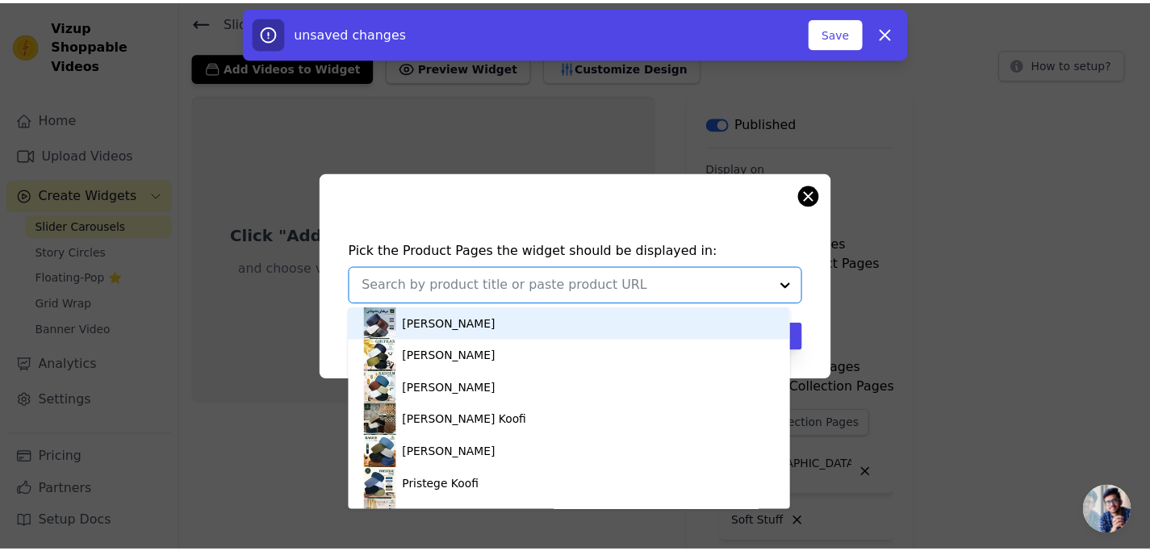
scroll to position [121, 0]
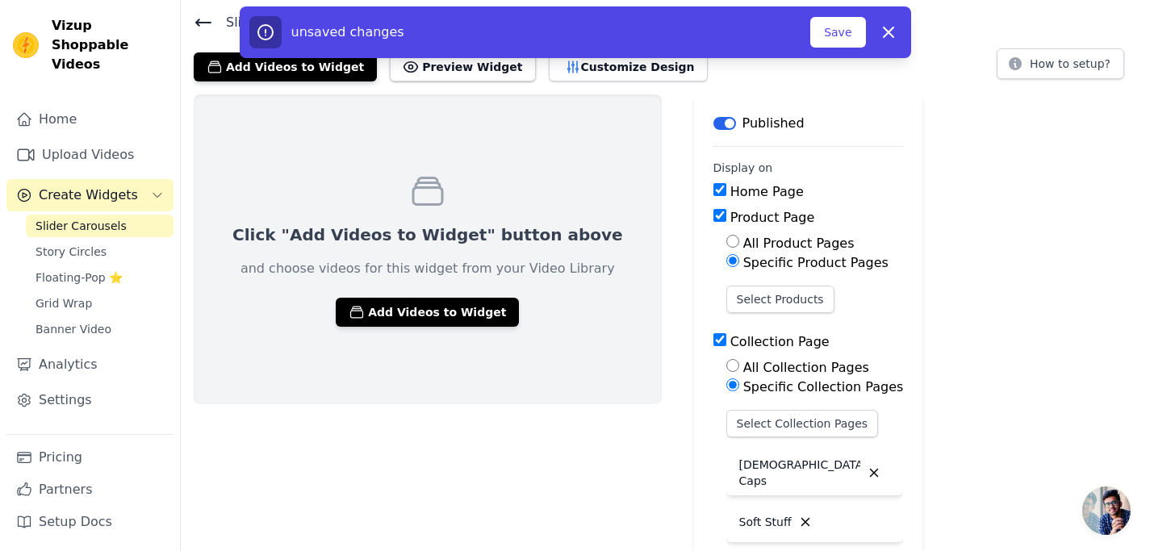
click at [726, 240] on input "All Product Pages" at bounding box center [732, 241] width 13 height 13
radio input "true"
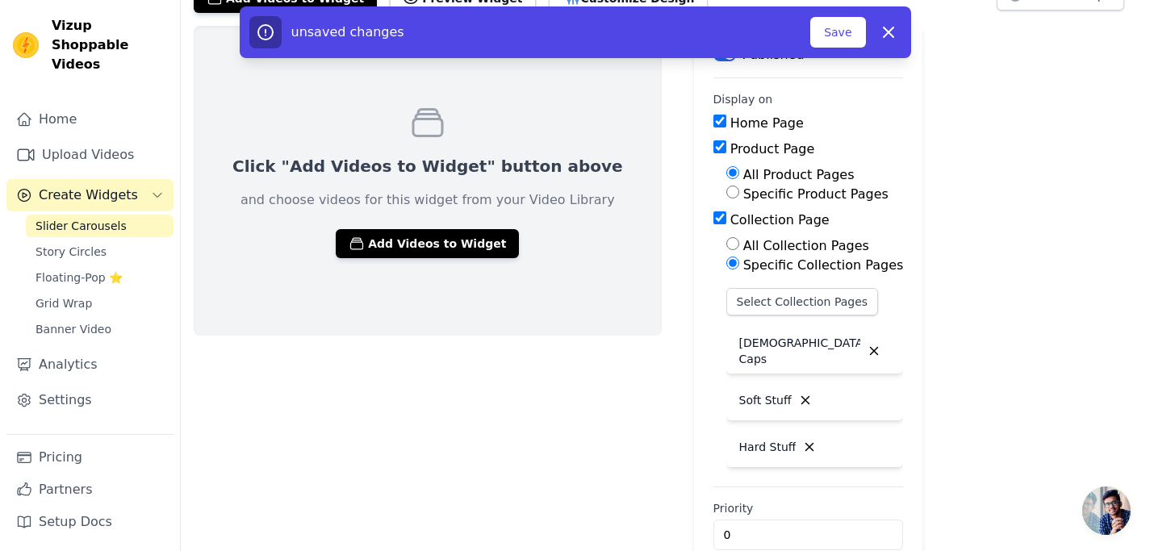
scroll to position [215, 0]
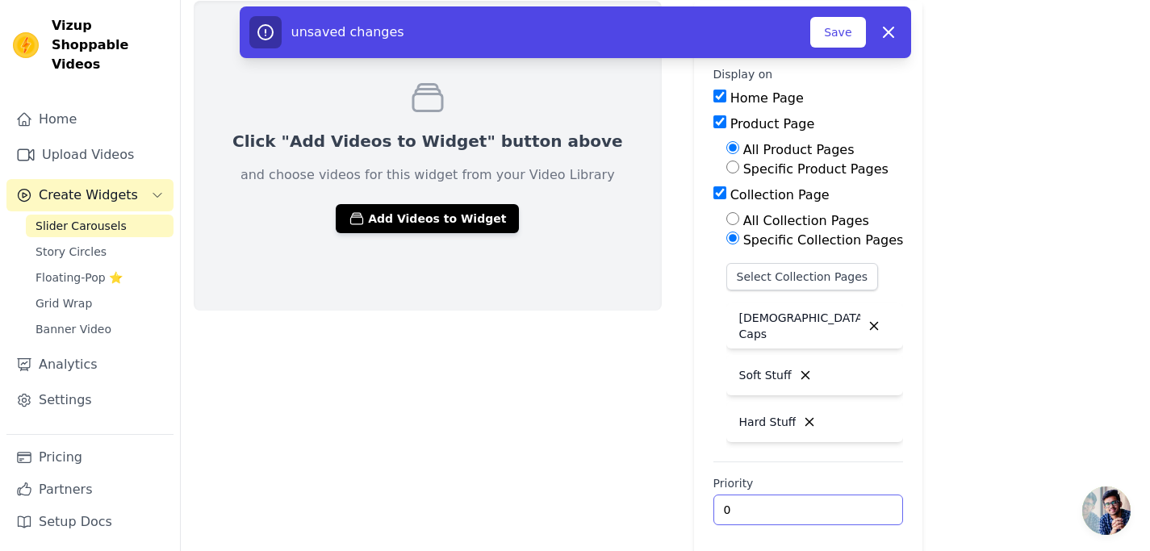
click at [769, 506] on input "0" at bounding box center [808, 510] width 190 height 31
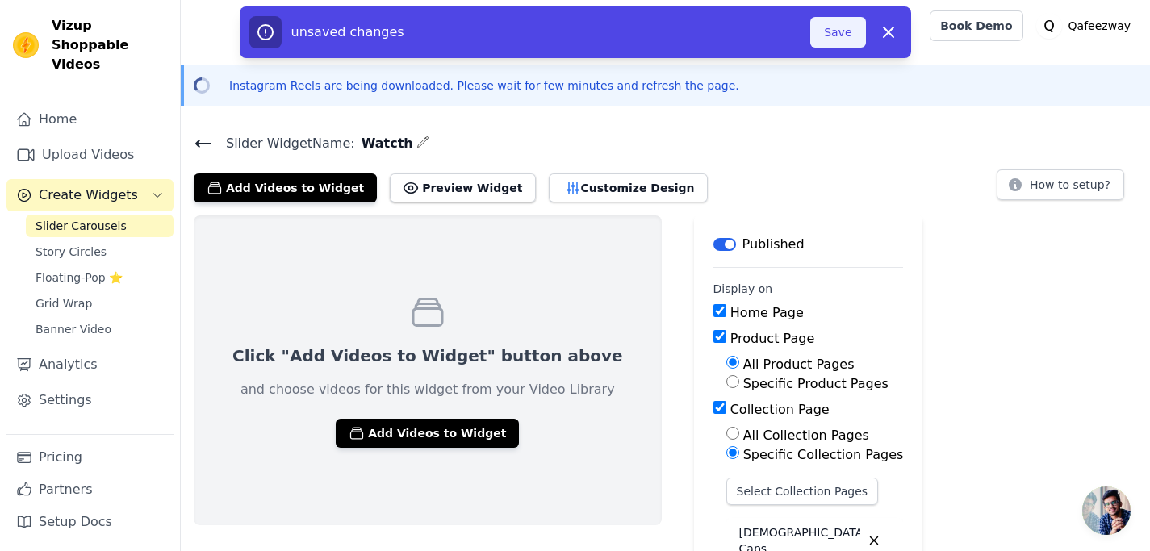
type input "4"
click at [834, 36] on button "Save" at bounding box center [837, 32] width 55 height 31
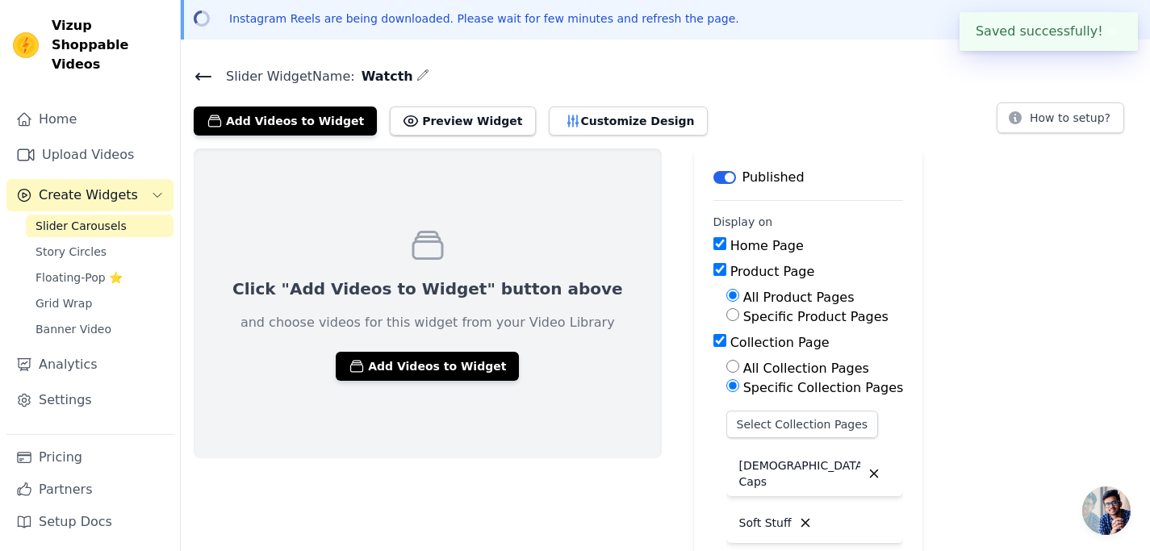
scroll to position [215, 0]
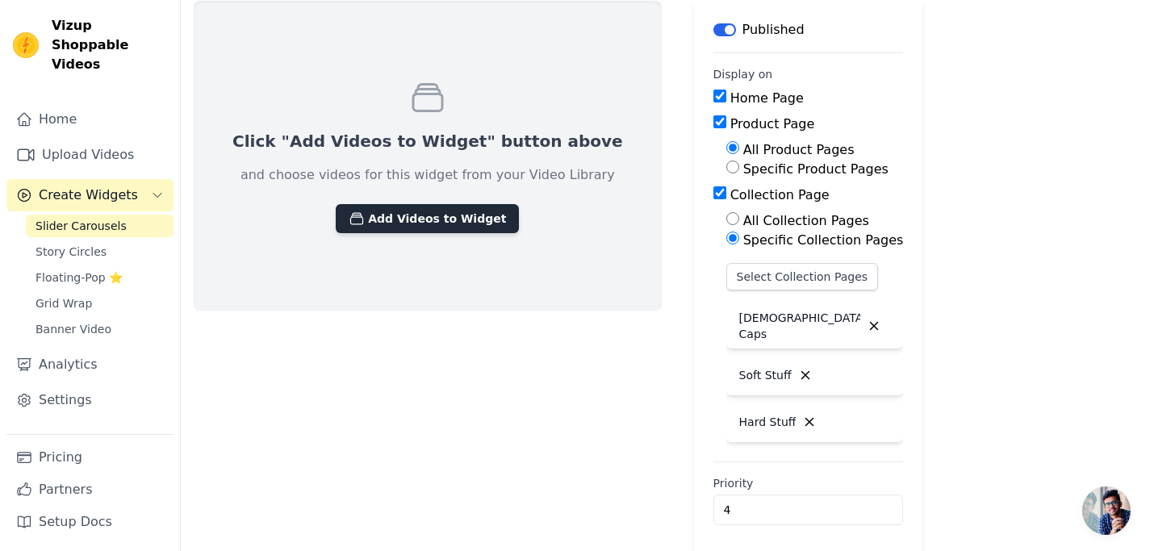
click at [455, 224] on button "Add Videos to Widget" at bounding box center [427, 218] width 183 height 29
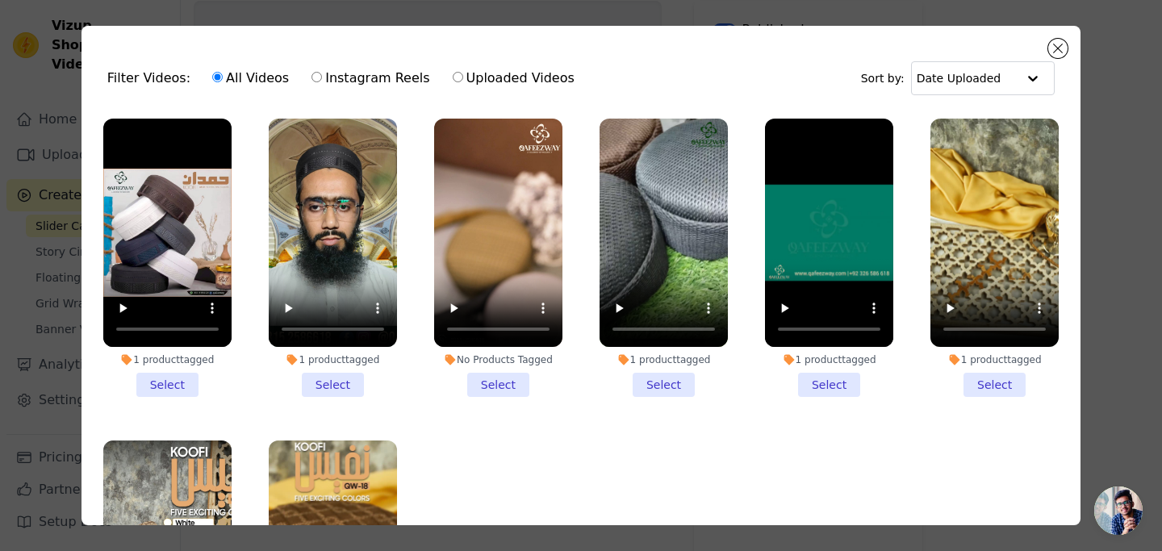
scroll to position [0, 0]
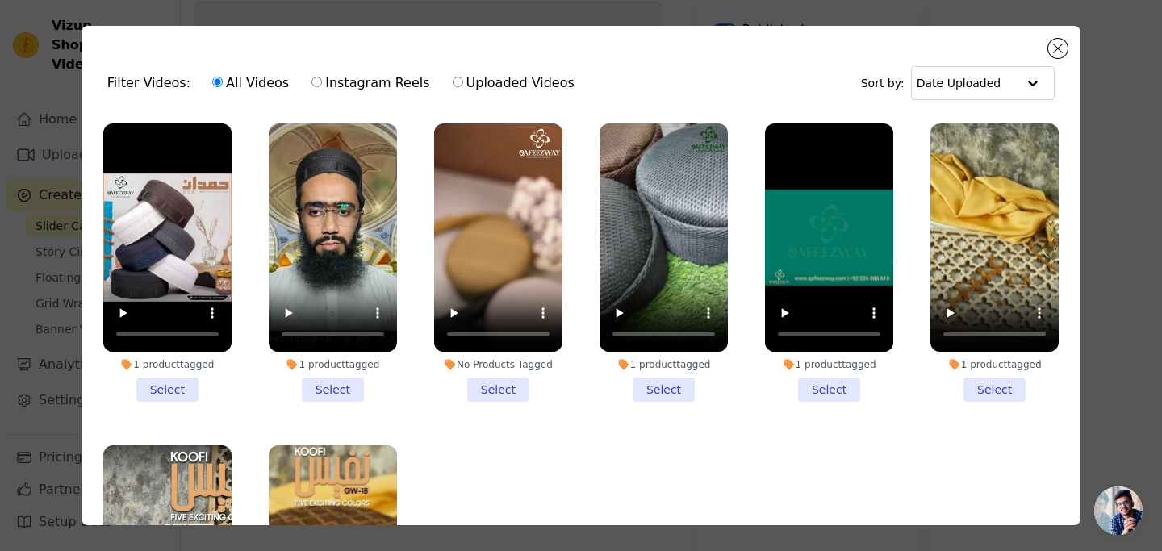
click at [503, 386] on li "No Products Tagged Select" at bounding box center [498, 262] width 128 height 278
click at [0, 0] on input "No Products Tagged Select" at bounding box center [0, 0] width 0 height 0
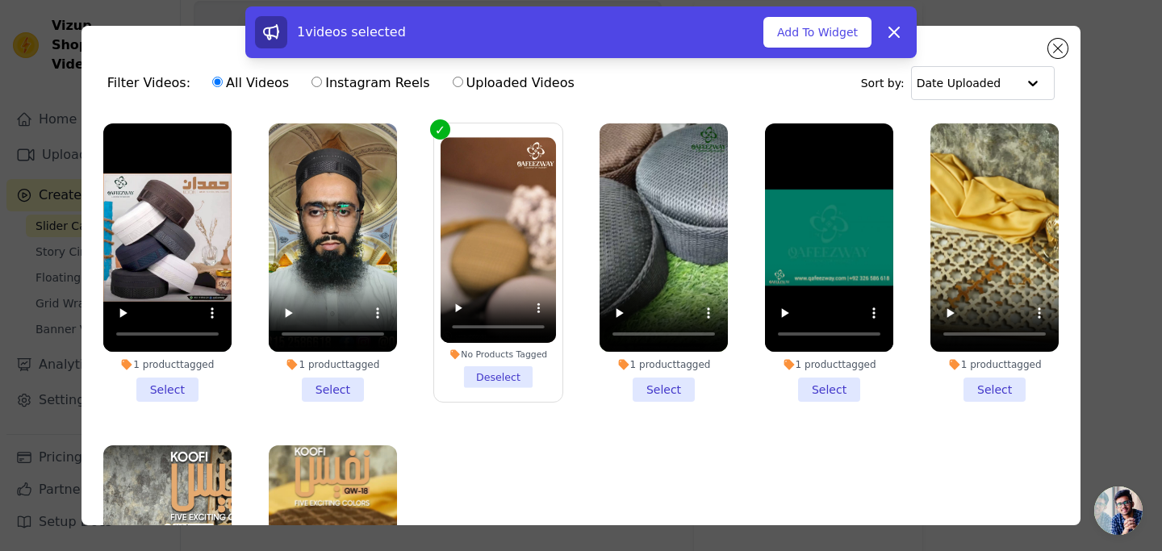
click at [974, 389] on li "1 product tagged Select" at bounding box center [994, 262] width 128 height 278
click at [0, 0] on input "1 product tagged Select" at bounding box center [0, 0] width 0 height 0
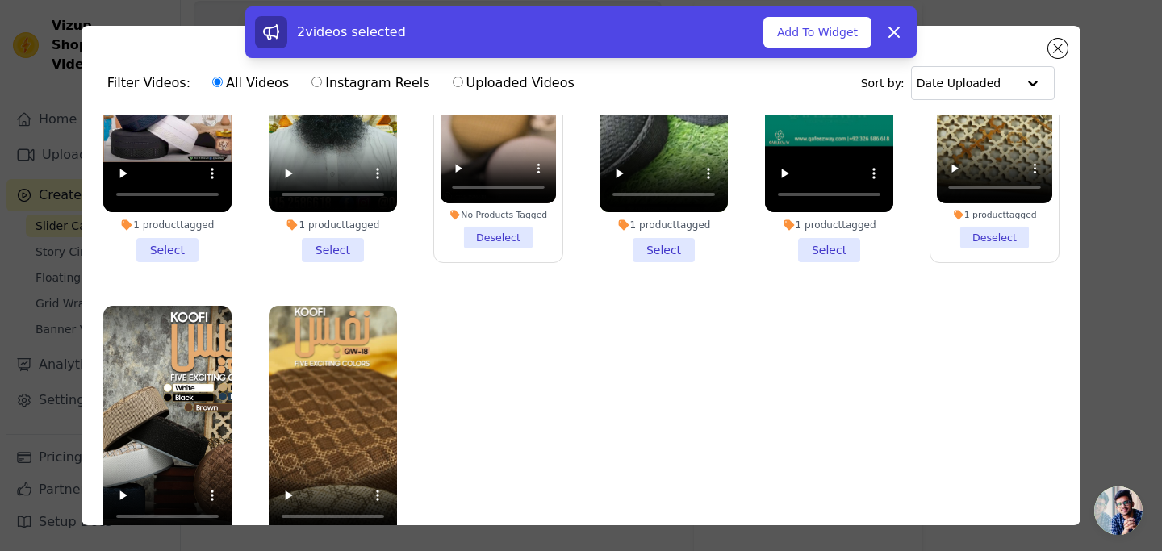
scroll to position [140, 0]
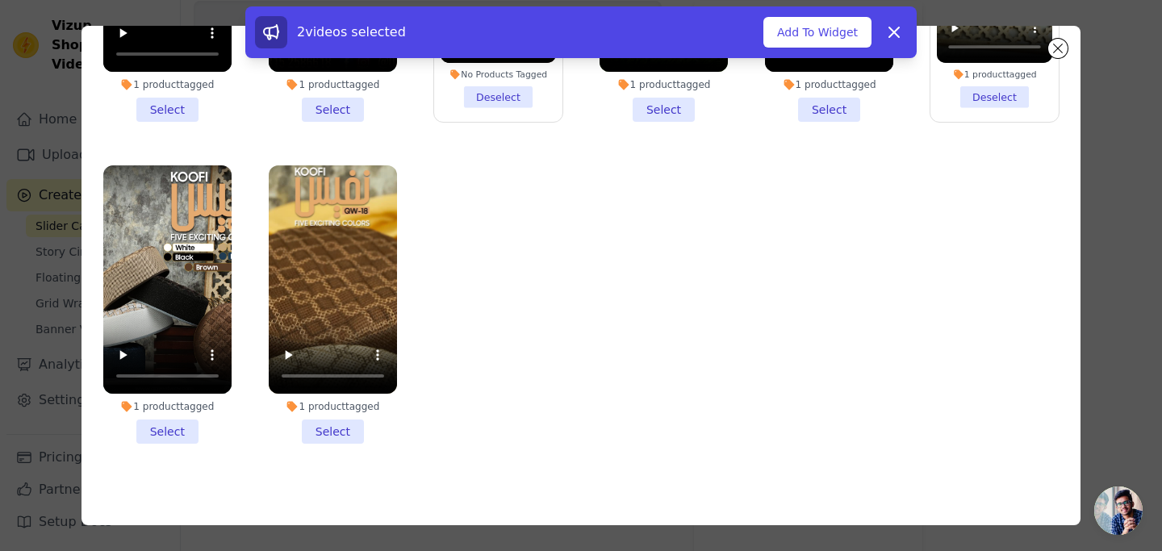
click at [346, 417] on li "1 product tagged Select" at bounding box center [333, 304] width 128 height 278
click at [0, 0] on input "1 product tagged Select" at bounding box center [0, 0] width 0 height 0
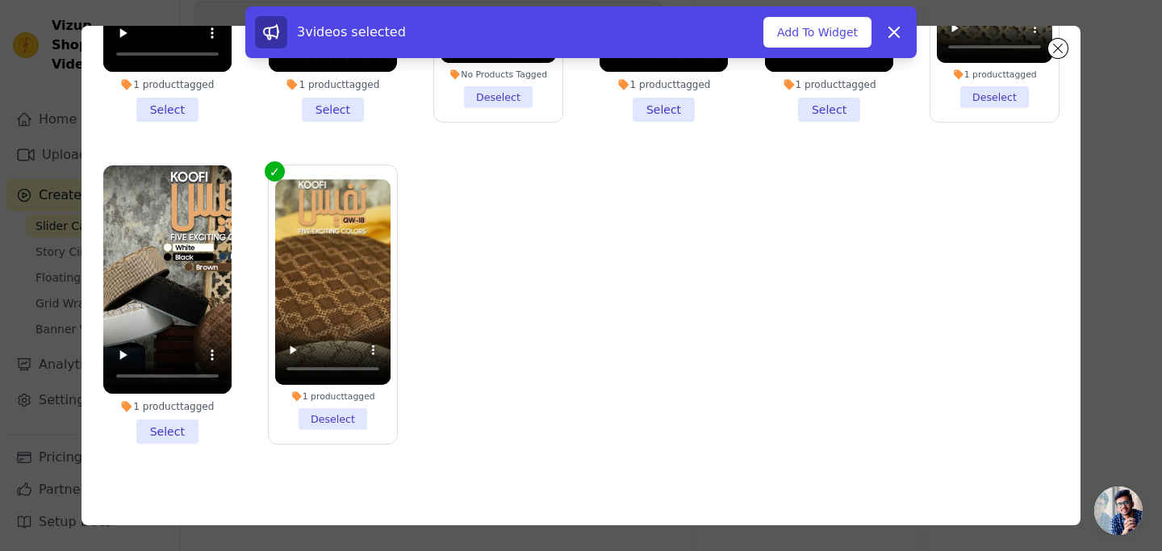
scroll to position [0, 0]
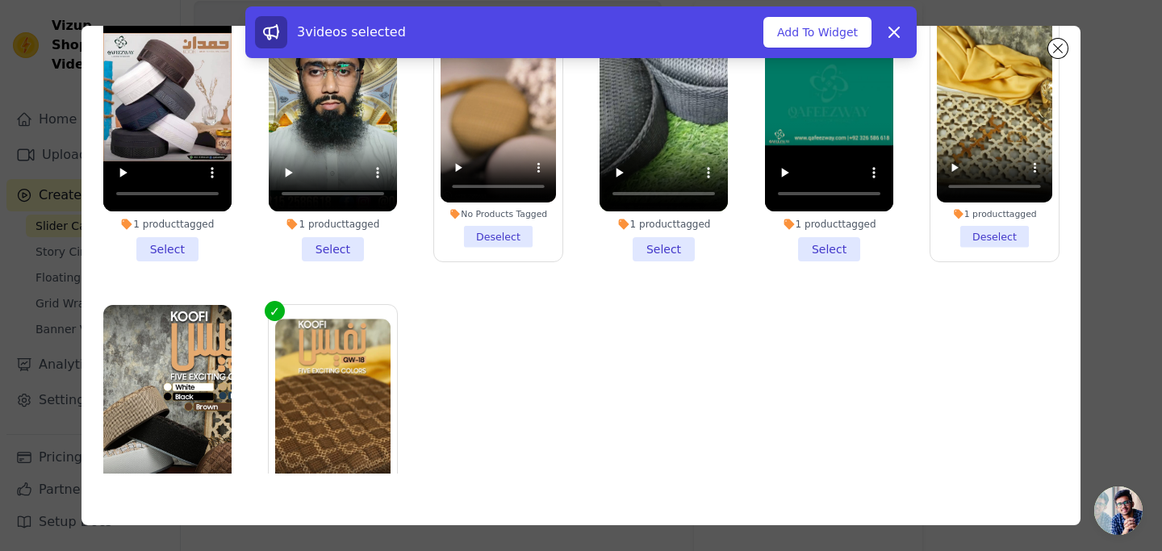
click at [330, 246] on li "1 product tagged Select" at bounding box center [333, 122] width 128 height 278
click at [0, 0] on input "1 product tagged Select" at bounding box center [0, 0] width 0 height 0
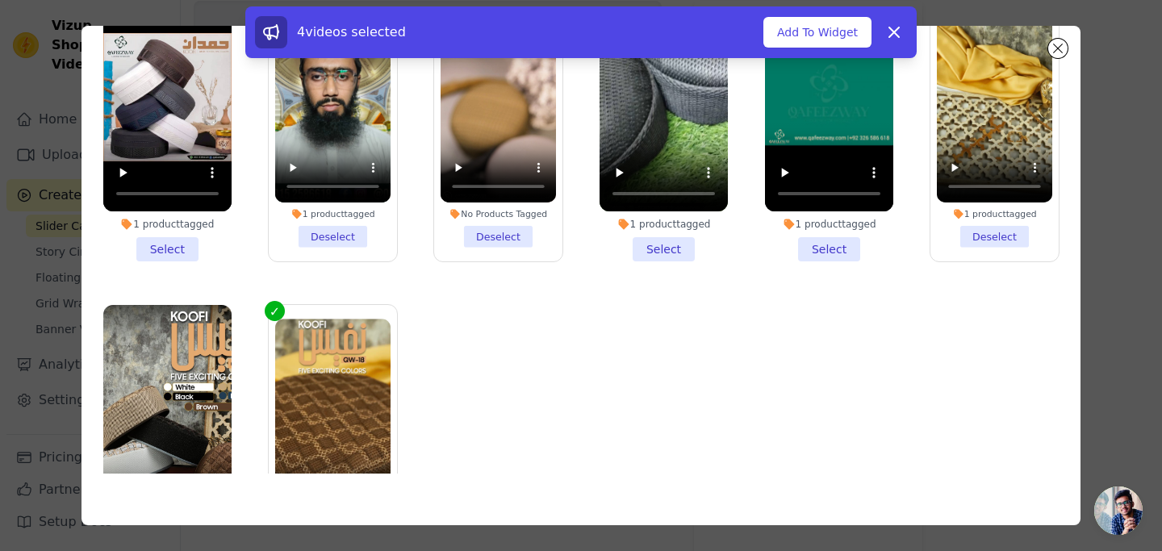
click at [340, 229] on li "1 product tagged Deselect" at bounding box center [332, 122] width 115 height 250
click at [0, 0] on input "1 product tagged Deselect" at bounding box center [0, 0] width 0 height 0
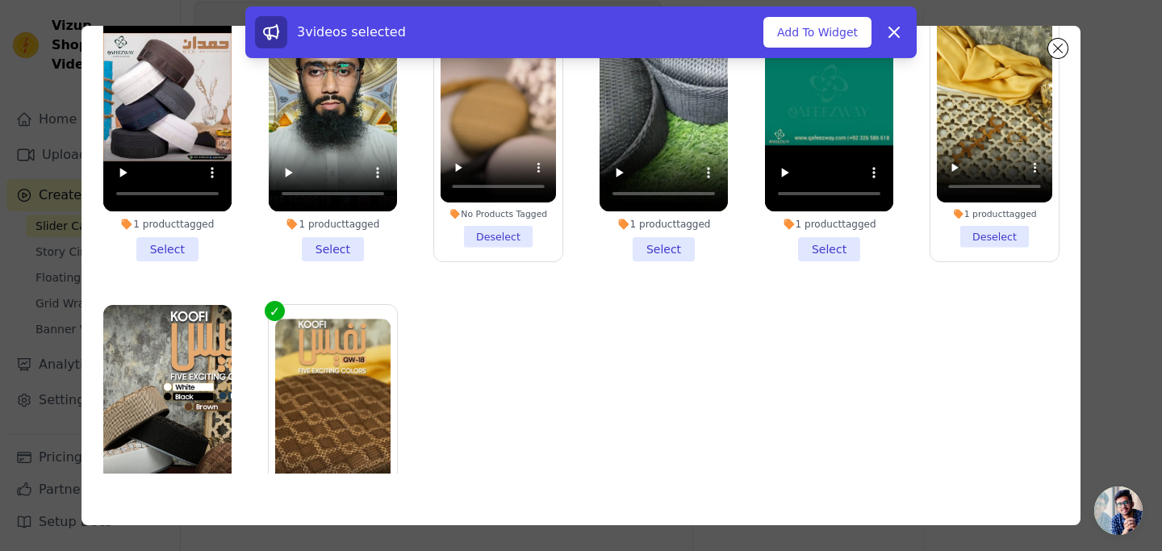
click at [169, 241] on li "1 product tagged Select" at bounding box center [167, 122] width 128 height 278
click at [0, 0] on input "1 product tagged Select" at bounding box center [0, 0] width 0 height 0
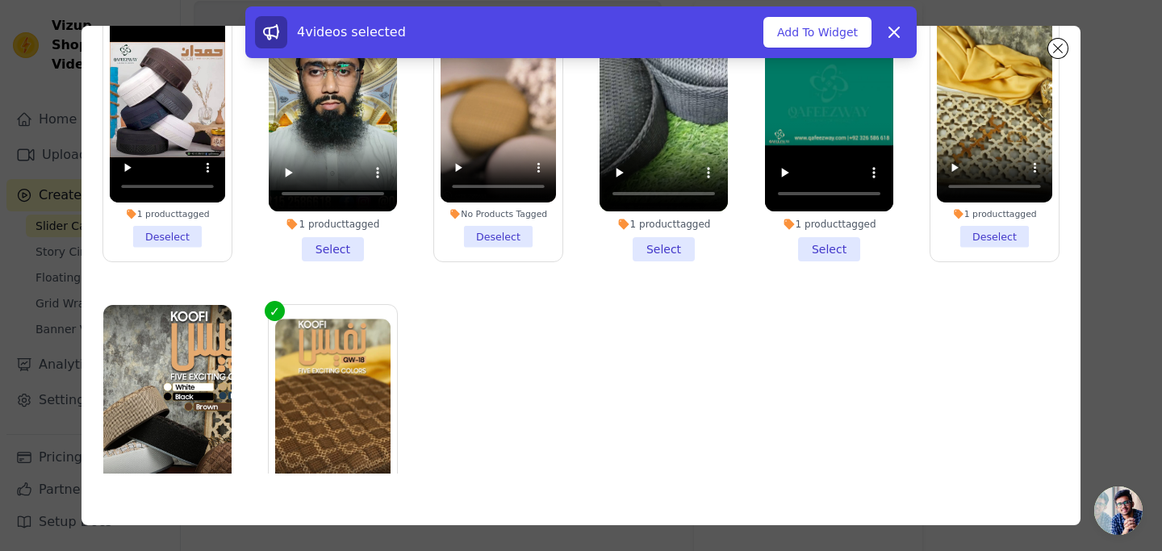
click at [649, 241] on li "1 product tagged Select" at bounding box center [664, 122] width 128 height 278
click at [0, 0] on input "1 product tagged Select" at bounding box center [0, 0] width 0 height 0
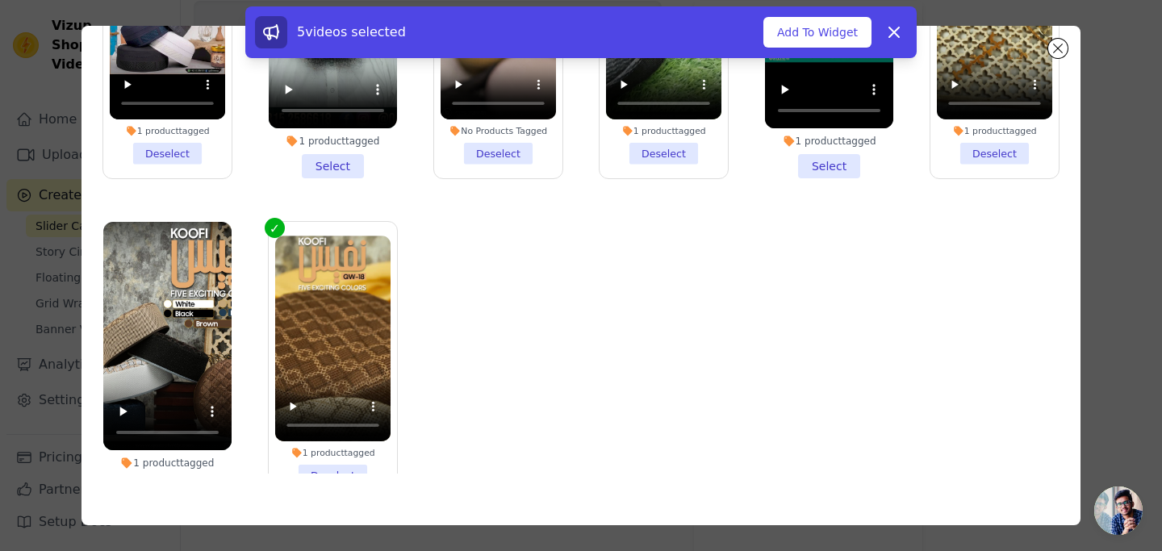
scroll to position [140, 0]
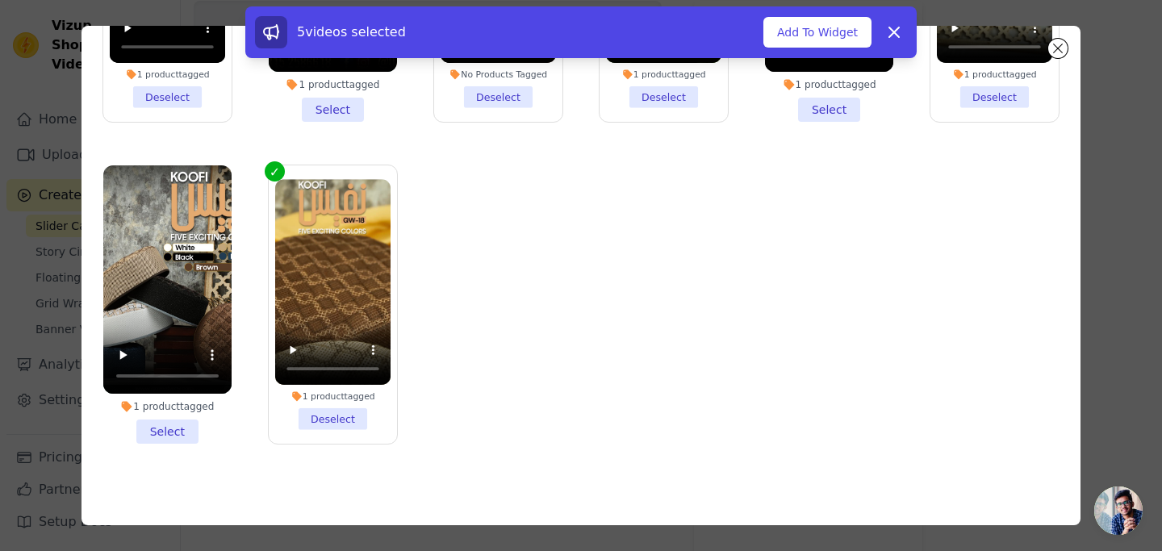
click at [172, 419] on li "1 product tagged Select" at bounding box center [167, 304] width 128 height 278
click at [0, 0] on input "1 product tagged Select" at bounding box center [0, 0] width 0 height 0
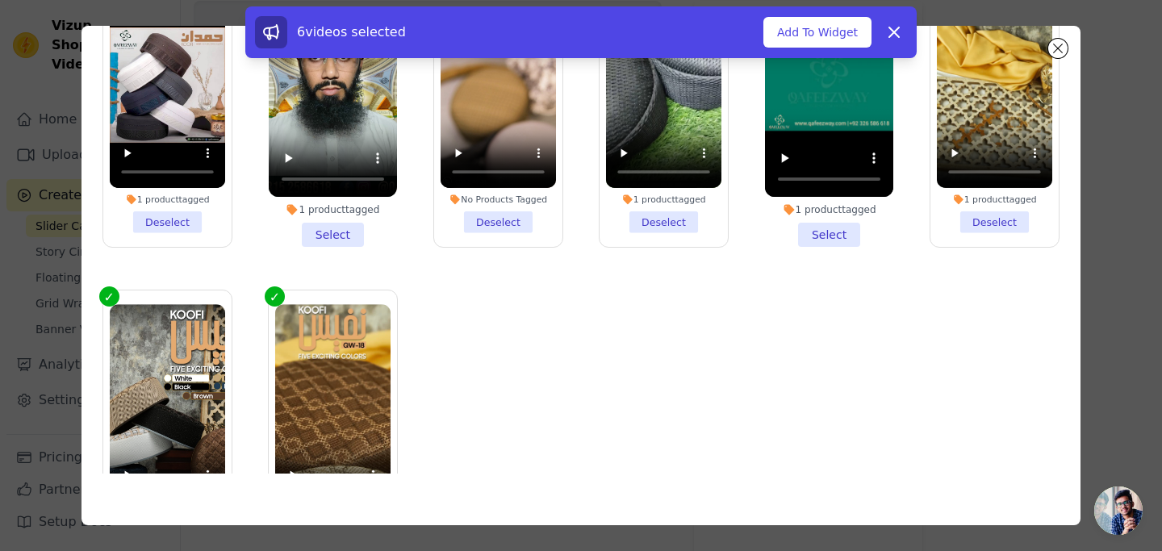
scroll to position [0, 0]
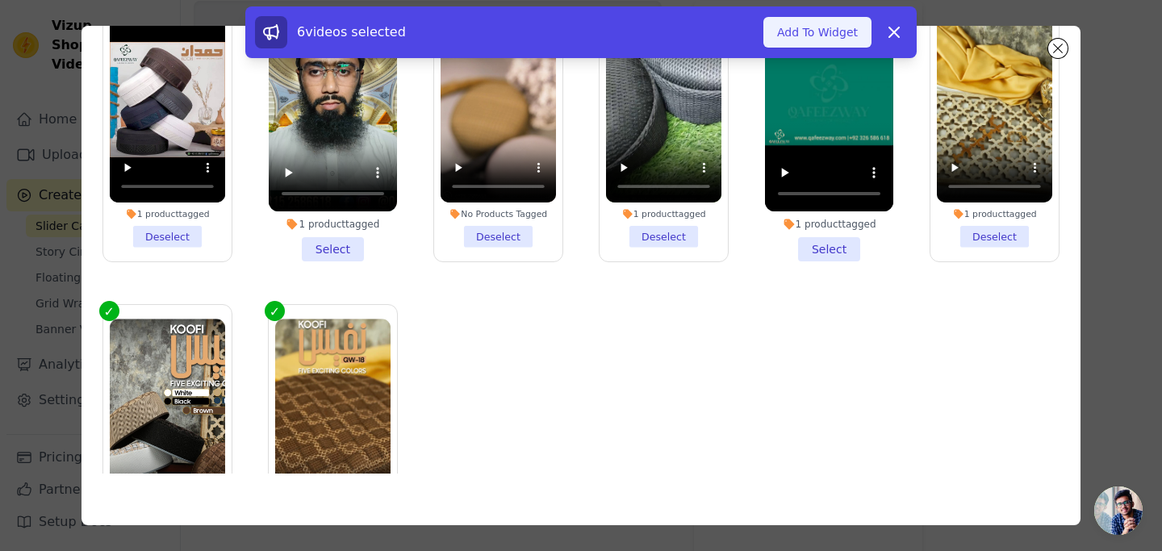
click at [833, 35] on button "Add To Widget" at bounding box center [817, 32] width 108 height 31
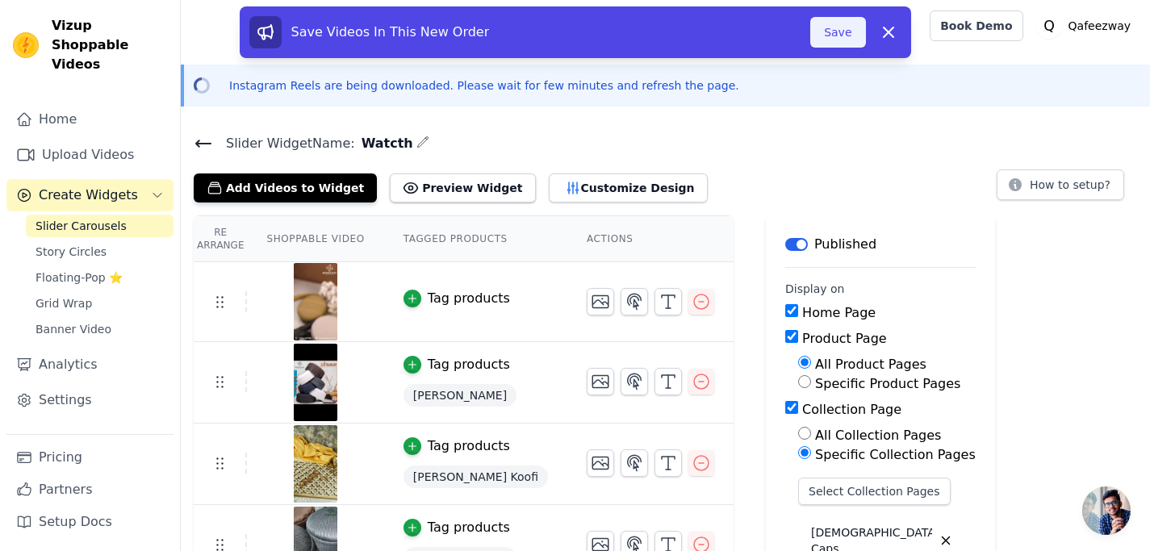
click at [842, 35] on button "Save" at bounding box center [837, 32] width 55 height 31
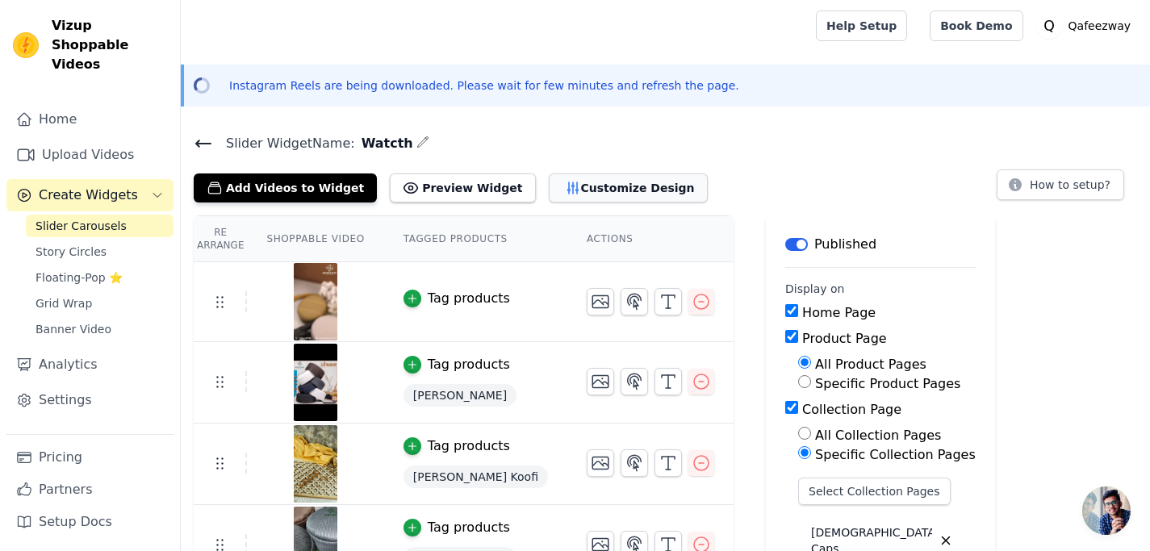
click at [549, 197] on button "Customize Design" at bounding box center [628, 187] width 159 height 29
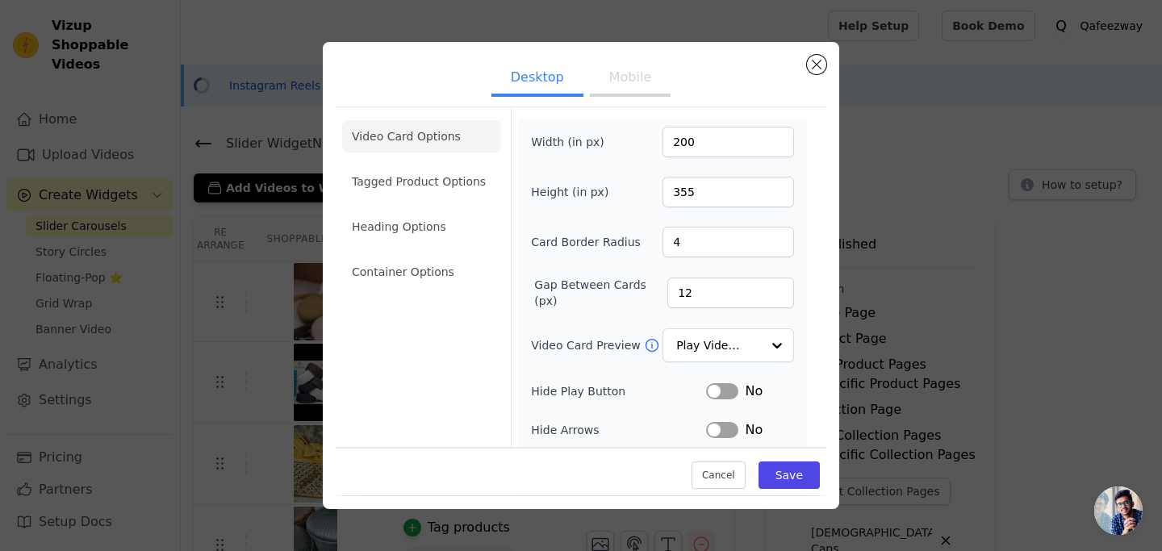
click at [645, 84] on button "Mobile" at bounding box center [630, 79] width 81 height 36
click at [817, 61] on button "Close modal" at bounding box center [816, 64] width 19 height 19
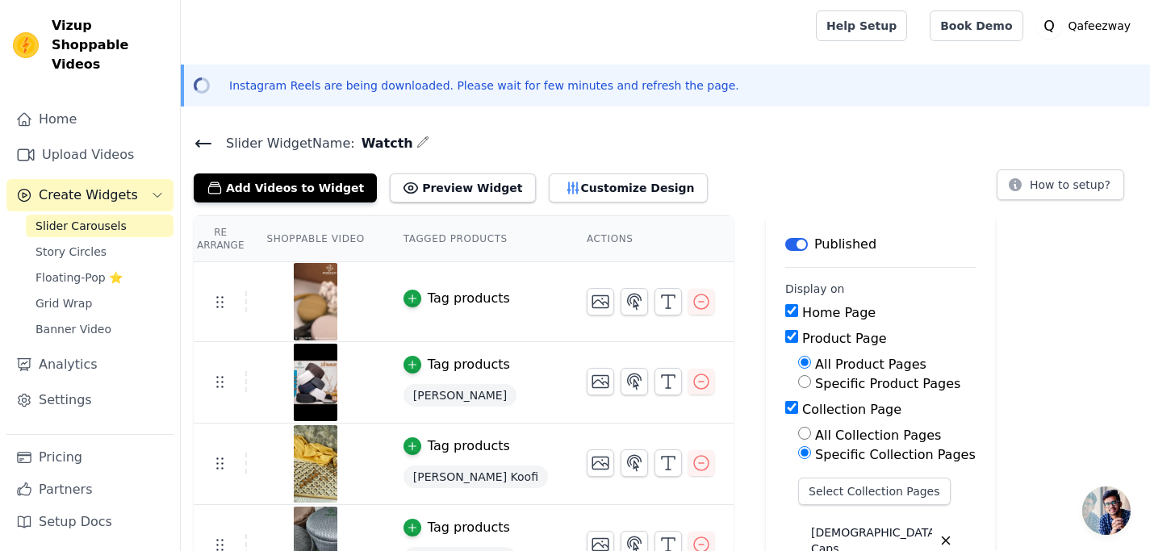
click at [207, 138] on icon at bounding box center [203, 143] width 19 height 19
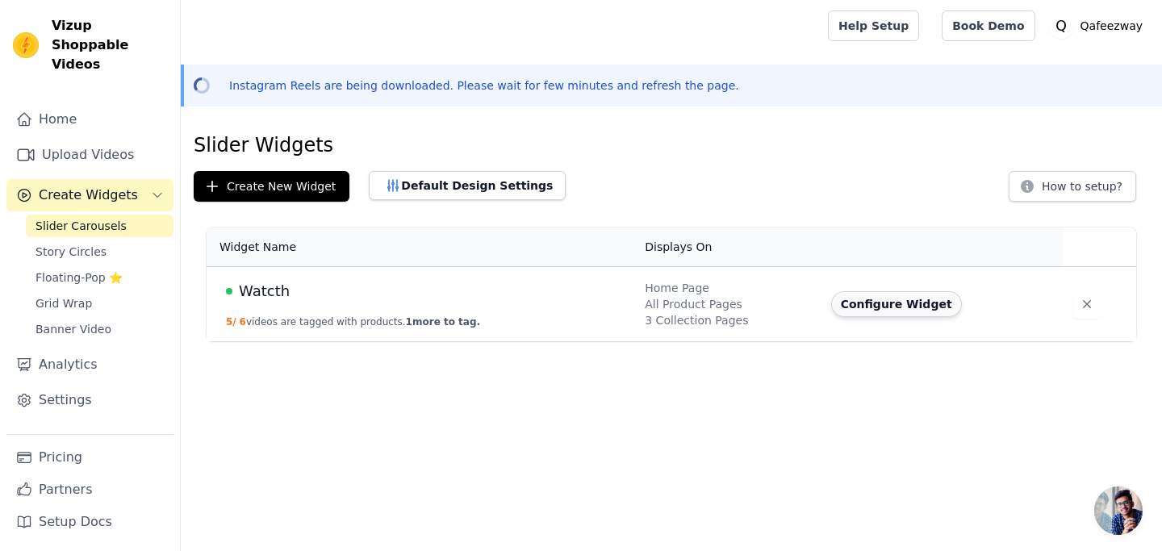
click at [863, 309] on button "Configure Widget" at bounding box center [896, 304] width 131 height 26
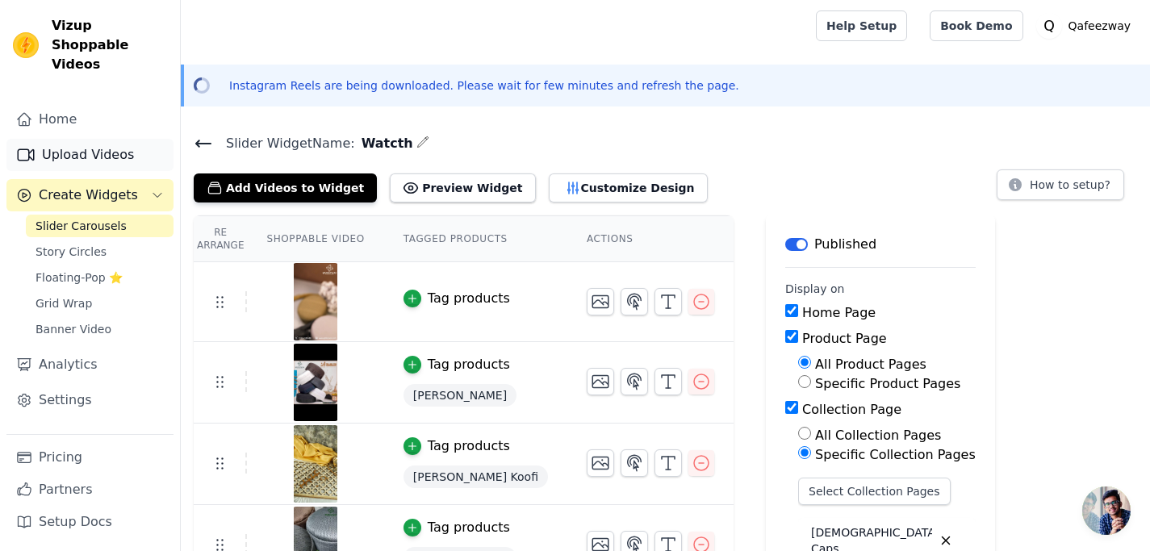
click at [94, 139] on link "Upload Videos" at bounding box center [89, 155] width 167 height 32
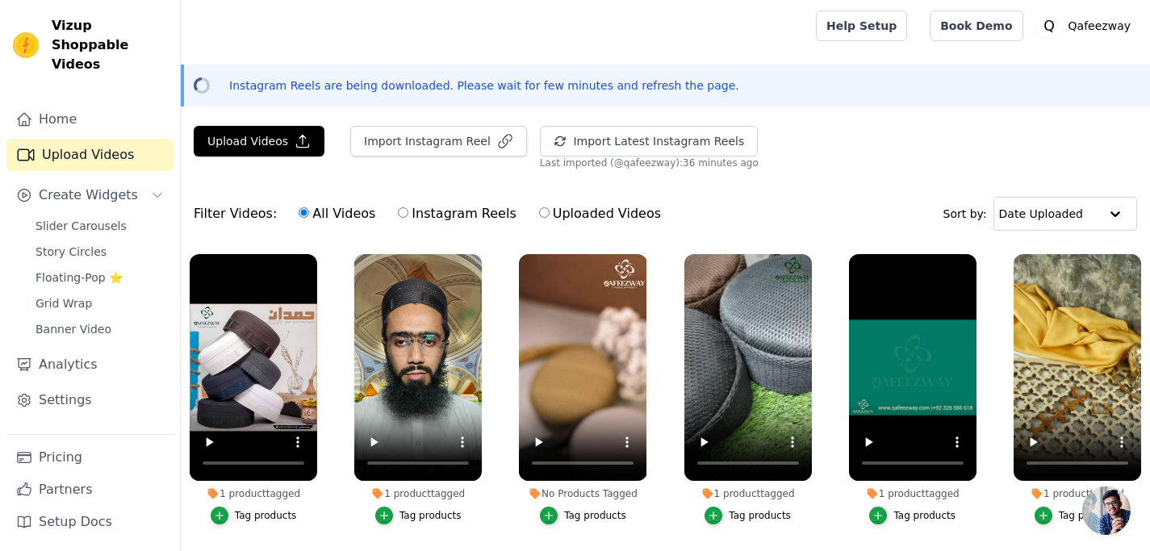
click at [332, 77] on p "Instagram Reels are being downloaded. Please wait for few minutes and refresh t…" at bounding box center [484, 85] width 510 height 16
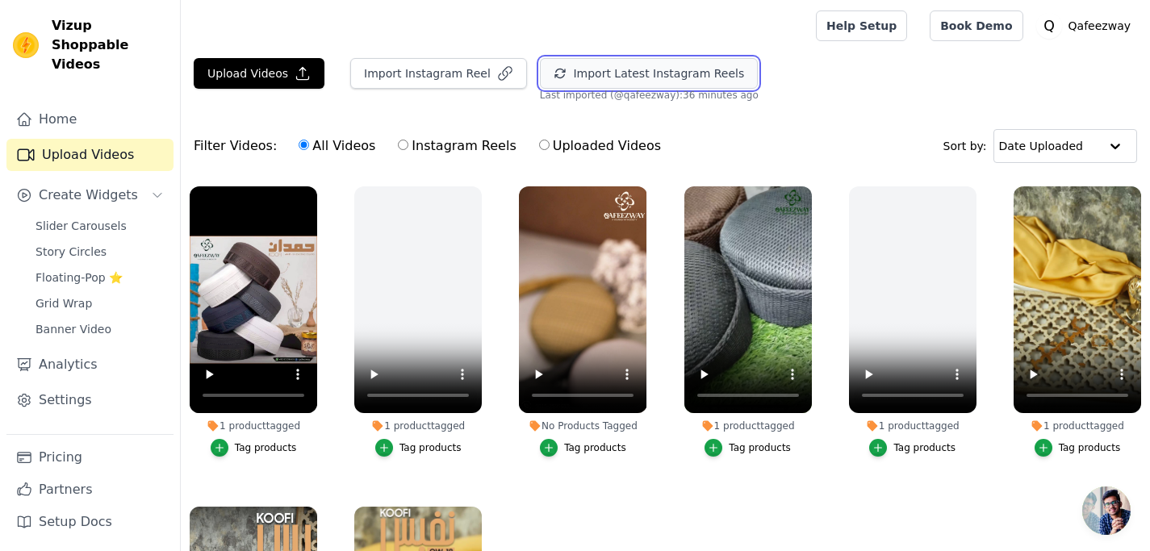
click at [642, 80] on button "Import Latest Instagram Reels" at bounding box center [649, 73] width 218 height 31
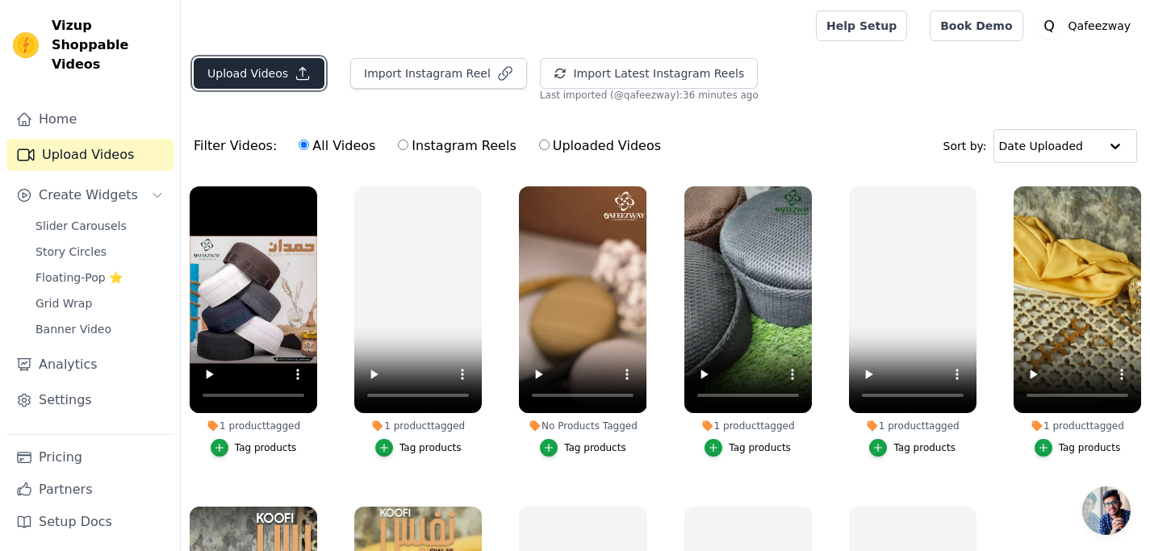
click at [282, 79] on button "Upload Videos" at bounding box center [259, 73] width 131 height 31
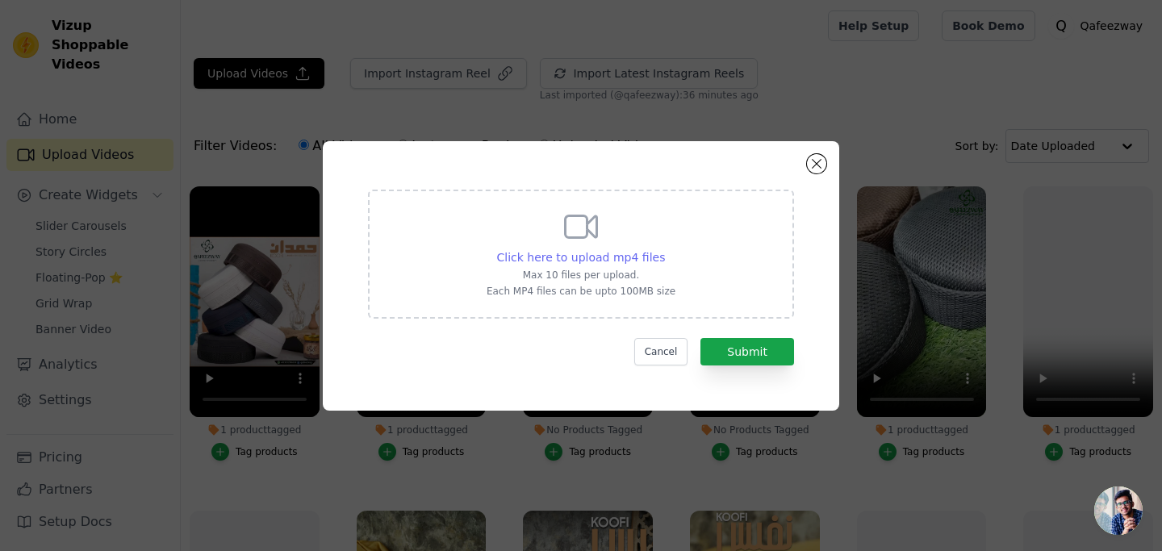
click at [644, 249] on div "Click here to upload mp4 files" at bounding box center [581, 257] width 169 height 16
click at [664, 249] on input "Click here to upload mp4 files Max 10 files per upload. Each MP4 files can be u…" at bounding box center [664, 249] width 1 height 1
click at [676, 350] on button "Cancel" at bounding box center [661, 351] width 54 height 27
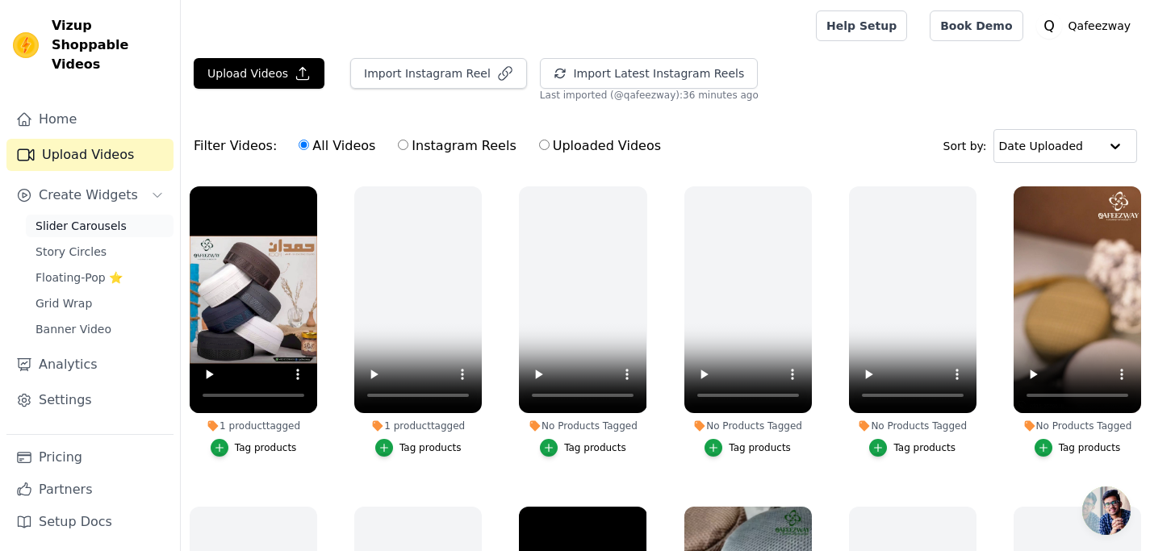
click at [84, 218] on span "Slider Carousels" at bounding box center [81, 226] width 91 height 16
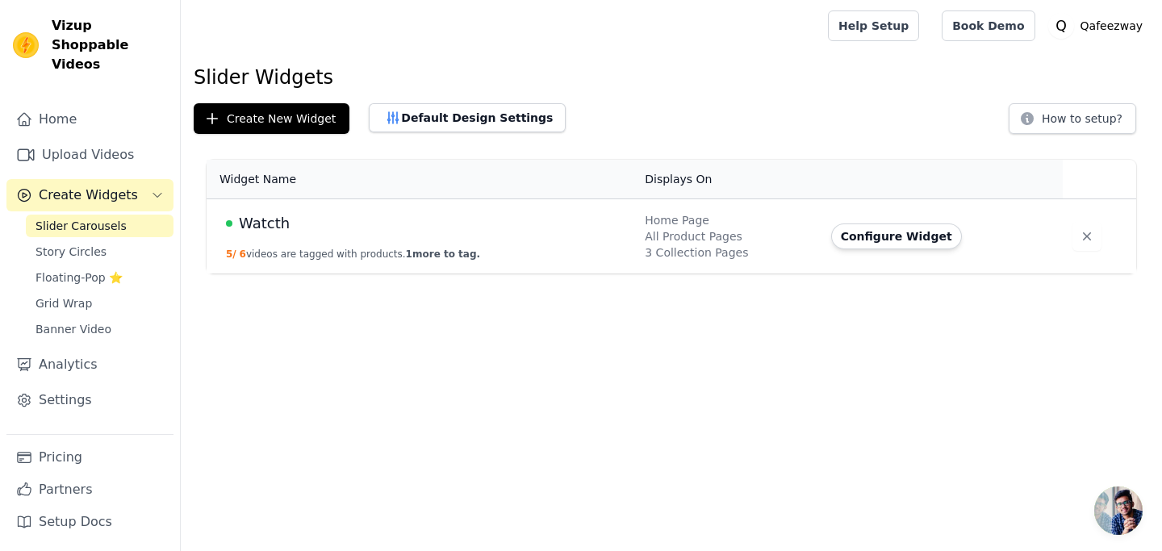
click at [871, 228] on button "Configure Widget" at bounding box center [896, 237] width 131 height 26
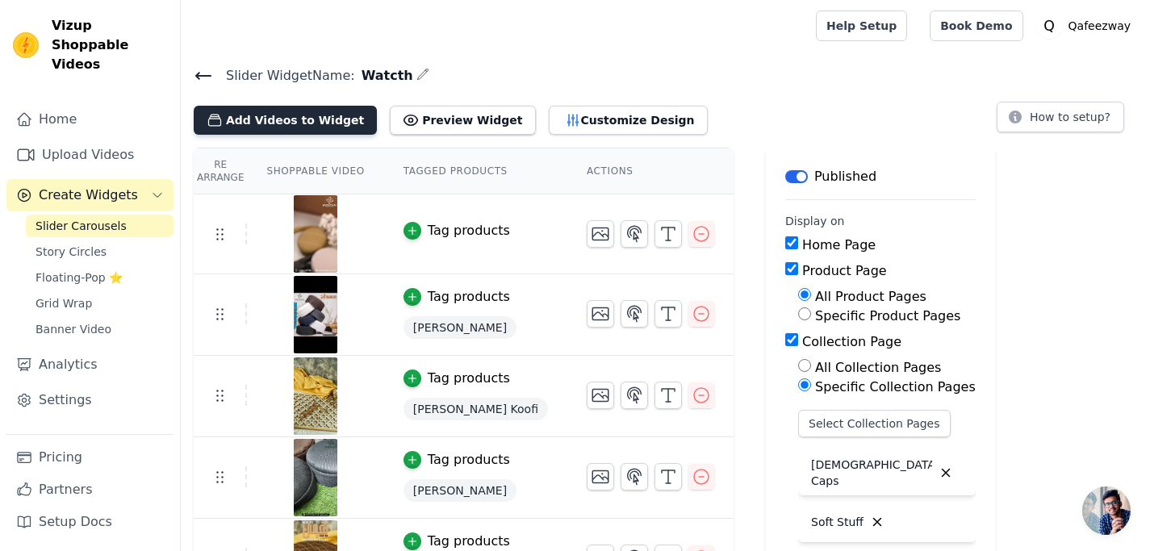
click at [324, 121] on button "Add Videos to Widget" at bounding box center [285, 120] width 183 height 29
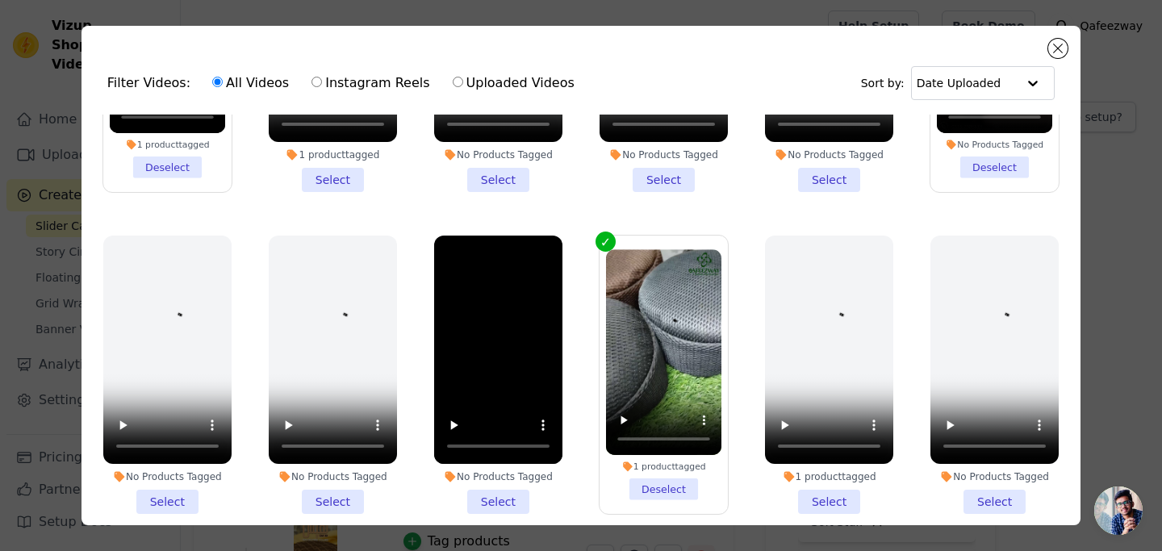
scroll to position [242, 0]
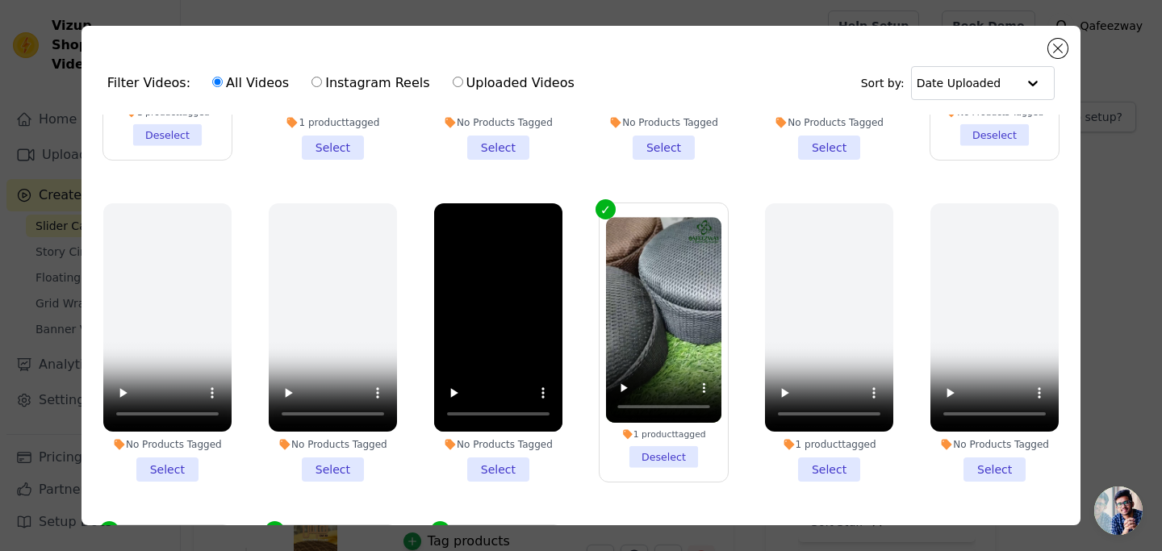
click at [490, 458] on li "No Products Tagged Select" at bounding box center [498, 342] width 128 height 278
click at [0, 0] on input "No Products Tagged Select" at bounding box center [0, 0] width 0 height 0
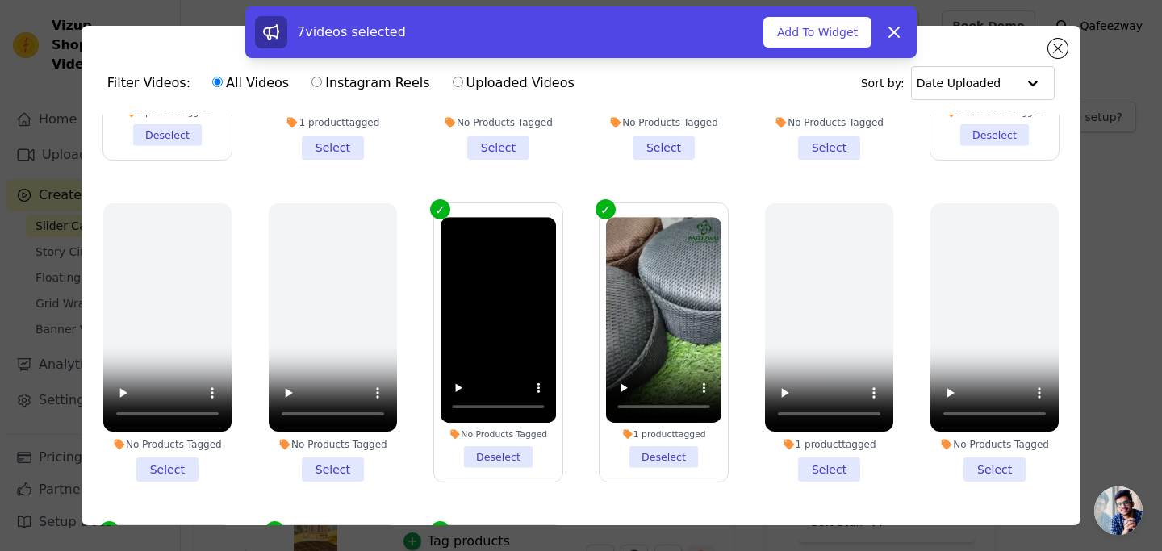
click at [508, 428] on div "No Products Tagged" at bounding box center [498, 433] width 115 height 11
click at [0, 0] on input "No Products Tagged Deselect" at bounding box center [0, 0] width 0 height 0
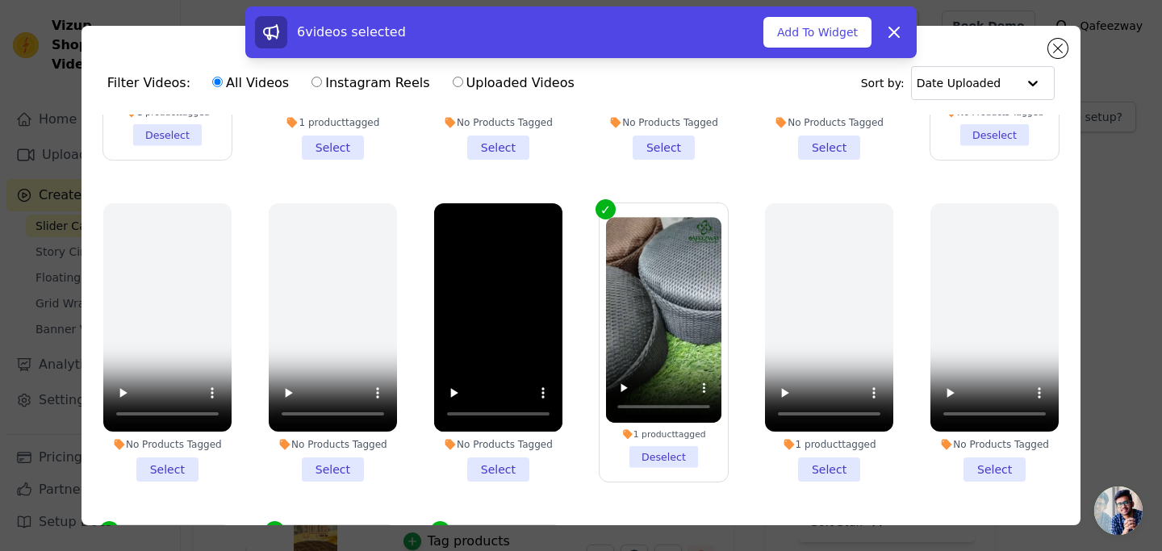
click at [487, 456] on li "No Products Tagged Select" at bounding box center [498, 342] width 128 height 278
click at [0, 0] on input "No Products Tagged Select" at bounding box center [0, 0] width 0 height 0
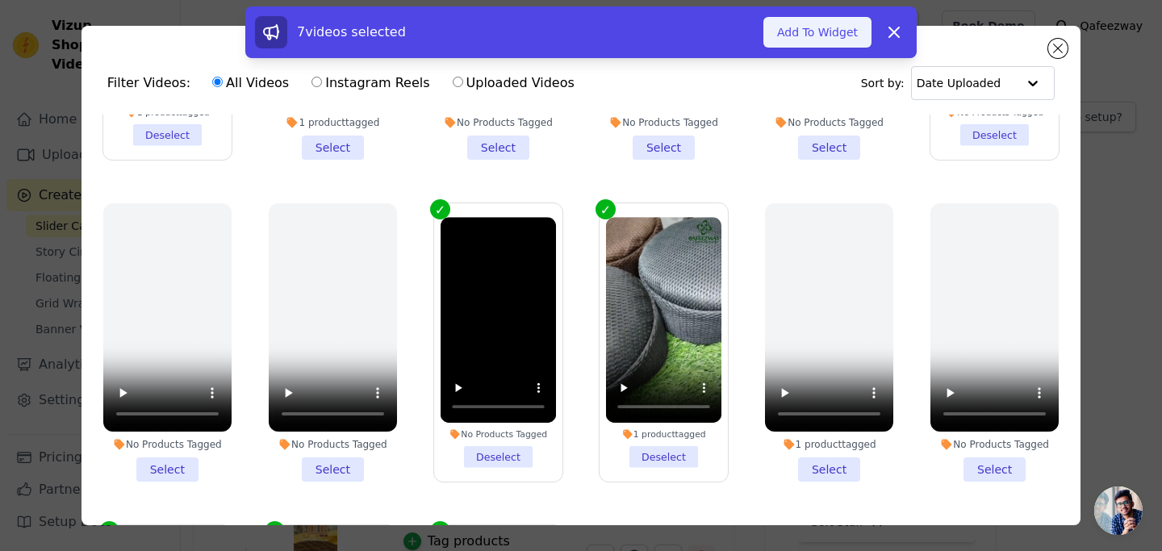
click at [792, 28] on button "Add To Widget" at bounding box center [817, 32] width 108 height 31
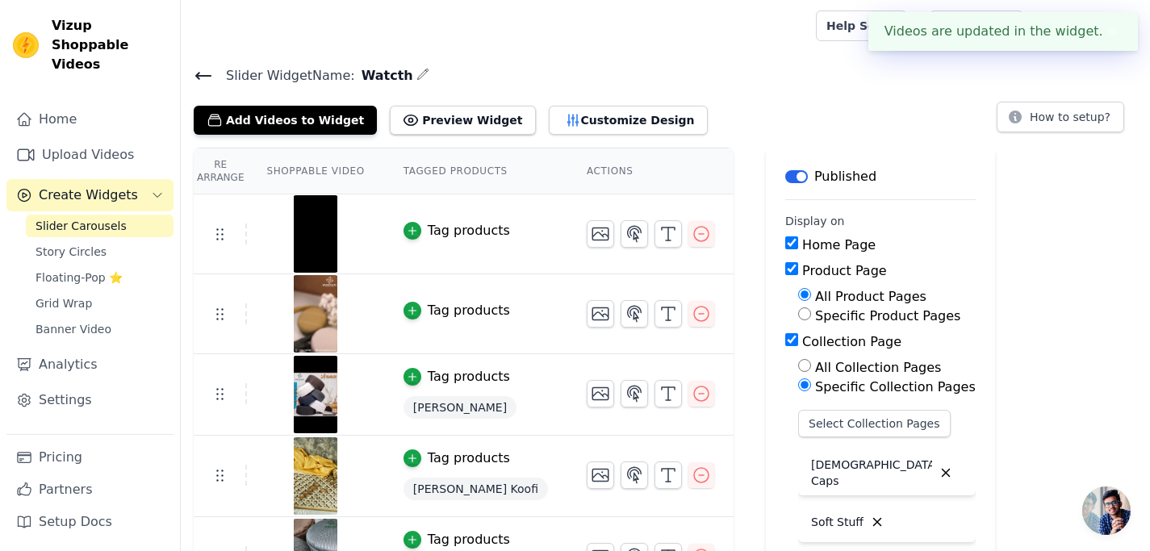
click at [457, 231] on div "Tag products" at bounding box center [469, 230] width 82 height 19
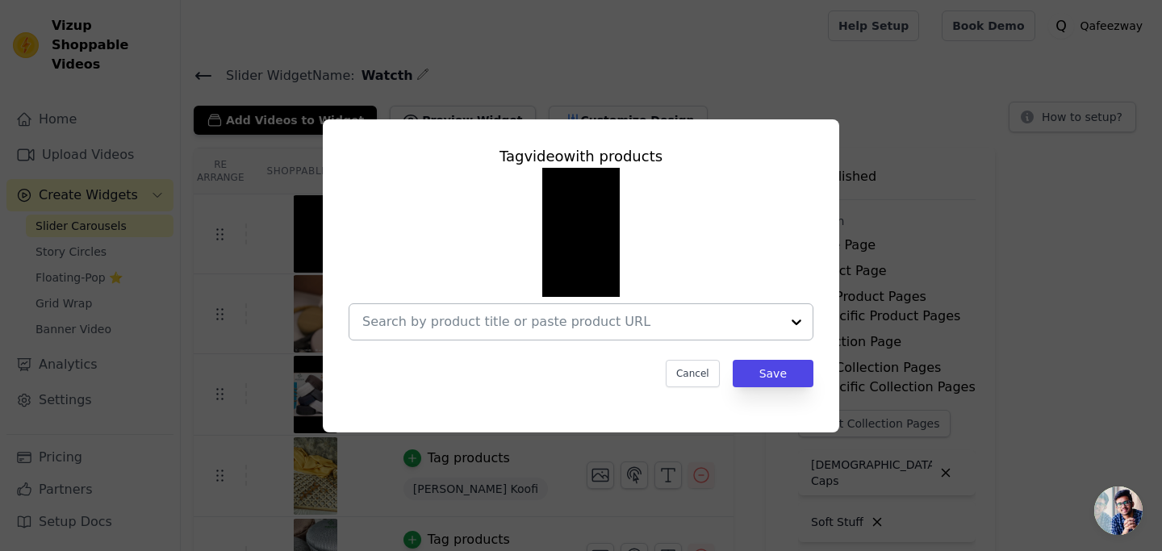
click at [792, 325] on div at bounding box center [796, 322] width 32 height 36
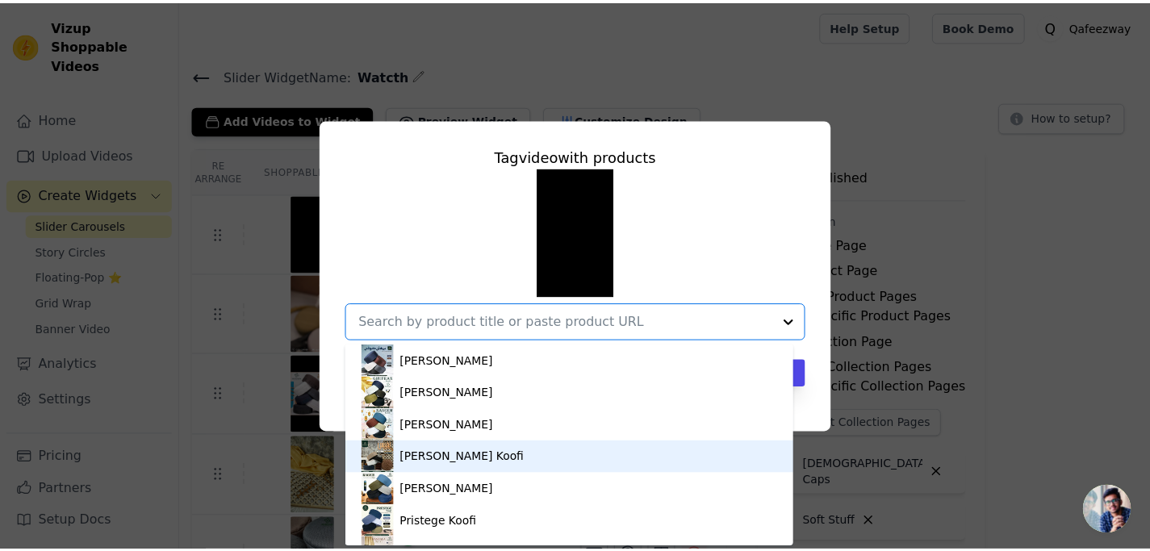
scroll to position [123, 0]
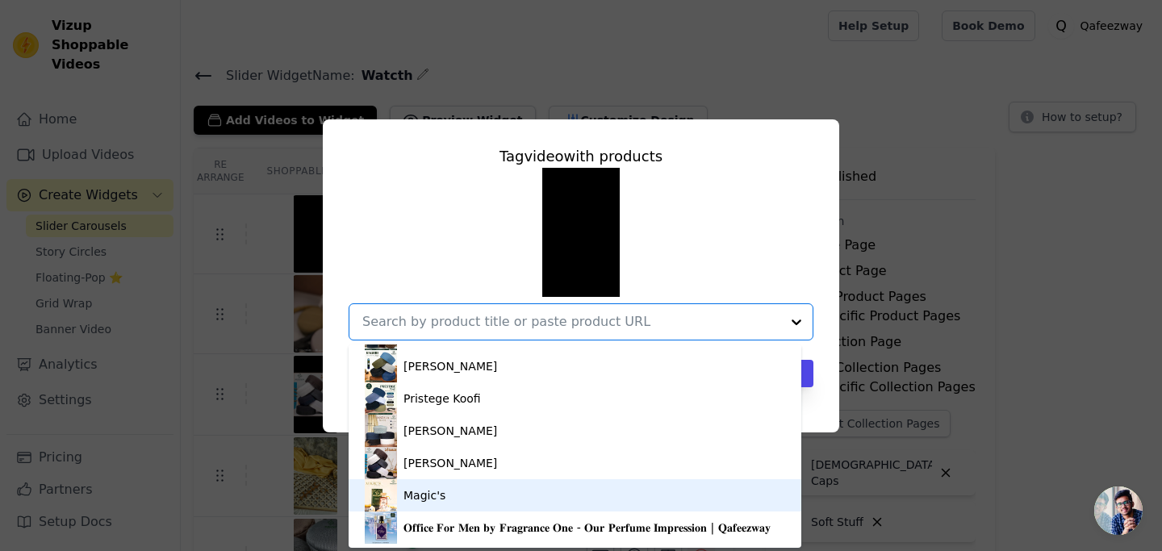
click at [451, 495] on div "Magic's" at bounding box center [575, 495] width 420 height 32
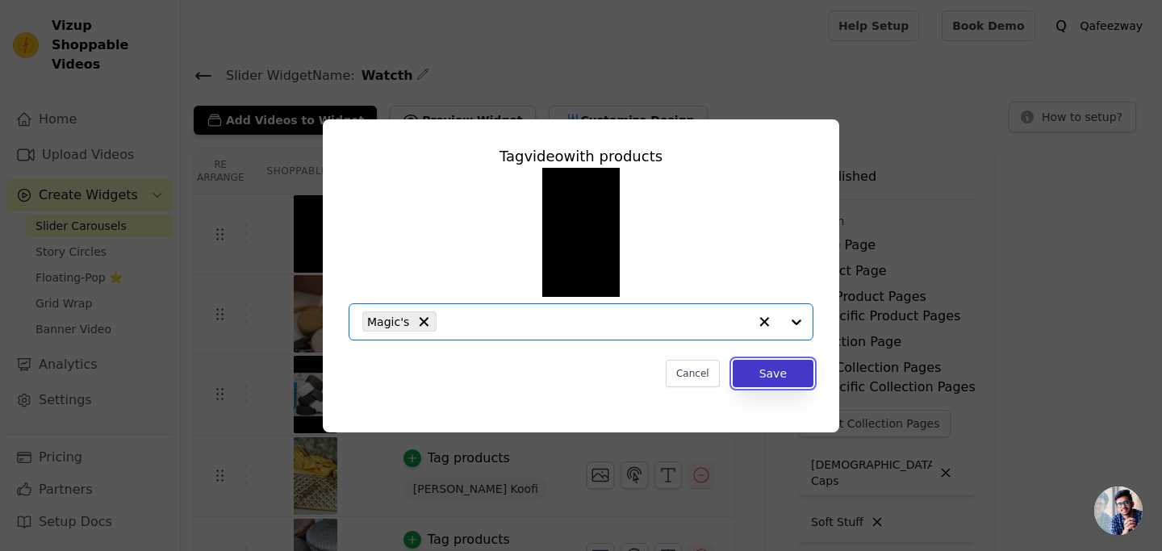
click at [786, 370] on button "Save" at bounding box center [773, 373] width 81 height 27
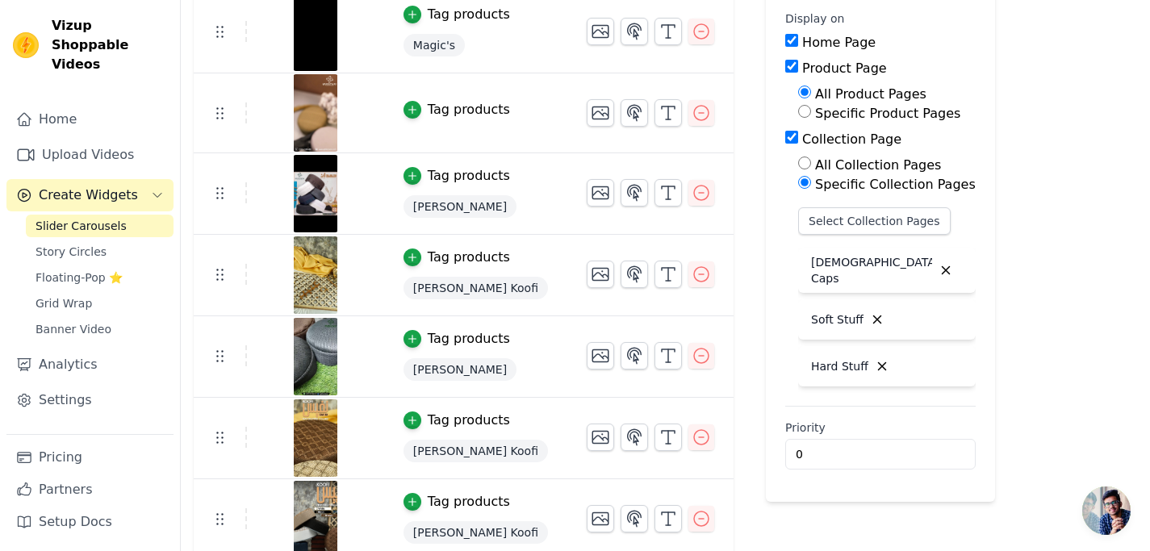
scroll to position [211, 0]
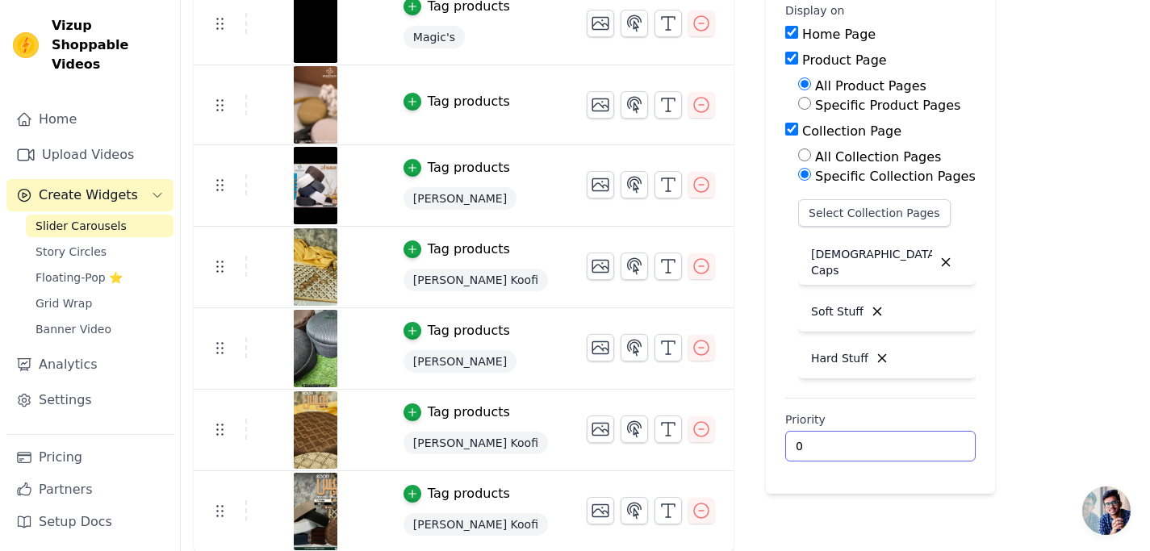
click at [809, 444] on input "0" at bounding box center [880, 446] width 190 height 31
drag, startPoint x: 775, startPoint y: 446, endPoint x: 729, endPoint y: 452, distance: 47.1
click at [785, 452] on input "0" at bounding box center [880, 446] width 190 height 31
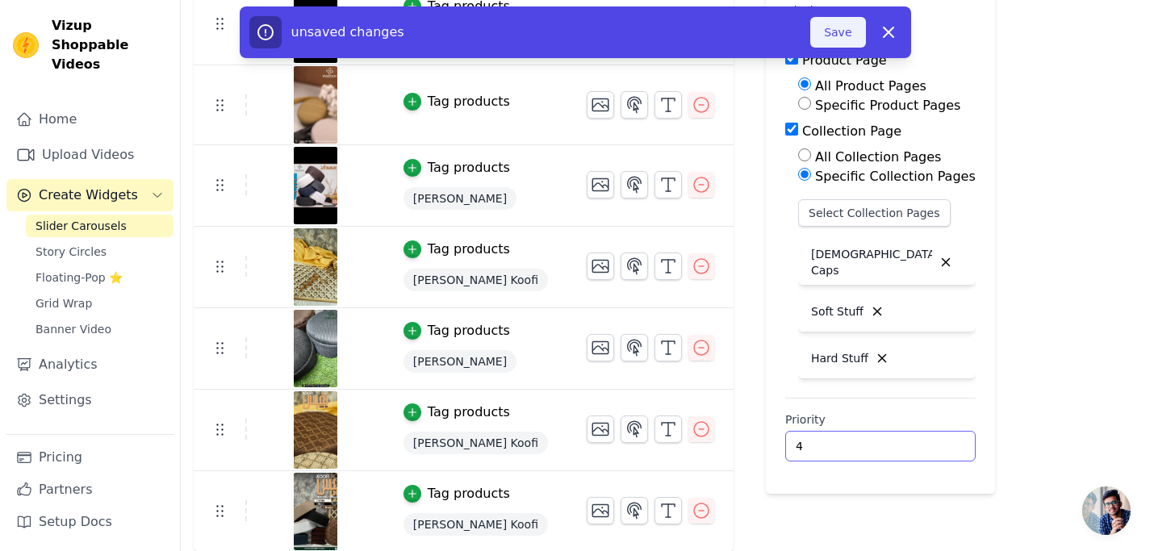
type input "4"
click at [839, 34] on button "Save" at bounding box center [837, 32] width 55 height 31
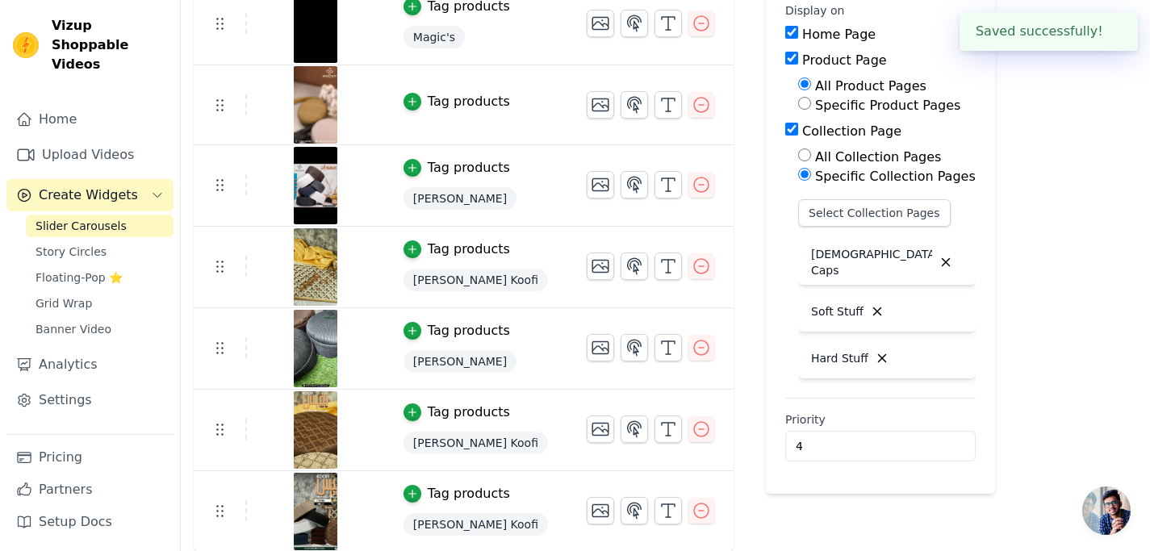
scroll to position [0, 0]
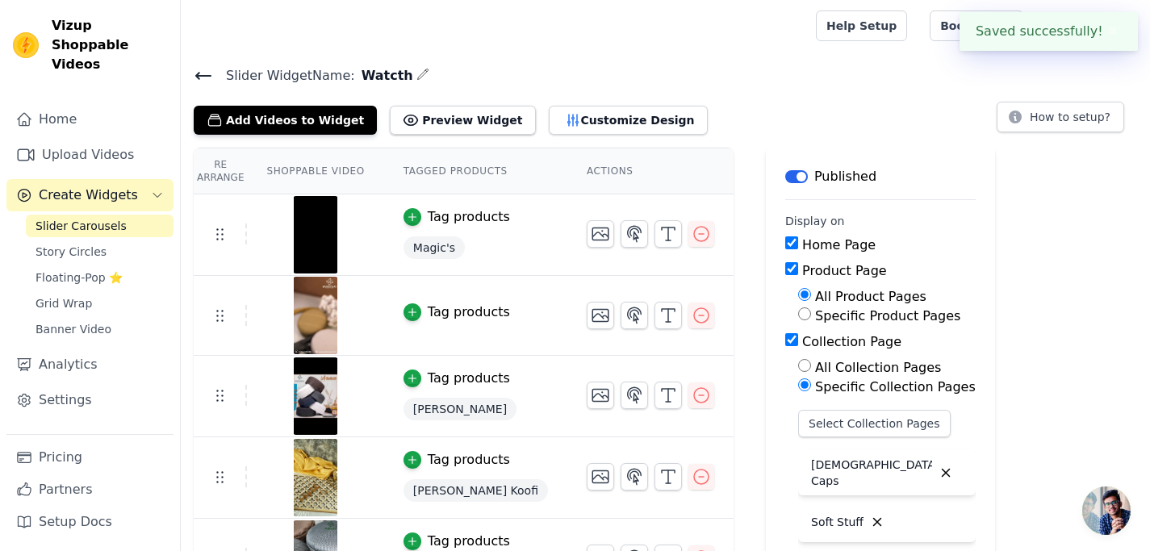
click at [204, 75] on icon at bounding box center [203, 76] width 15 height 6
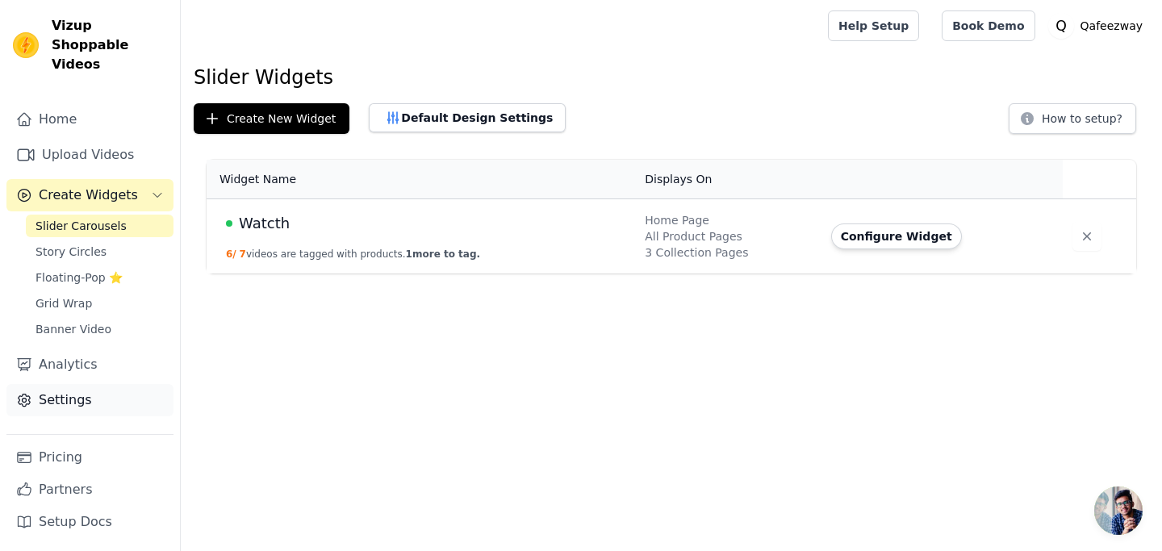
click at [86, 388] on link "Settings" at bounding box center [89, 400] width 167 height 32
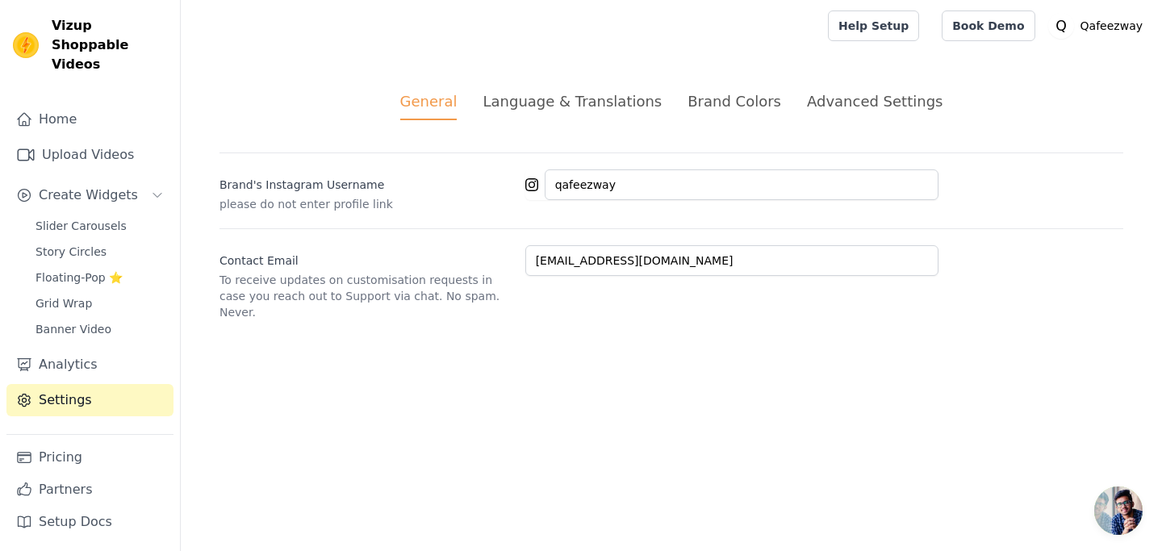
click at [849, 104] on div "Advanced Settings" at bounding box center [875, 101] width 136 height 22
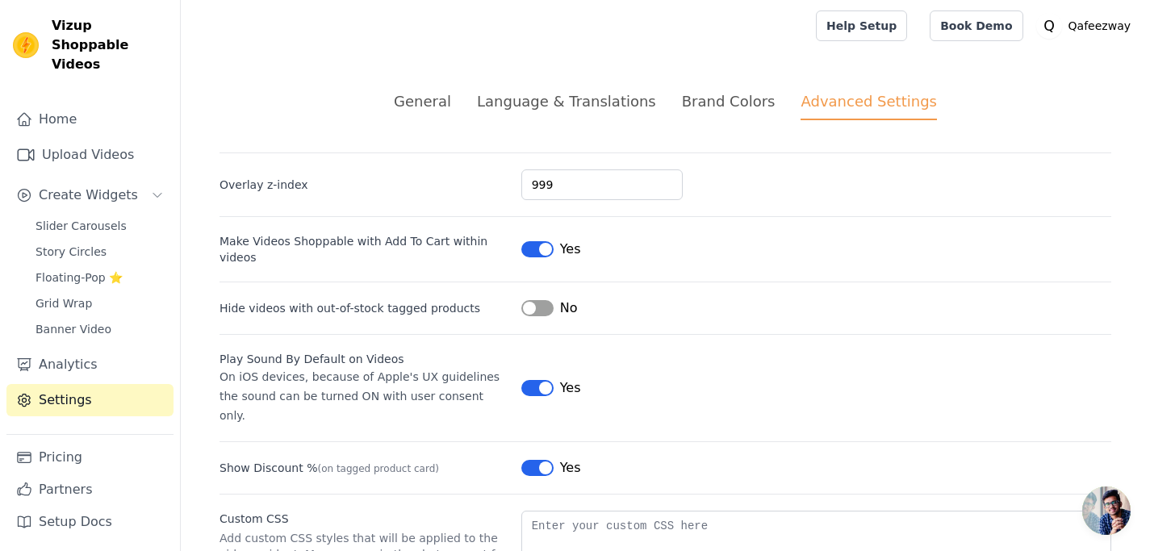
click at [530, 300] on button "Label" at bounding box center [537, 308] width 32 height 16
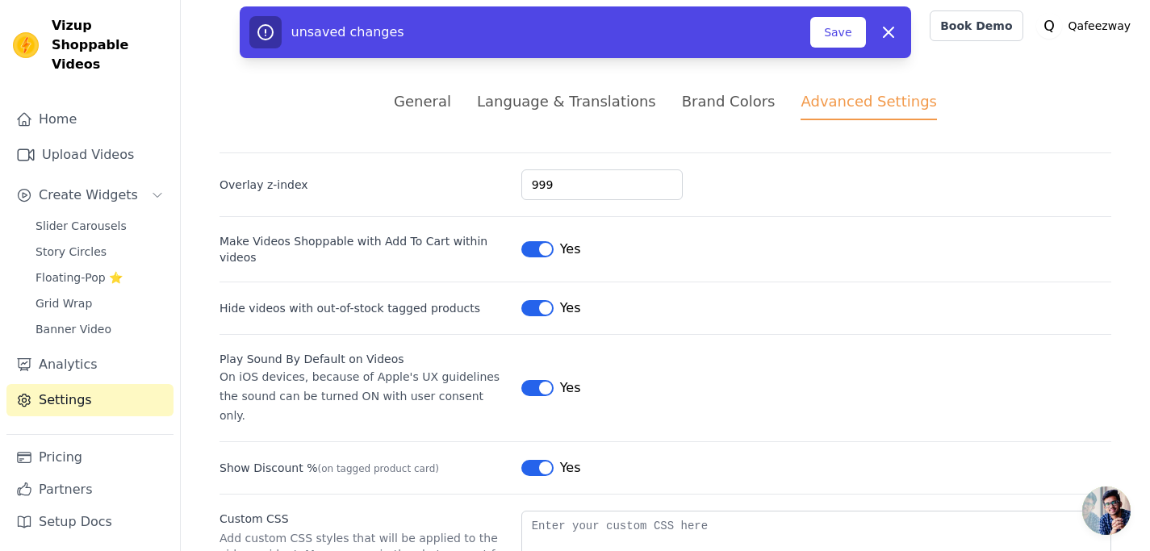
click at [700, 105] on div "Brand Colors" at bounding box center [729, 101] width 94 height 22
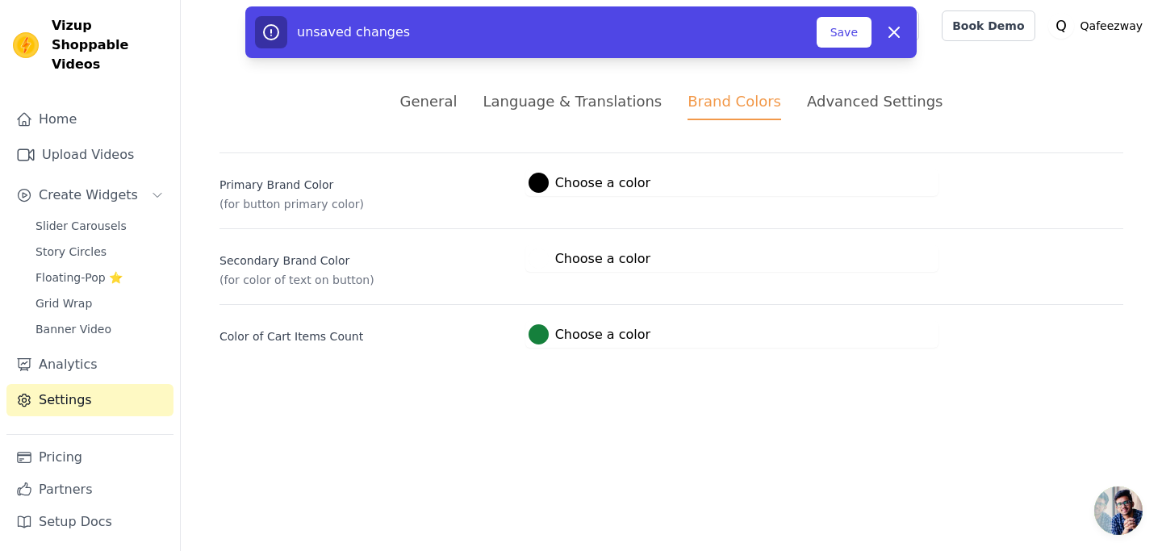
click at [646, 101] on div "Language & Translations" at bounding box center [572, 101] width 179 height 22
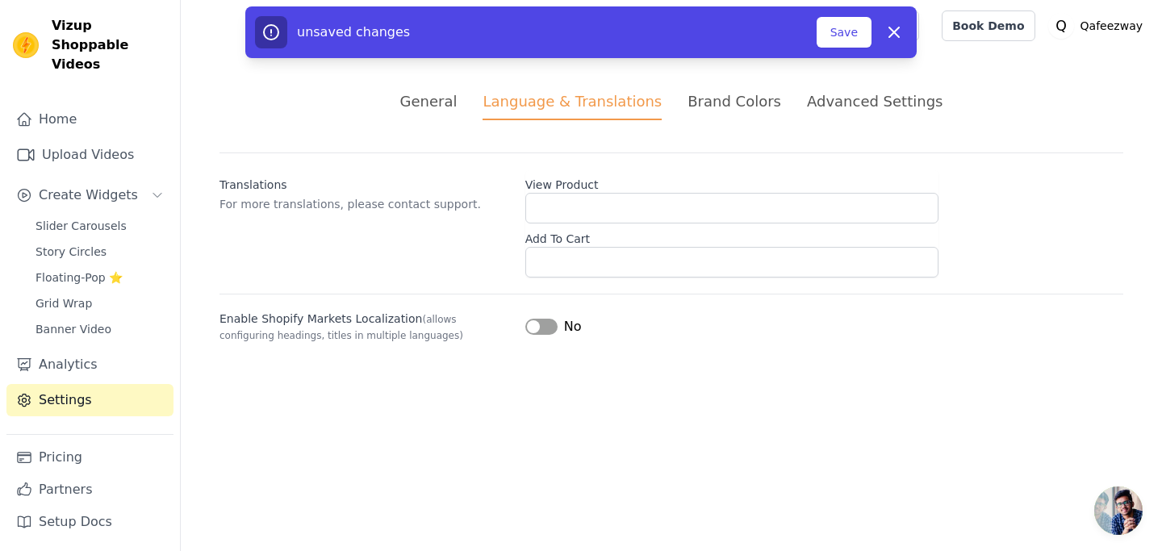
click at [458, 104] on div "General" at bounding box center [428, 101] width 57 height 22
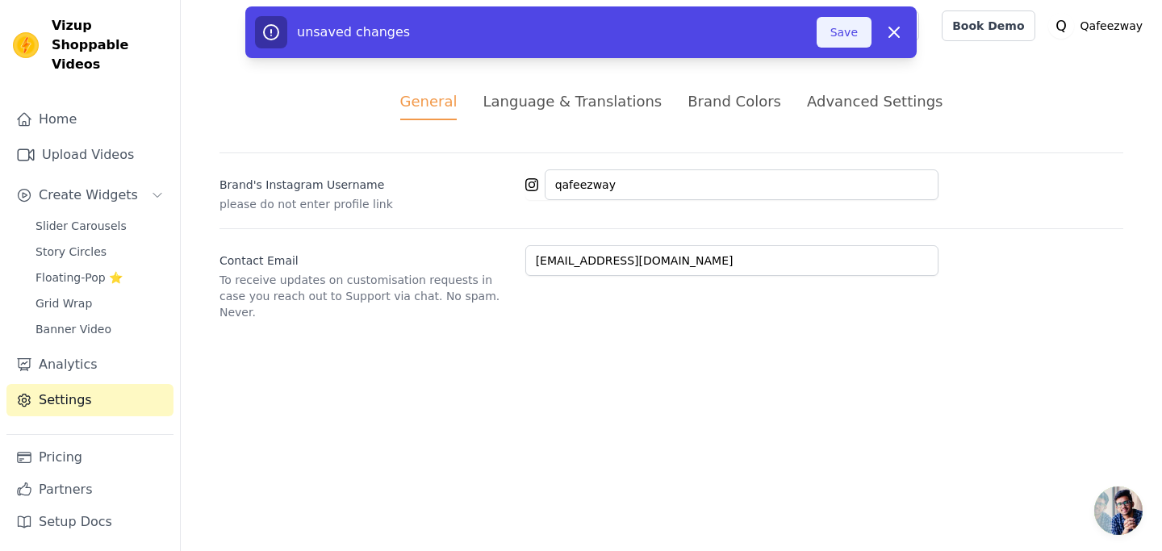
click at [842, 33] on button "Save" at bounding box center [844, 32] width 55 height 31
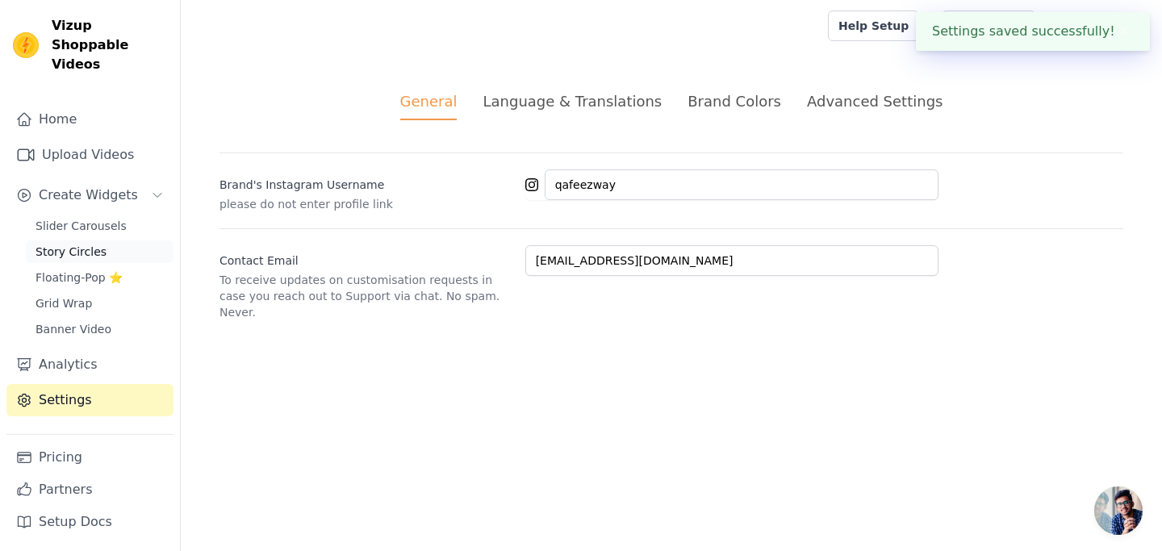
click at [114, 240] on link "Story Circles" at bounding box center [100, 251] width 148 height 23
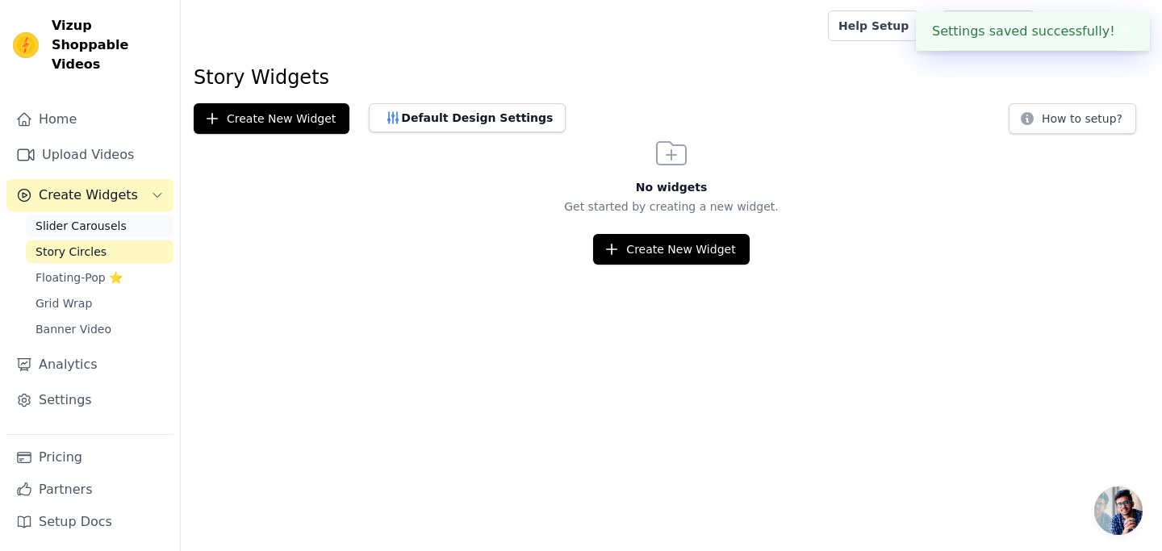
click at [105, 218] on span "Slider Carousels" at bounding box center [81, 226] width 91 height 16
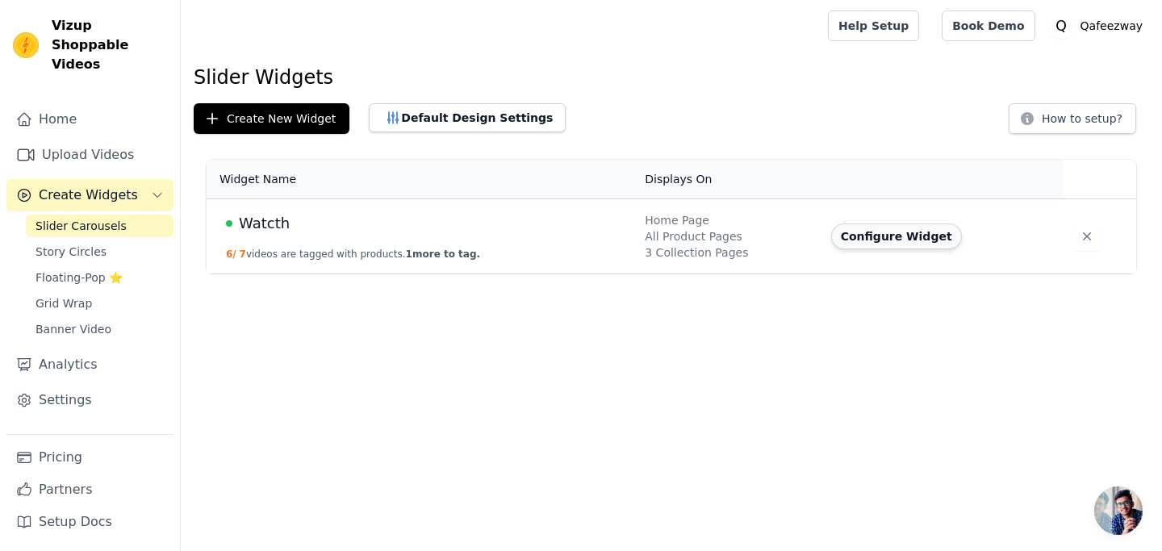
click at [867, 240] on button "Configure Widget" at bounding box center [896, 237] width 131 height 26
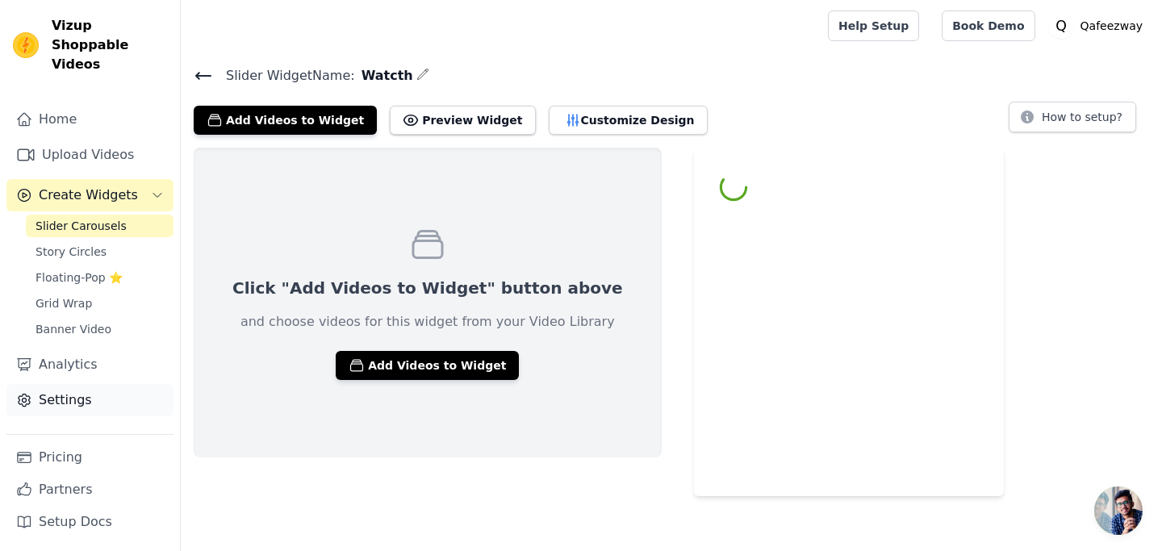
click at [63, 384] on link "Settings" at bounding box center [89, 400] width 167 height 32
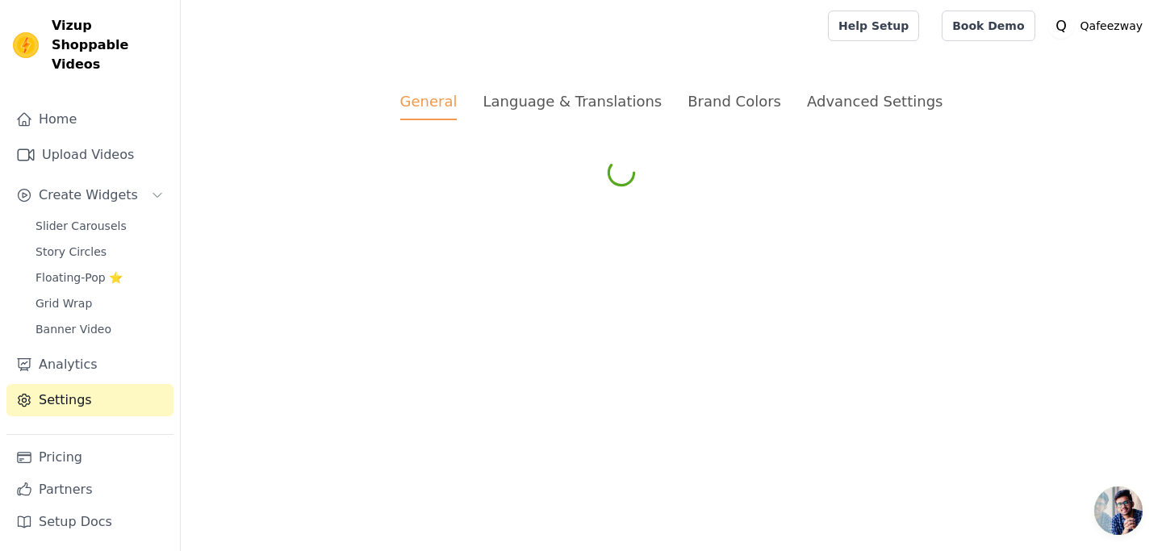
click at [838, 102] on div "Advanced Settings" at bounding box center [875, 101] width 136 height 22
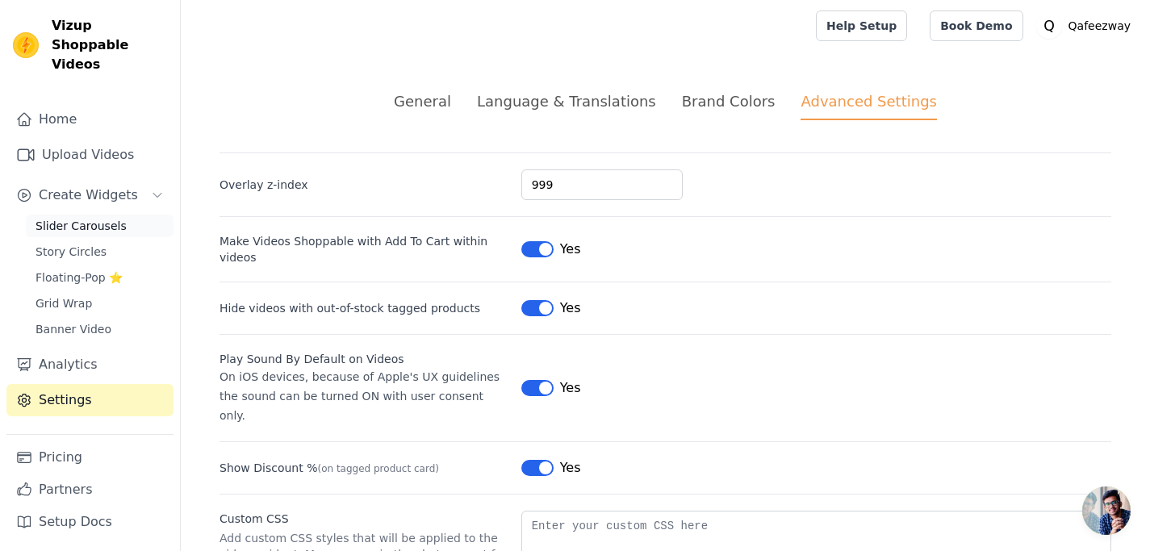
click at [123, 215] on link "Slider Carousels" at bounding box center [100, 226] width 148 height 23
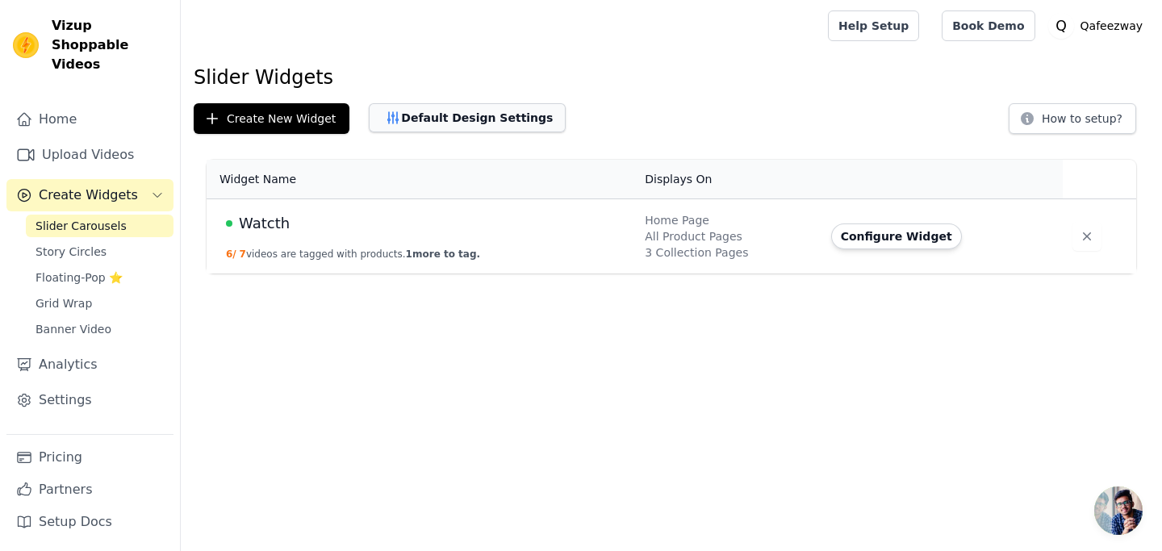
click at [427, 116] on button "Default Design Settings" at bounding box center [467, 117] width 197 height 29
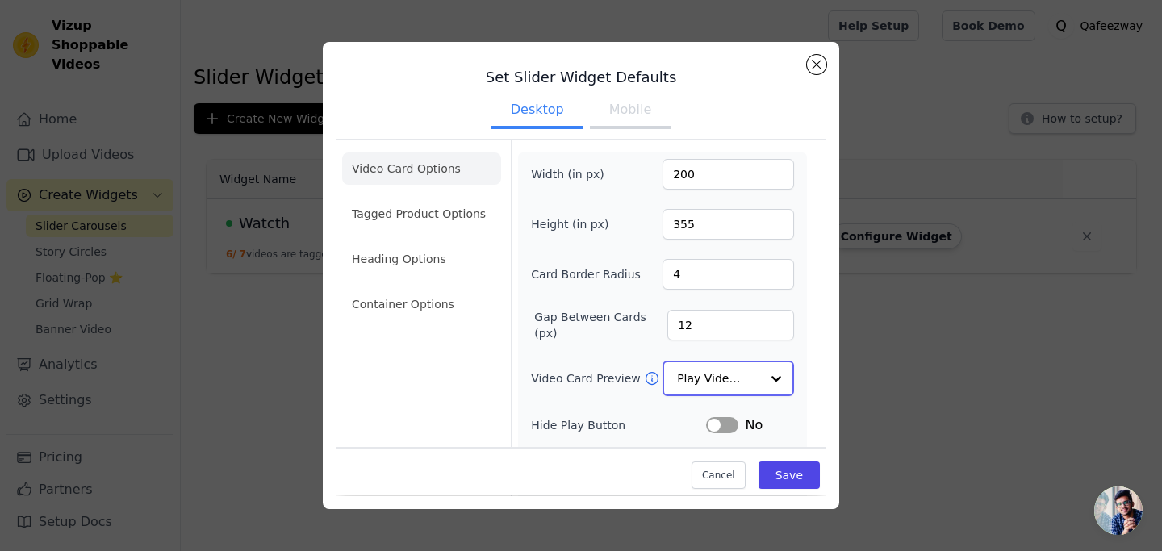
click at [761, 377] on div at bounding box center [776, 378] width 32 height 32
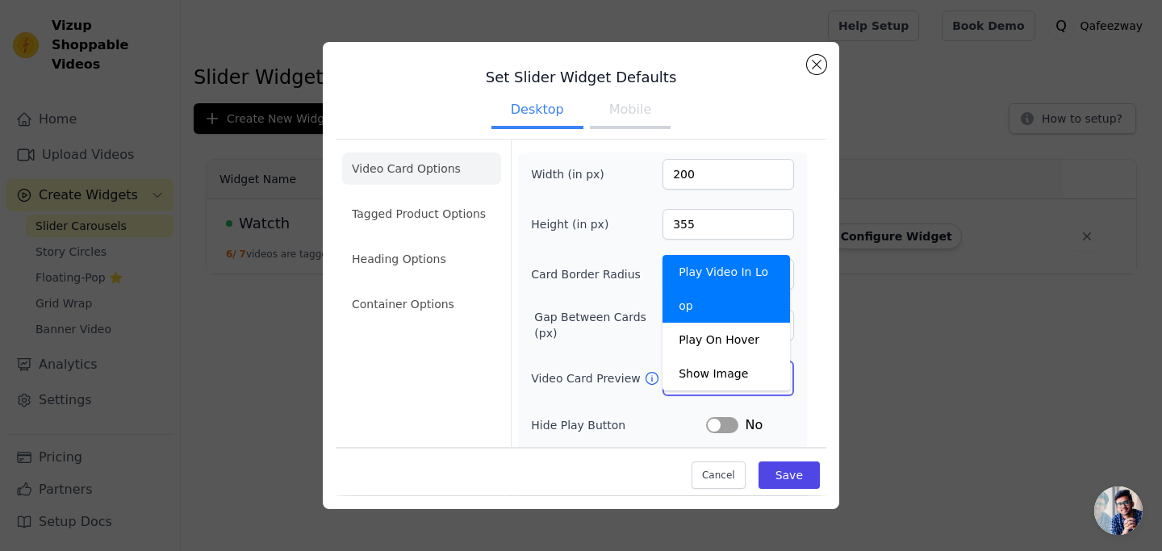
click at [760, 377] on div at bounding box center [776, 378] width 32 height 32
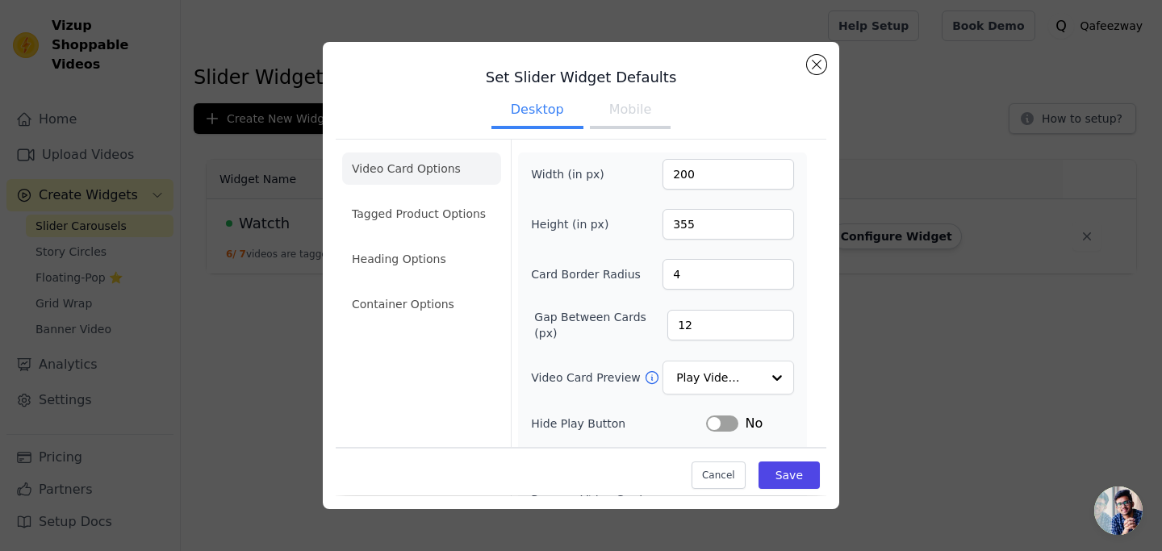
click at [604, 92] on ul "Desktop Mobile" at bounding box center [581, 111] width 491 height 48
click at [611, 118] on button "Mobile" at bounding box center [630, 112] width 81 height 36
drag, startPoint x: 694, startPoint y: 165, endPoint x: 649, endPoint y: 169, distance: 45.4
click at [649, 169] on div "Width (in px) 200" at bounding box center [662, 174] width 263 height 31
type input "150"
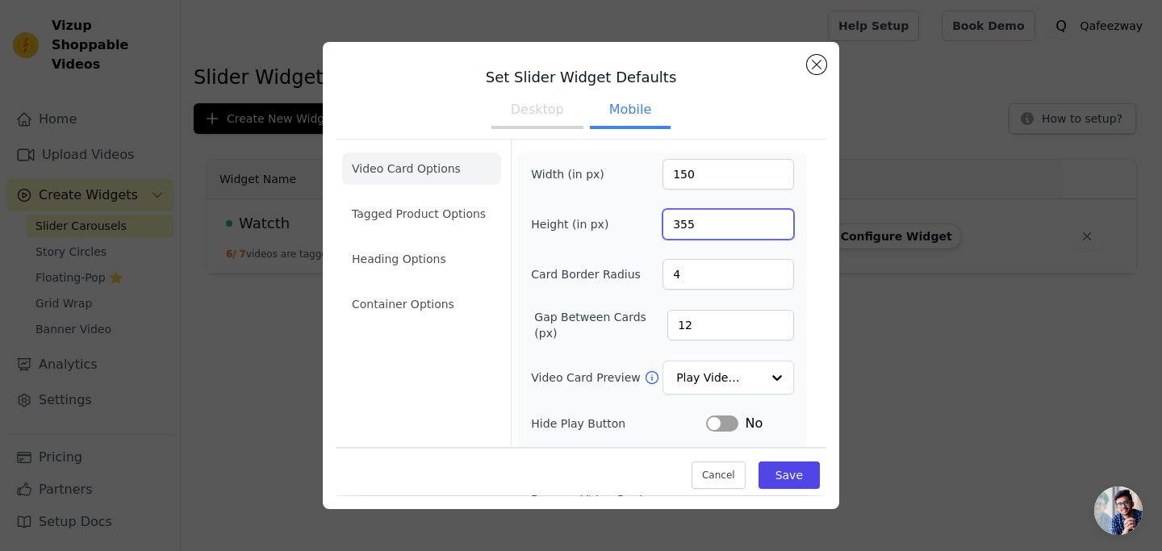
drag, startPoint x: 689, startPoint y: 225, endPoint x: 643, endPoint y: 230, distance: 46.2
click at [643, 230] on div "Height (in px) 355" at bounding box center [662, 224] width 263 height 31
type input "300"
drag, startPoint x: 673, startPoint y: 274, endPoint x: 650, endPoint y: 270, distance: 23.1
click at [650, 270] on div "Card Border Radius 4" at bounding box center [662, 274] width 263 height 31
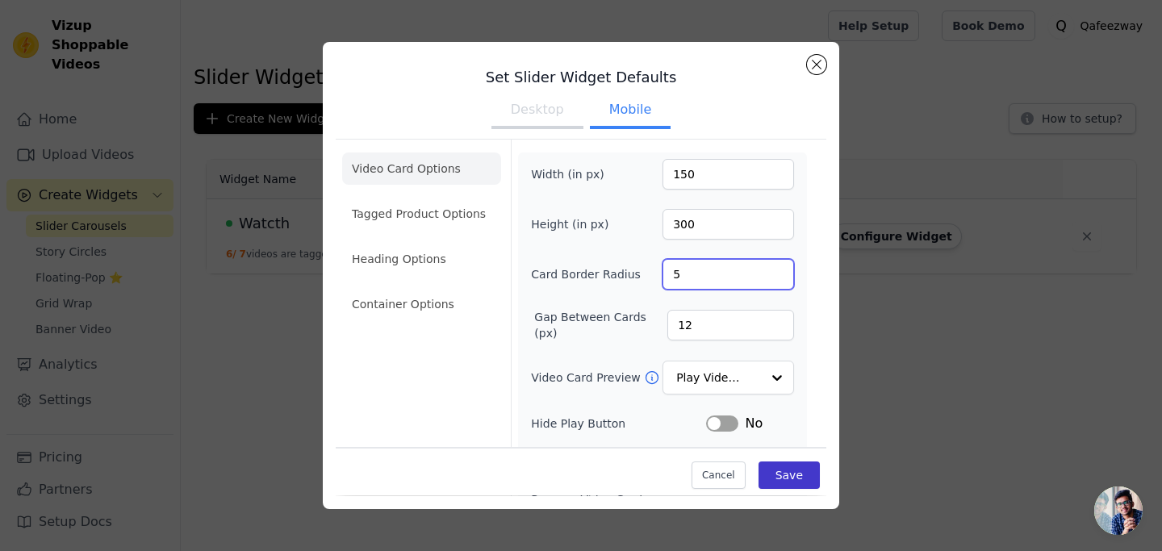
type input "5"
click at [776, 482] on button "Save" at bounding box center [789, 475] width 61 height 27
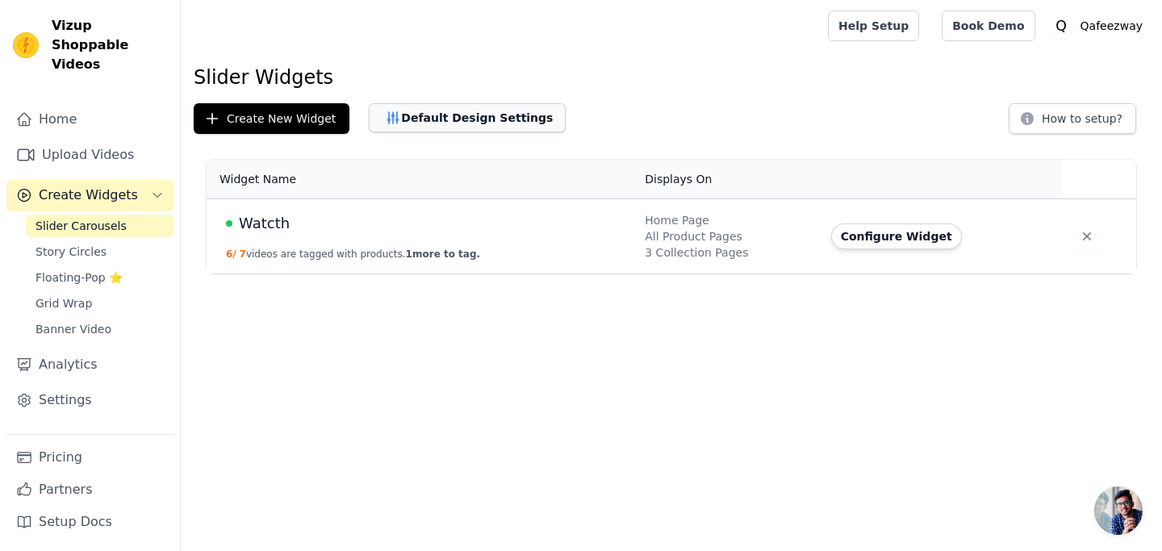
click at [434, 119] on button "Default Design Settings" at bounding box center [467, 117] width 197 height 29
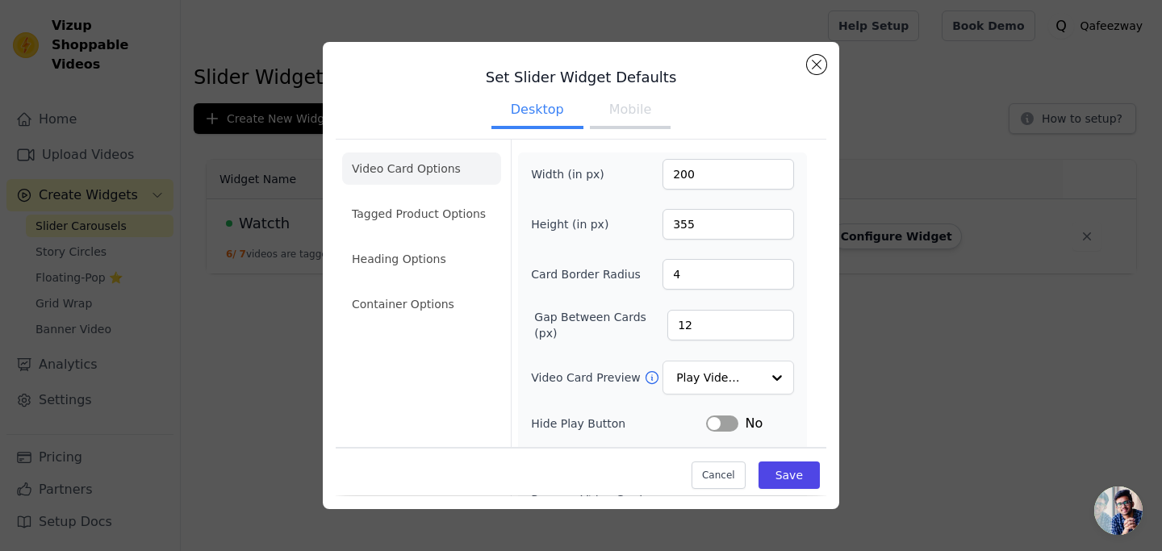
click at [621, 113] on button "Mobile" at bounding box center [630, 112] width 81 height 36
drag, startPoint x: 693, startPoint y: 171, endPoint x: 654, endPoint y: 169, distance: 39.6
click at [654, 169] on div "Width (in px) 150" at bounding box center [662, 174] width 263 height 31
type input "200"
click at [616, 228] on div "Height (in px) 300" at bounding box center [662, 224] width 263 height 31
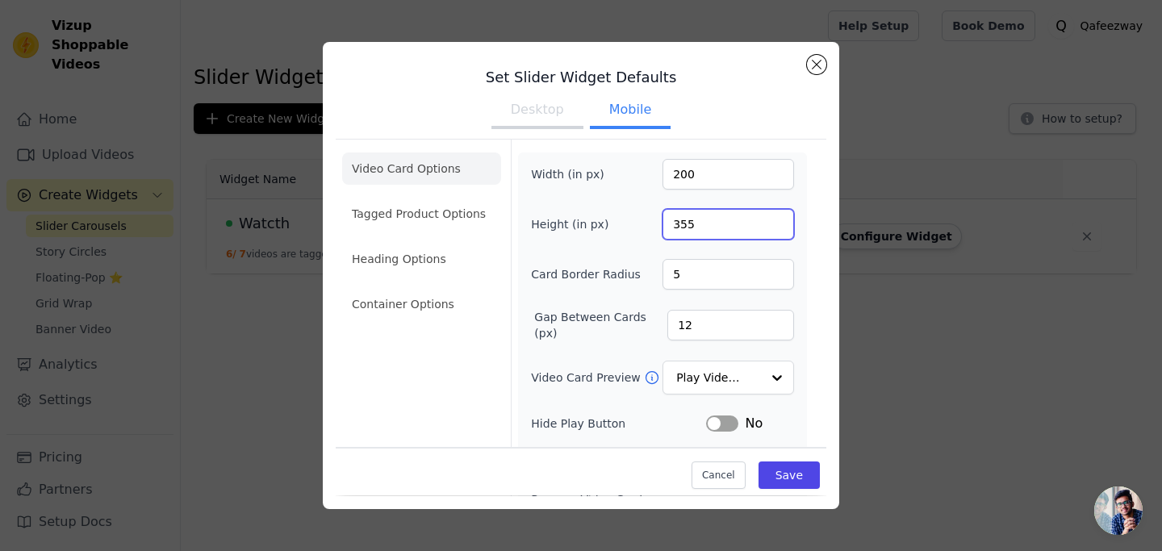
type input "355"
click at [662, 274] on input "5" at bounding box center [728, 274] width 132 height 31
type input "4"
click at [763, 472] on button "Save" at bounding box center [789, 475] width 61 height 27
